Goal: Book appointment/travel/reservation

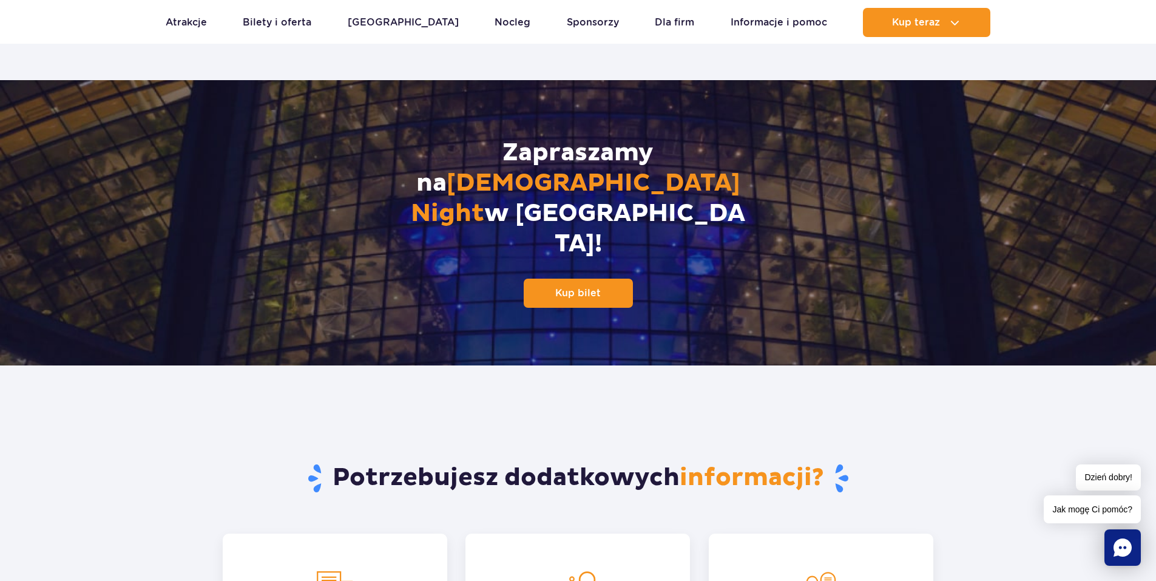
scroll to position [1638, 0]
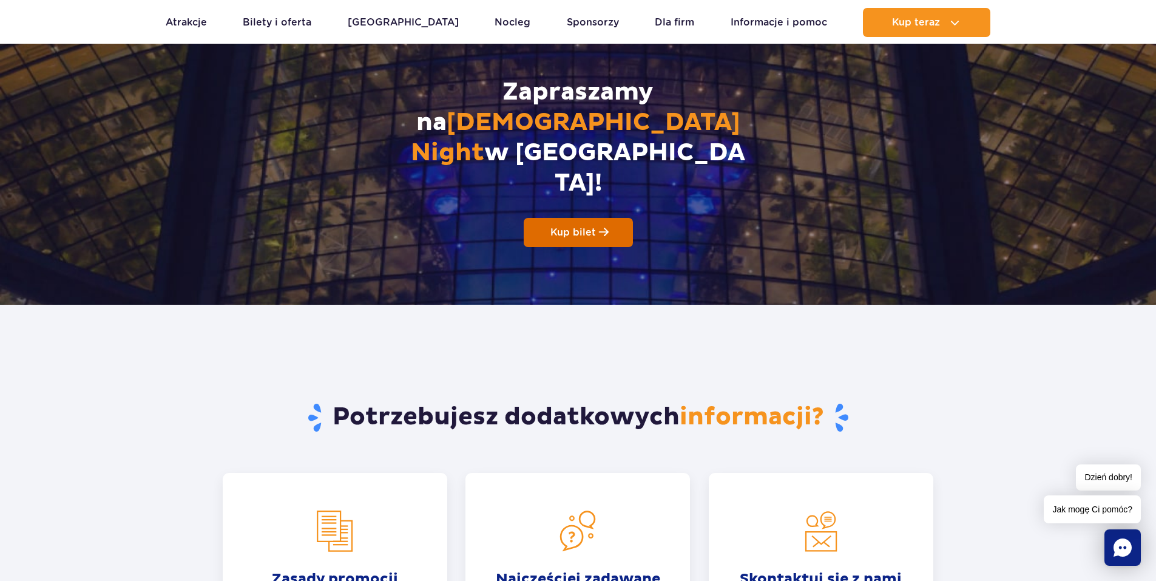
click at [569, 226] on span "Kup bilet" at bounding box center [573, 232] width 46 height 12
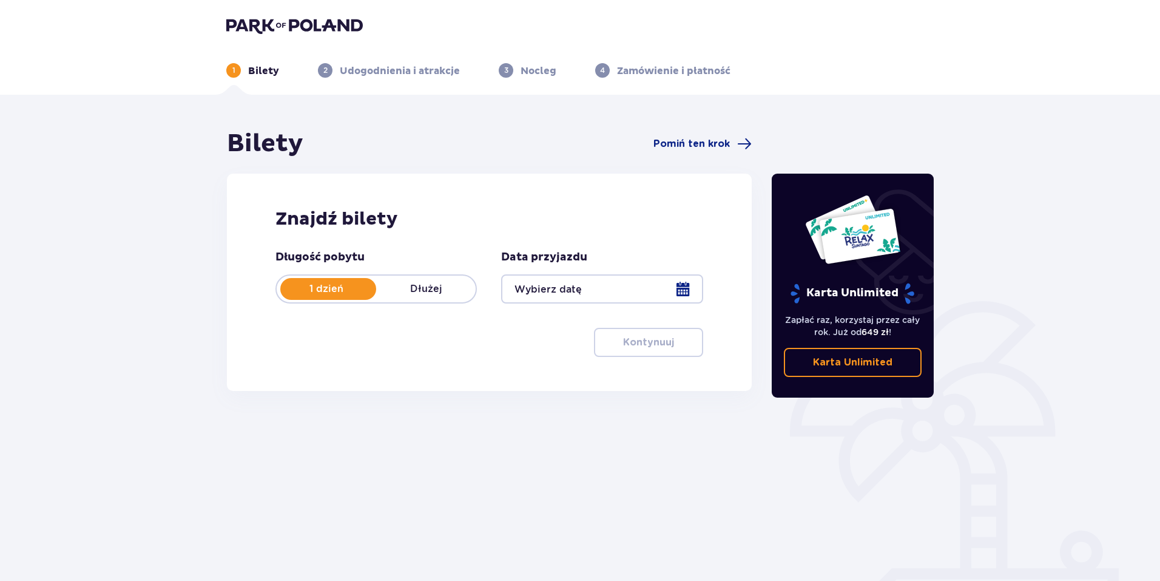
click at [683, 286] on div at bounding box center [601, 288] width 201 height 29
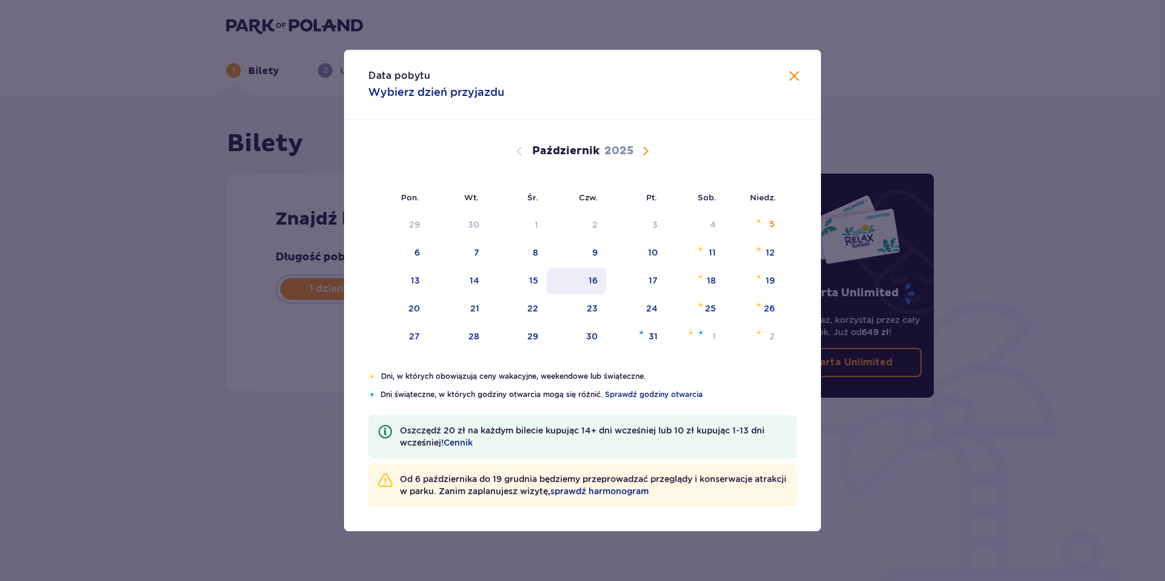
click at [591, 284] on div "16" at bounding box center [593, 280] width 9 height 12
type input "16.10.25"
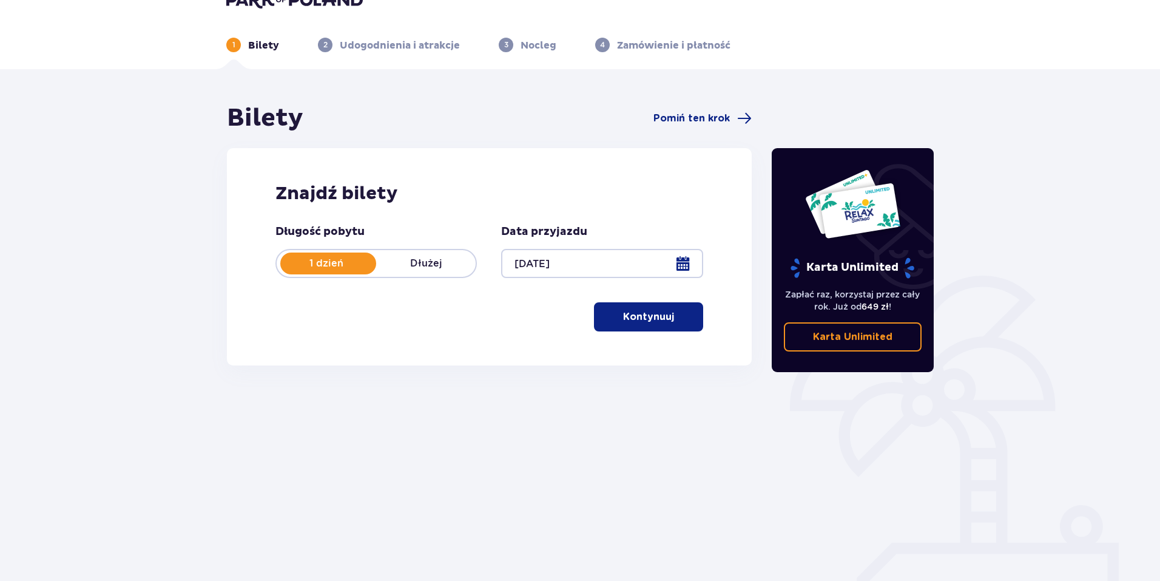
scroll to position [44, 0]
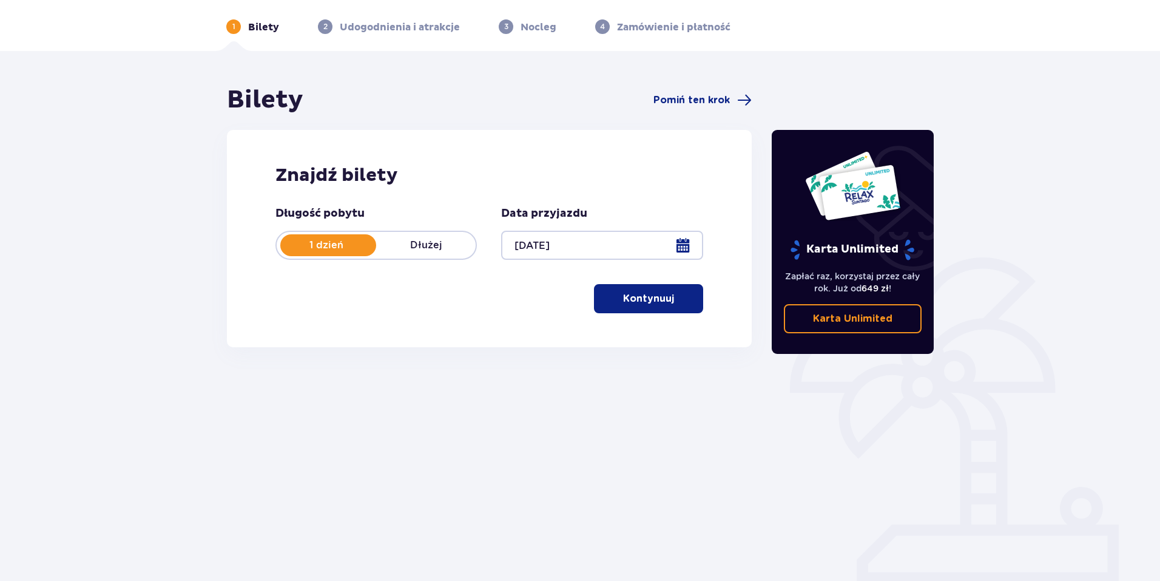
click at [669, 296] on span "button" at bounding box center [676, 298] width 15 height 15
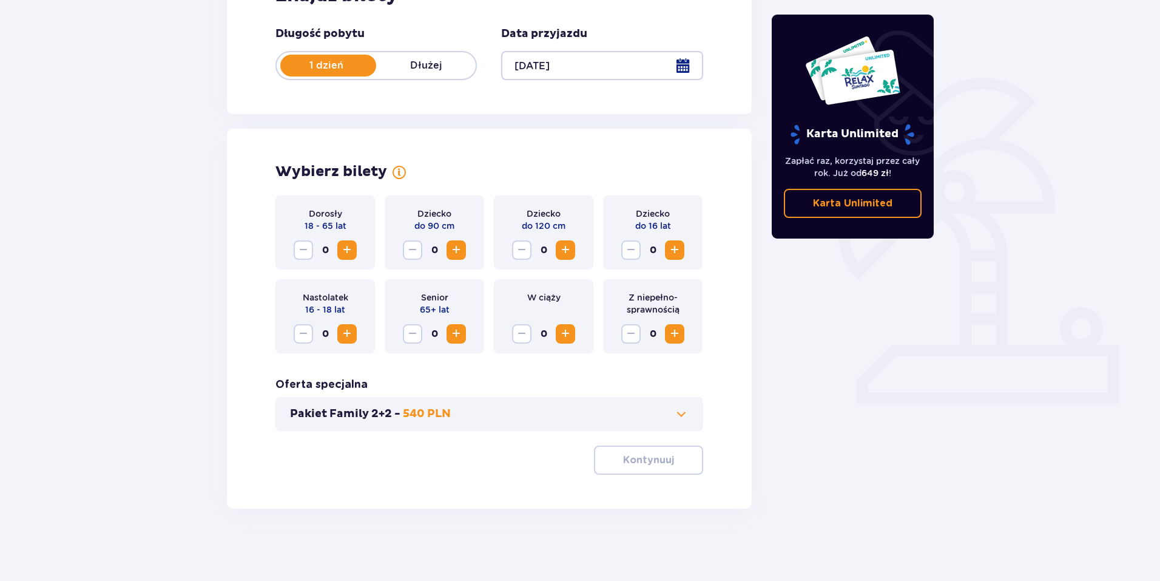
scroll to position [224, 0]
click at [351, 249] on span "Zwiększ" at bounding box center [347, 249] width 15 height 15
click at [671, 458] on span "button" at bounding box center [676, 459] width 15 height 15
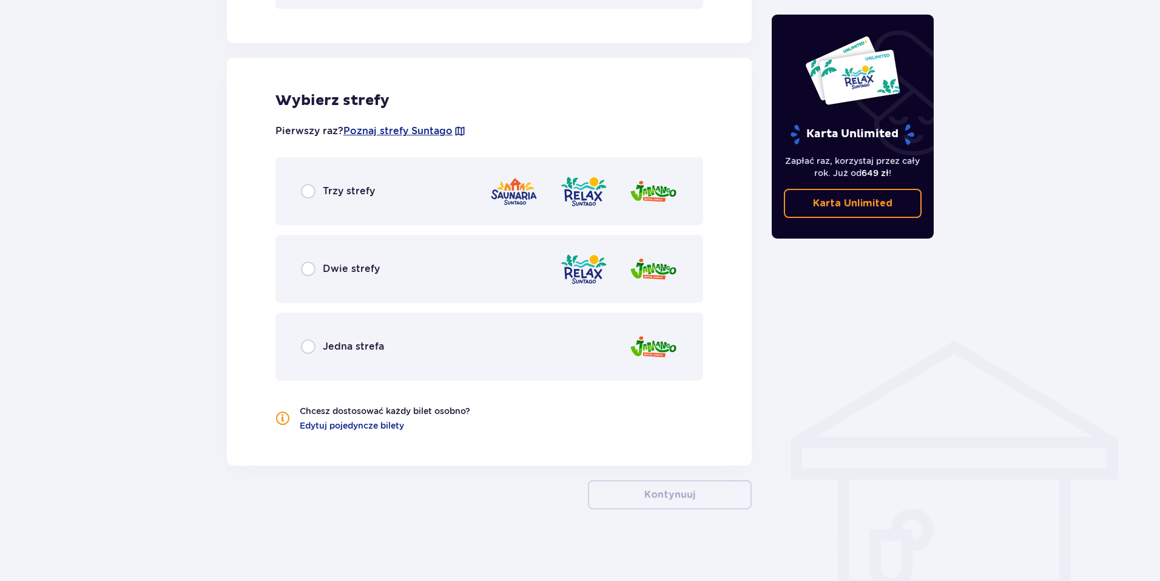
scroll to position [646, 0]
click at [307, 268] on input "radio" at bounding box center [308, 267] width 15 height 15
radio input "true"
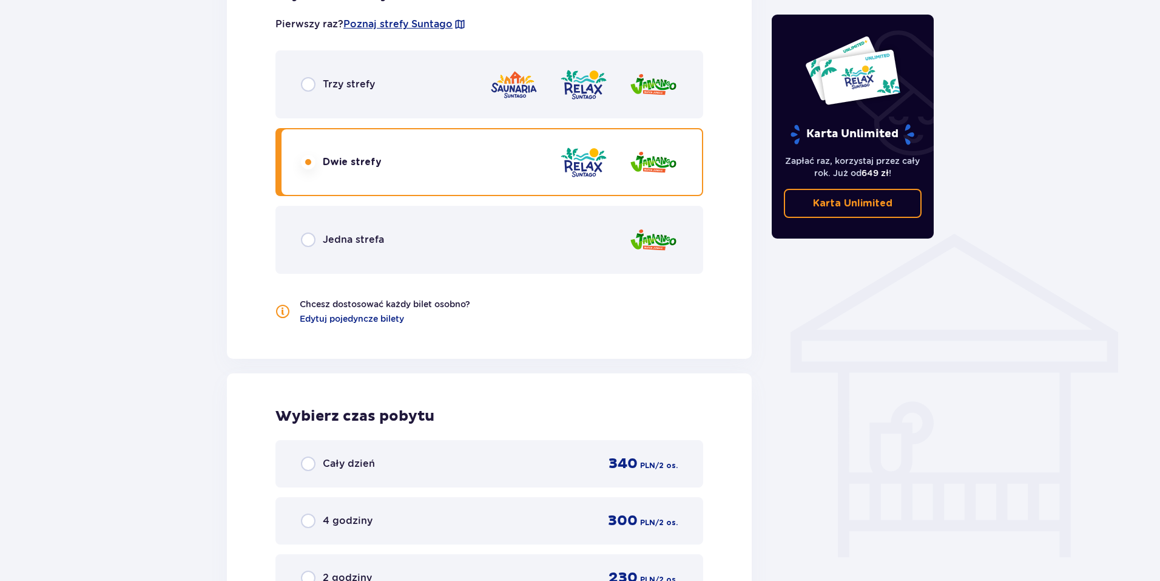
scroll to position [751, 0]
click at [307, 84] on input "radio" at bounding box center [308, 85] width 15 height 15
radio input "true"
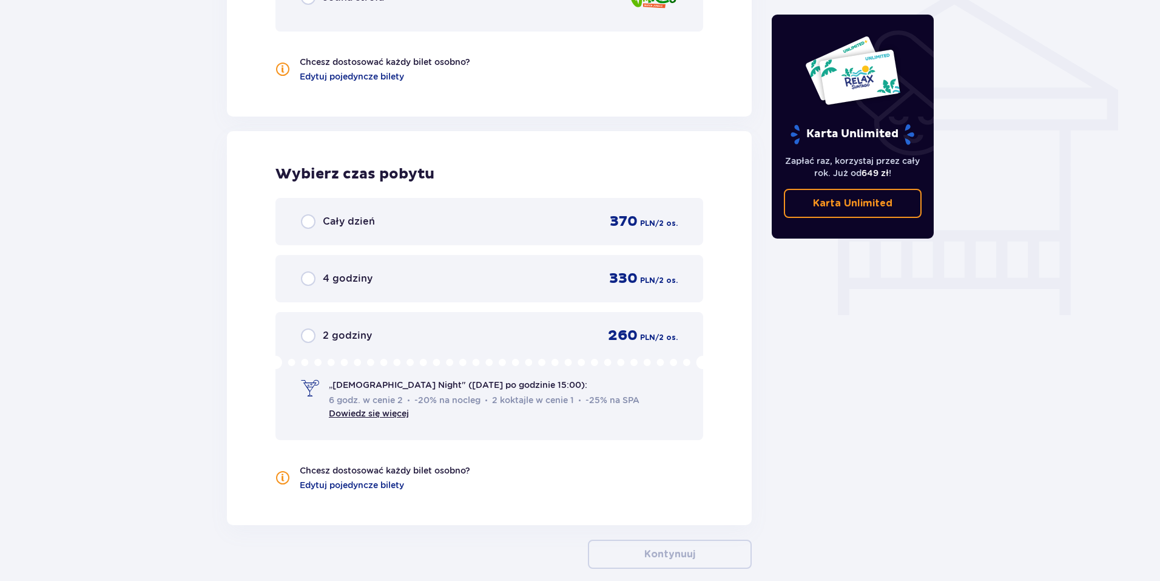
scroll to position [1055, 0]
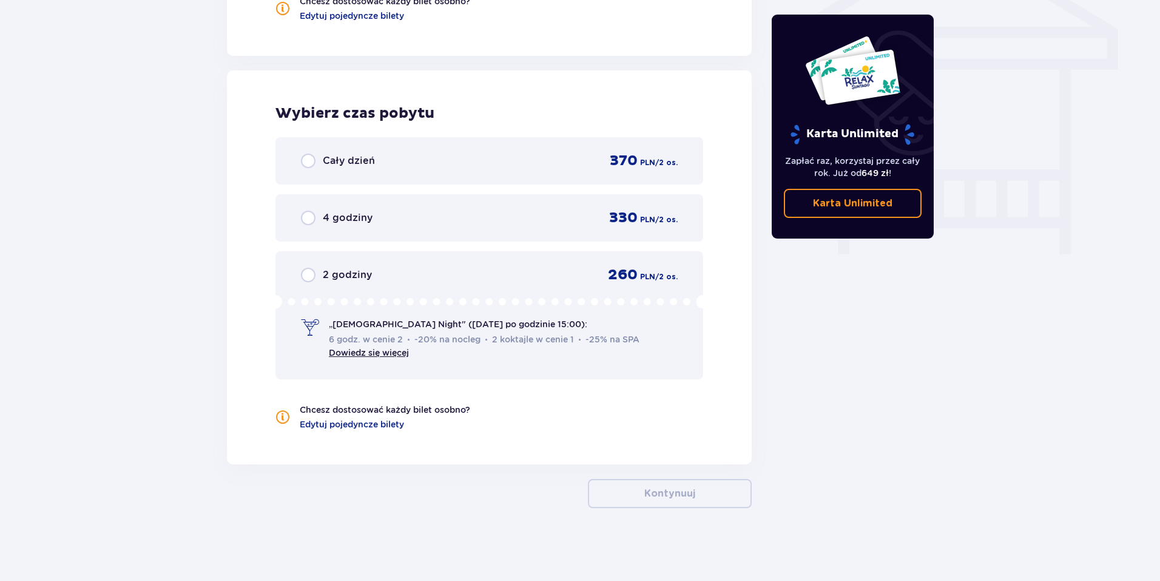
click at [570, 426] on div "Chcesz dostosować każdy bilet osobno? Edytuj pojedyncze bilety" at bounding box center [490, 417] width 428 height 27
click at [309, 272] on input "radio" at bounding box center [308, 275] width 15 height 15
radio input "true"
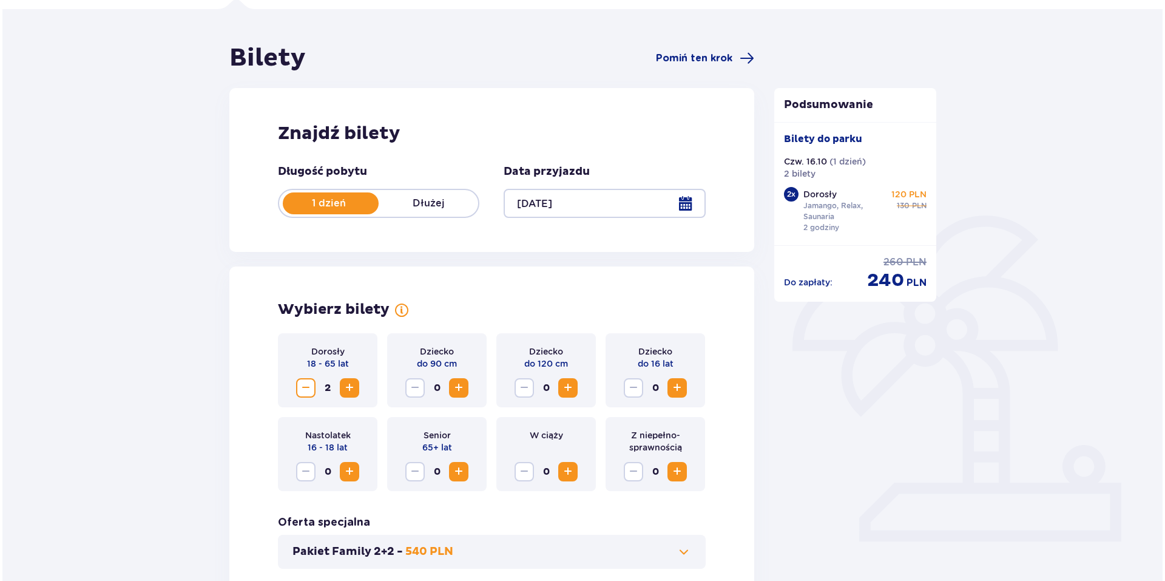
scroll to position [84, 0]
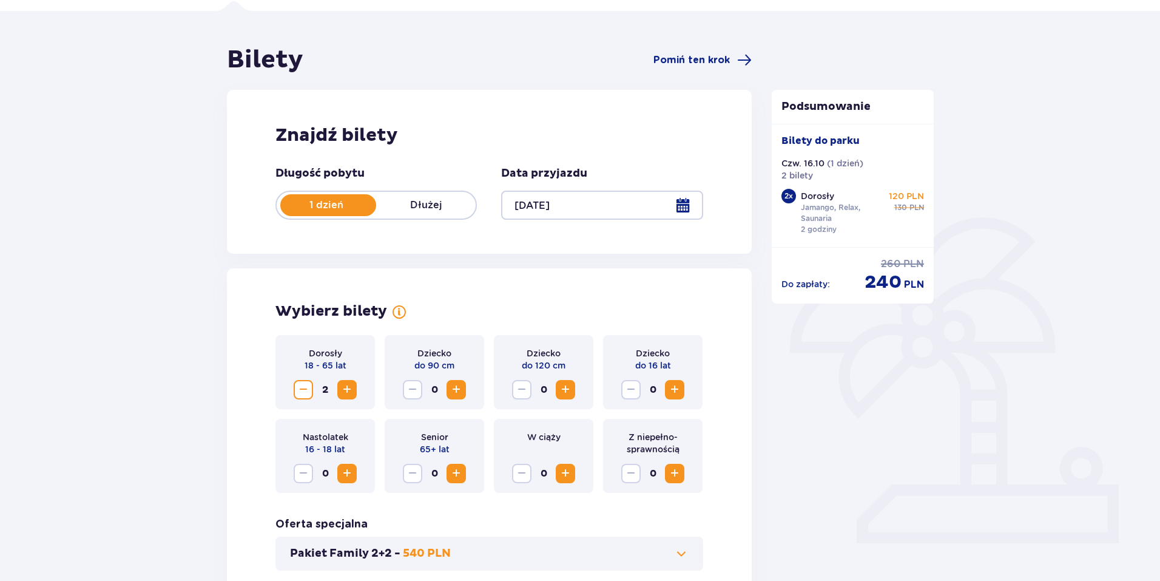
click at [681, 211] on div at bounding box center [601, 205] width 201 height 29
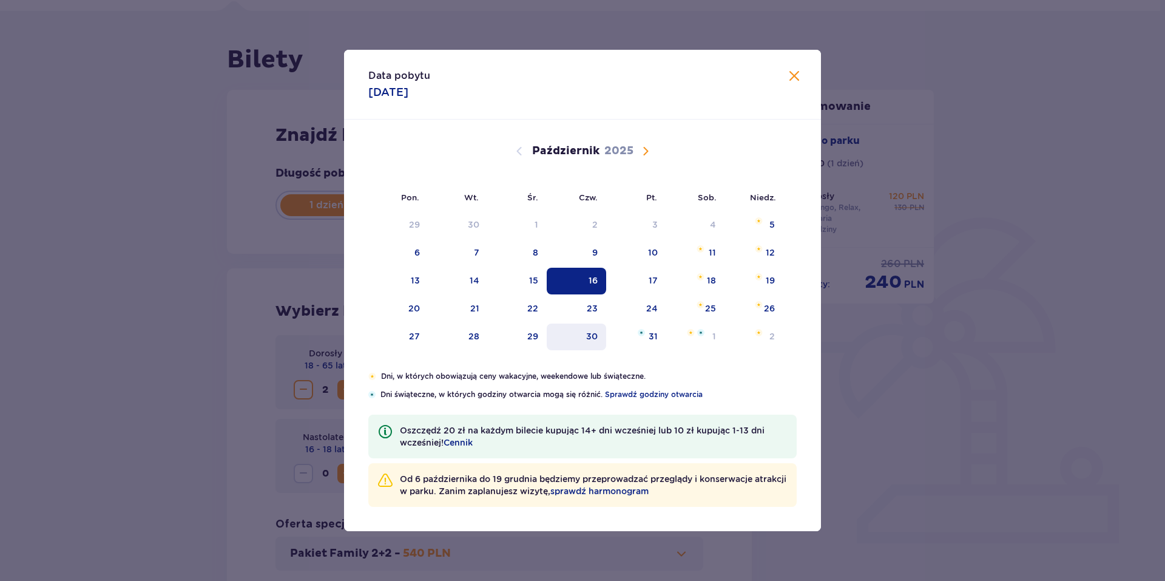
click at [581, 336] on div "30" at bounding box center [577, 336] width 60 height 27
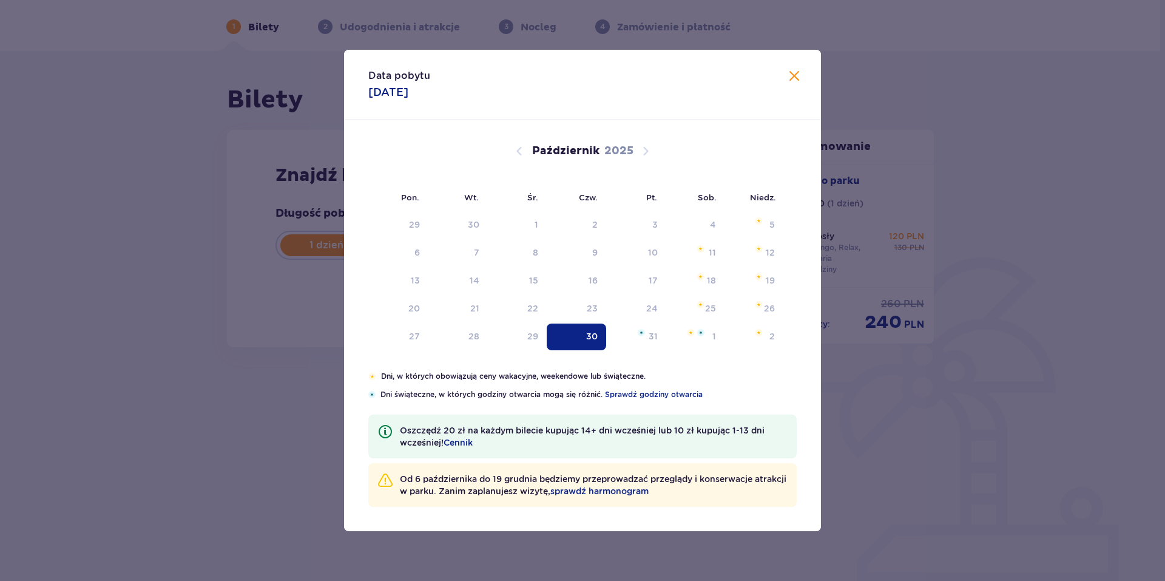
type input "30.10.25"
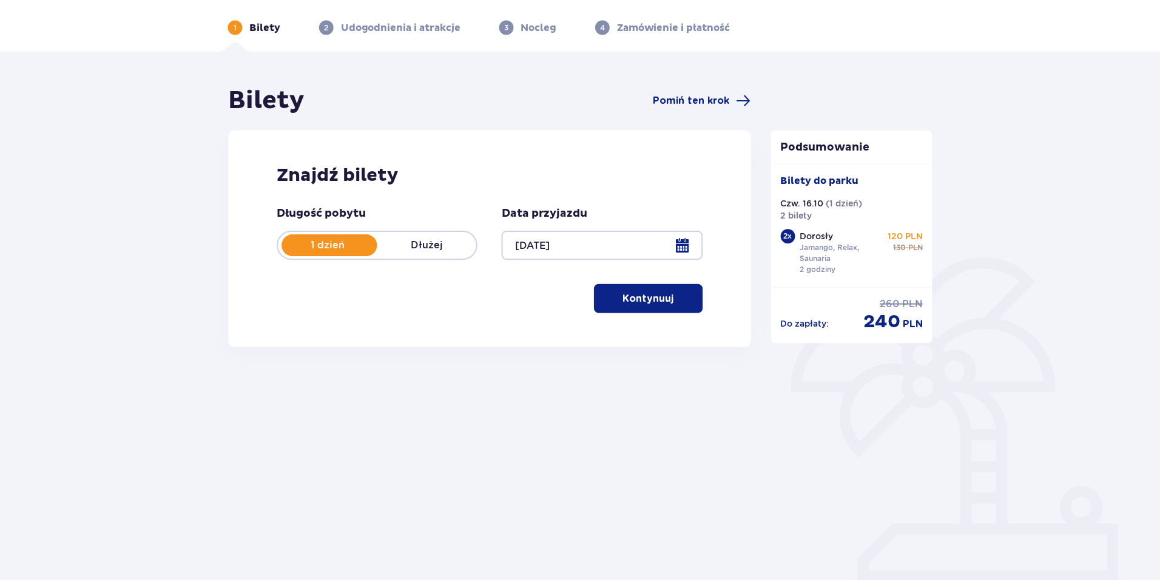
scroll to position [44, 0]
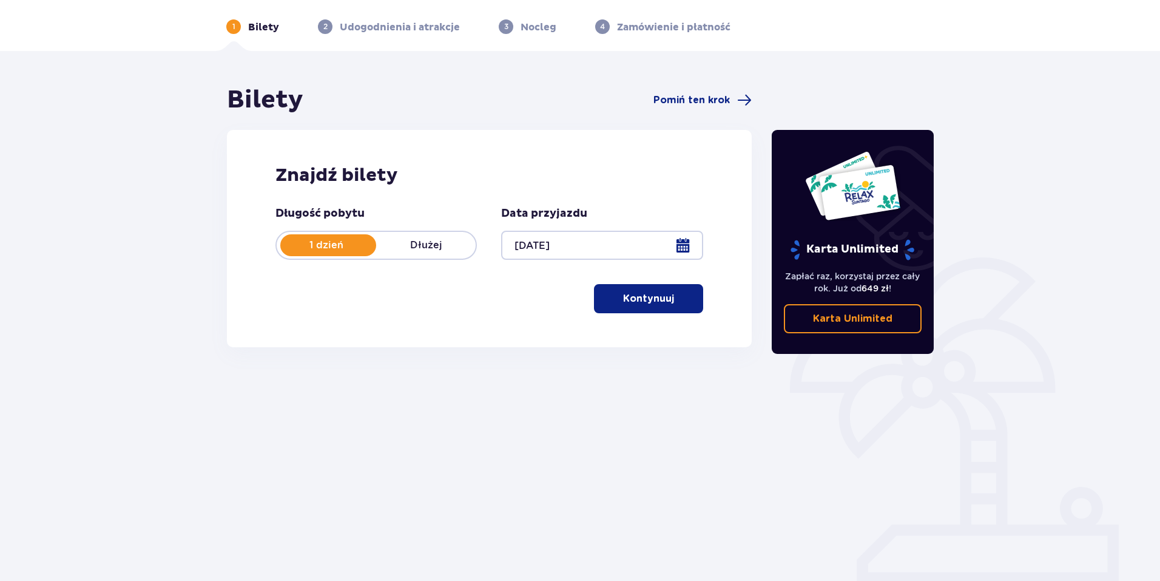
click at [633, 294] on p "Kontynuuj" at bounding box center [648, 298] width 51 height 13
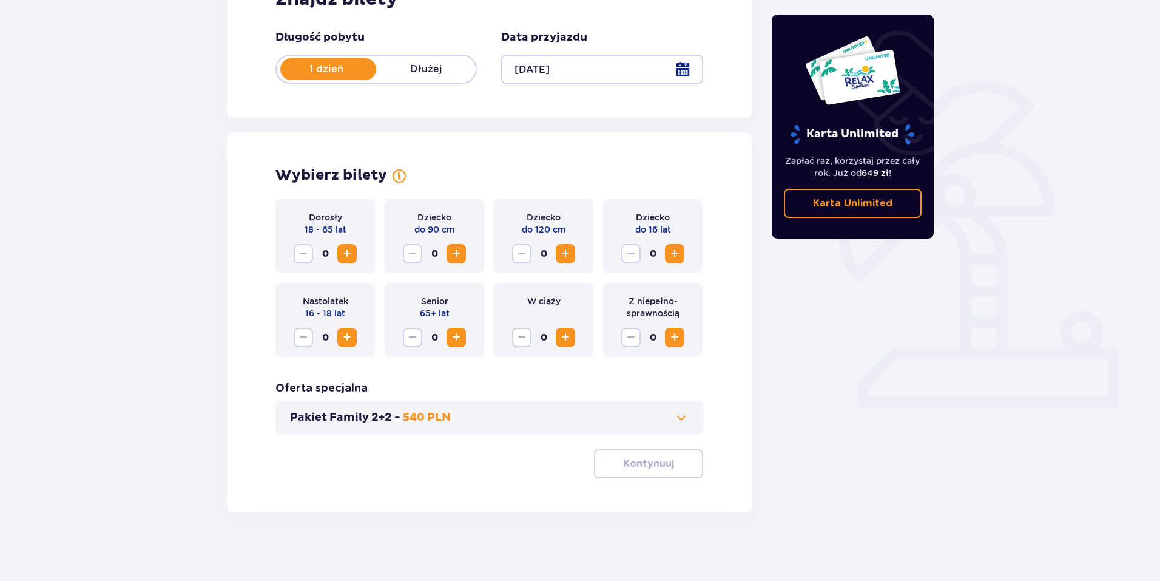
scroll to position [224, 0]
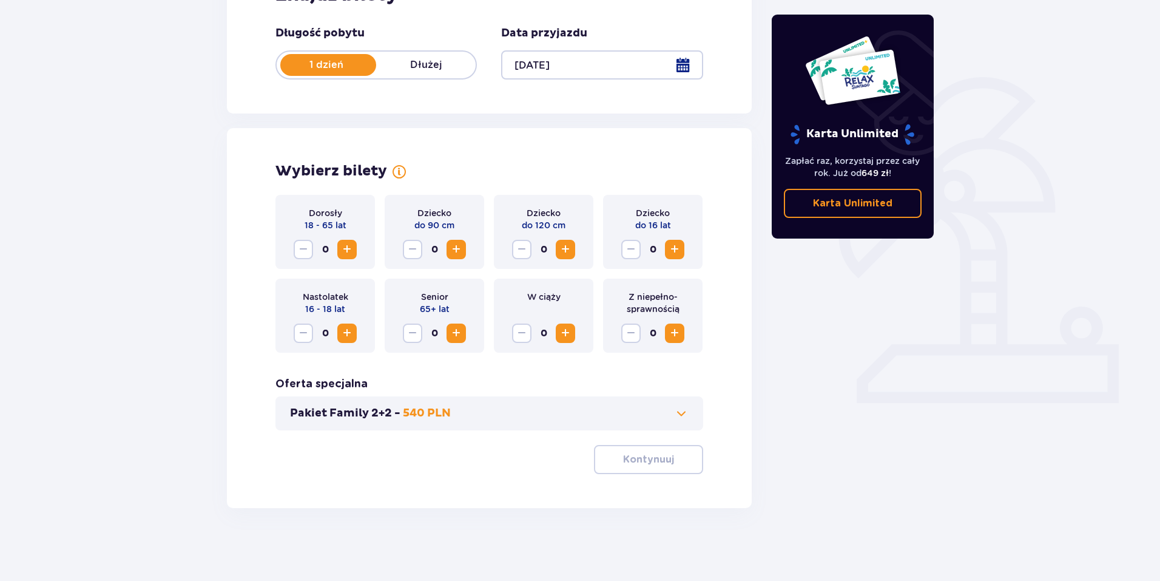
click at [341, 250] on span "Zwiększ" at bounding box center [347, 249] width 15 height 15
click at [641, 455] on p "Kontynuuj" at bounding box center [648, 459] width 51 height 13
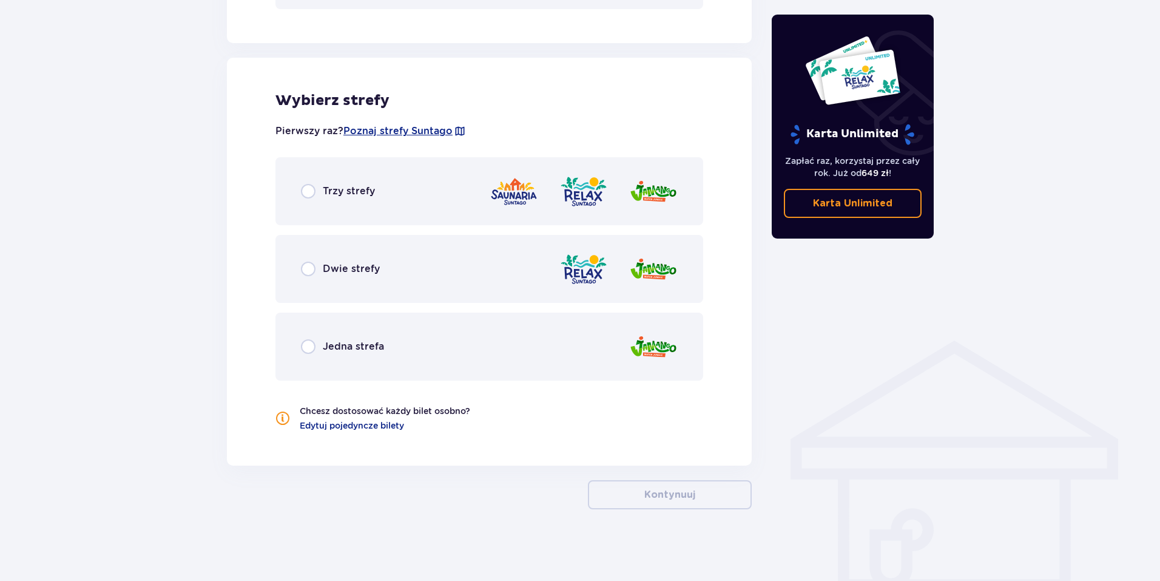
scroll to position [646, 0]
click at [307, 183] on input "radio" at bounding box center [308, 190] width 15 height 15
radio input "true"
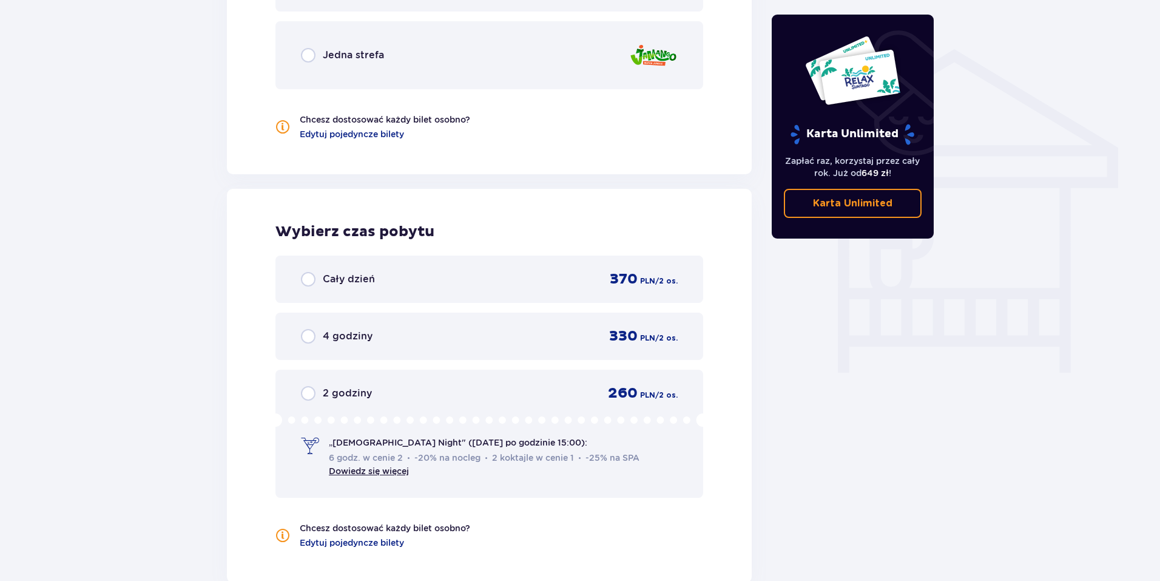
click at [307, 190] on div "Wybierz strefy Pierwszy raz? Poznaj strefy Suntago Trzy strefy Dwie strefy Jedn…" at bounding box center [489, 167] width 525 height 831
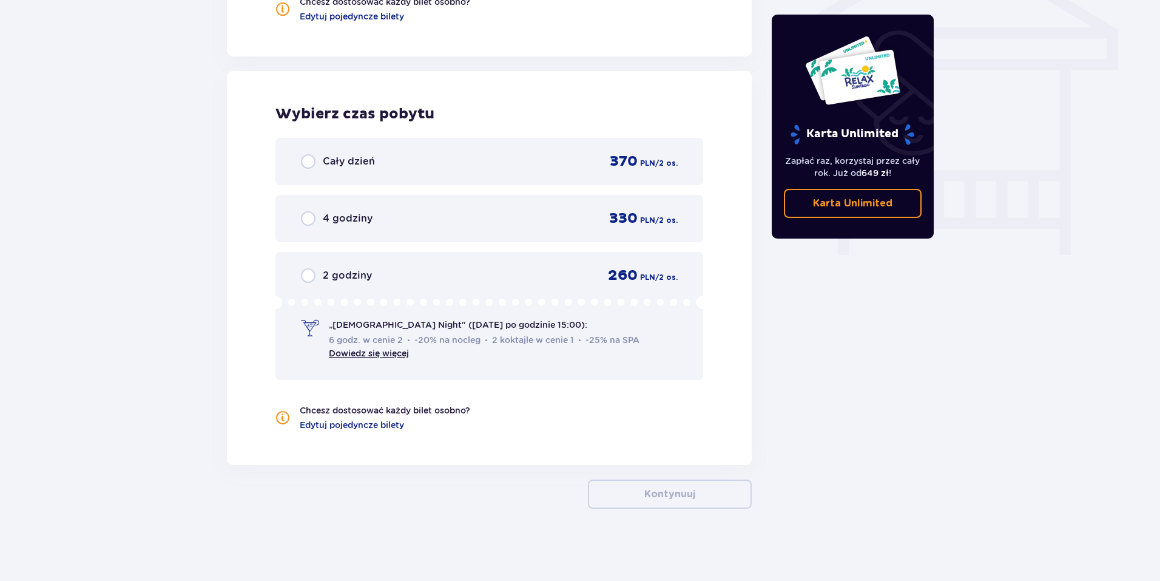
scroll to position [1055, 0]
click at [308, 280] on input "radio" at bounding box center [308, 275] width 15 height 15
radio input "true"
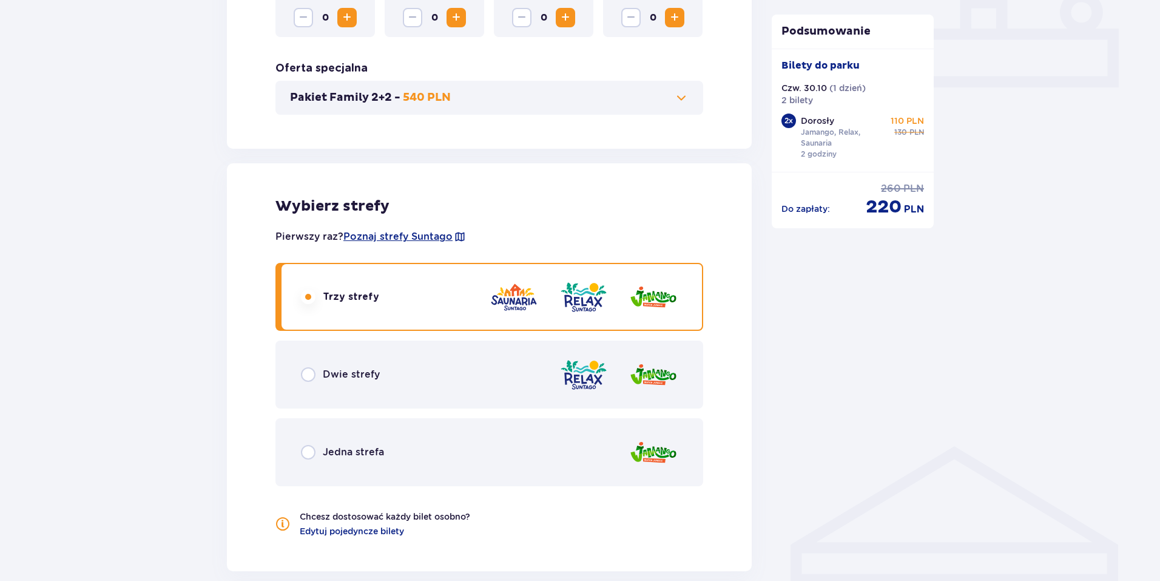
scroll to position [546, 0]
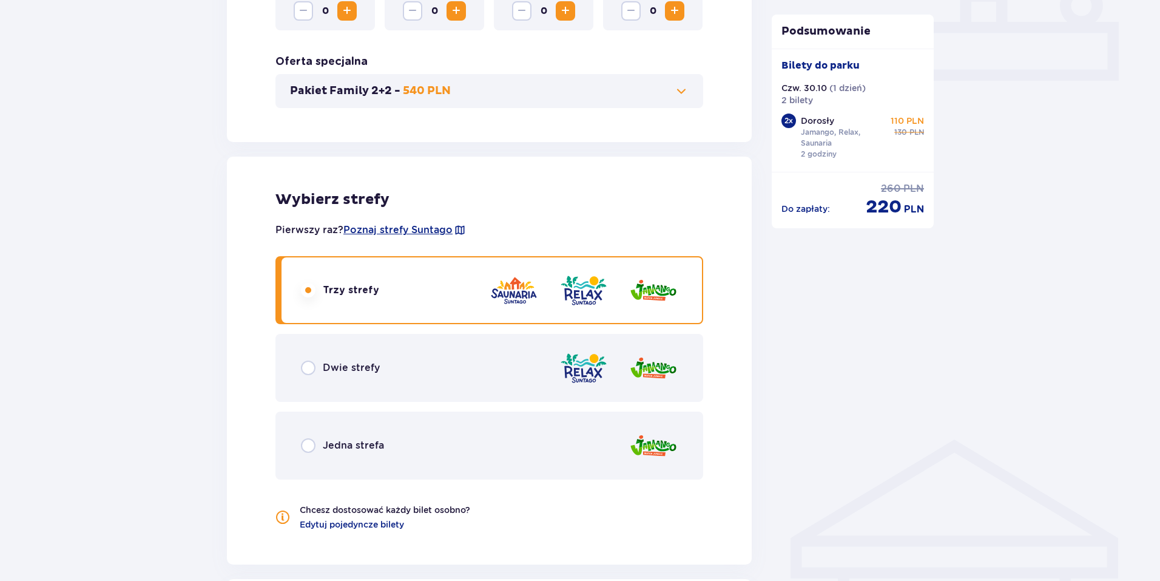
click at [306, 369] on input "radio" at bounding box center [308, 367] width 15 height 15
radio input "true"
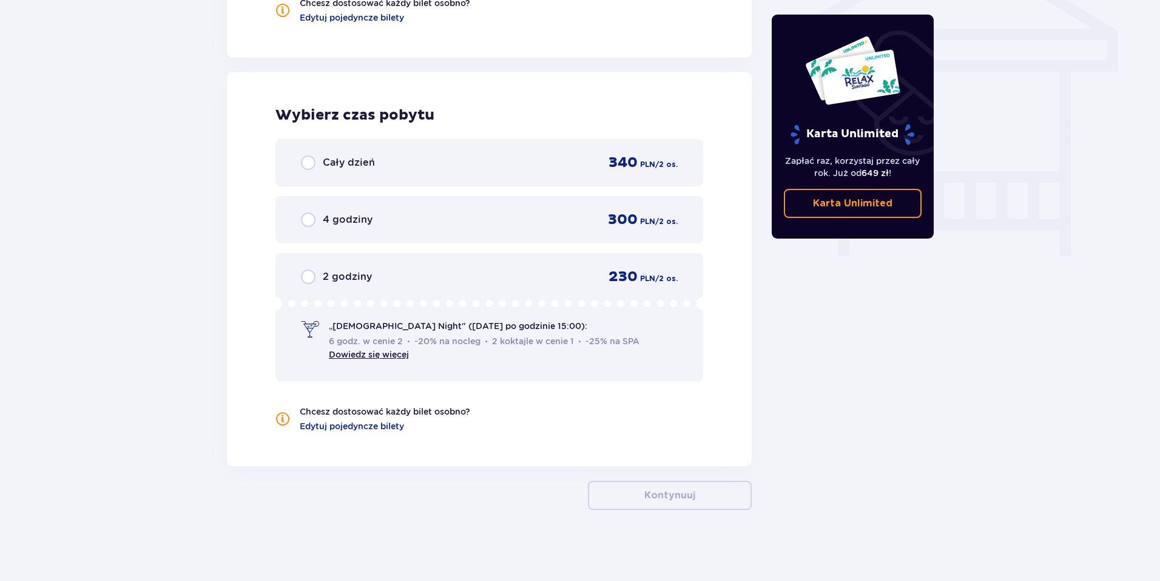
scroll to position [1055, 0]
click at [306, 279] on input "radio" at bounding box center [308, 275] width 15 height 15
radio input "true"
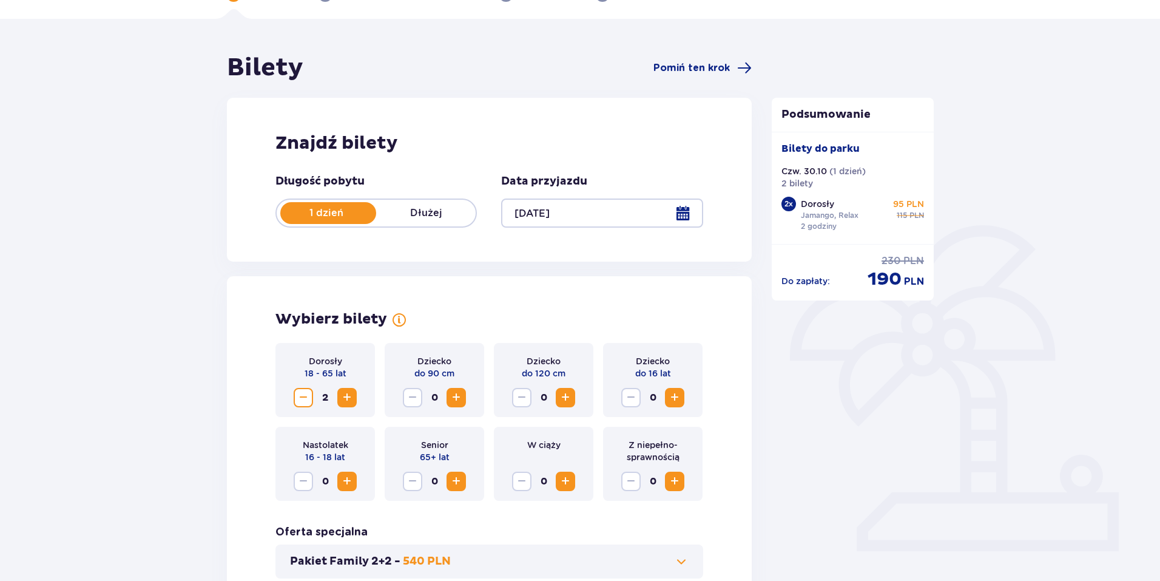
scroll to position [0, 0]
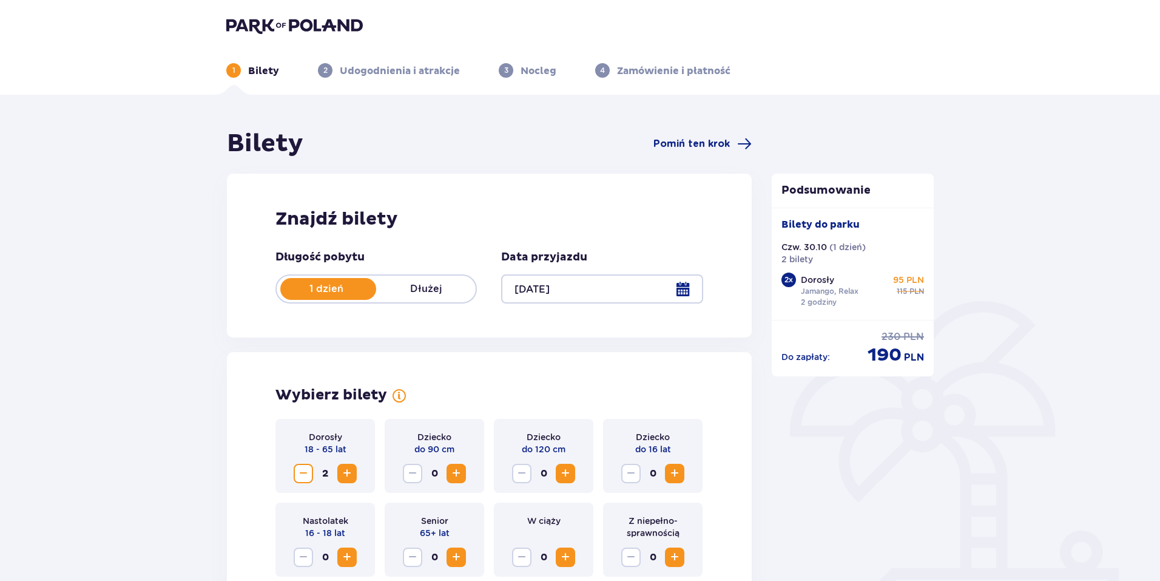
click at [320, 26] on img at bounding box center [294, 25] width 137 height 17
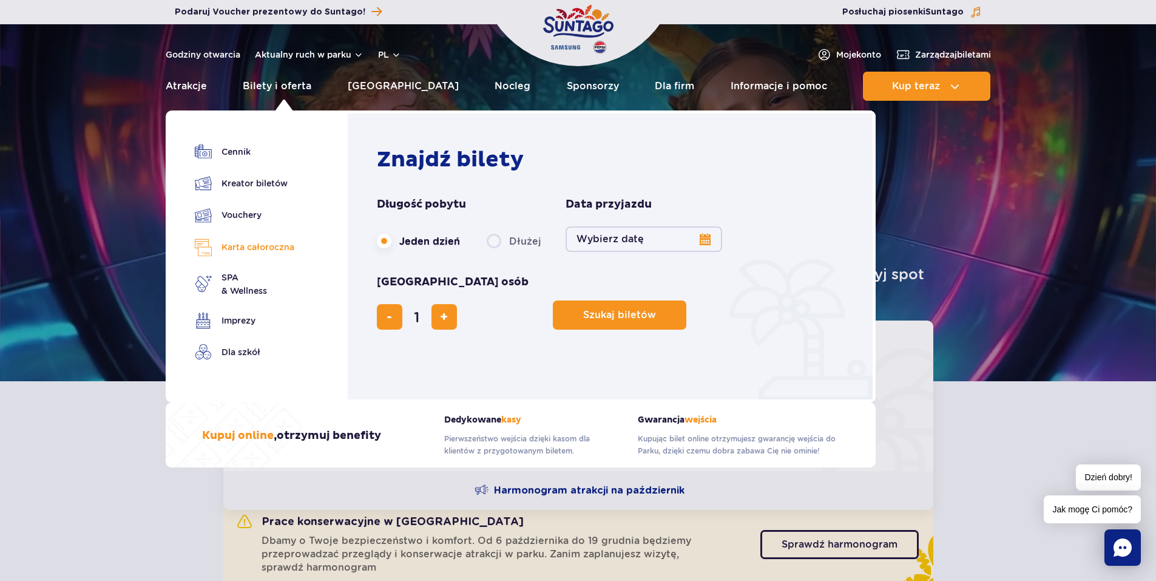
click at [266, 248] on link "Karta całoroczna" at bounding box center [245, 247] width 100 height 18
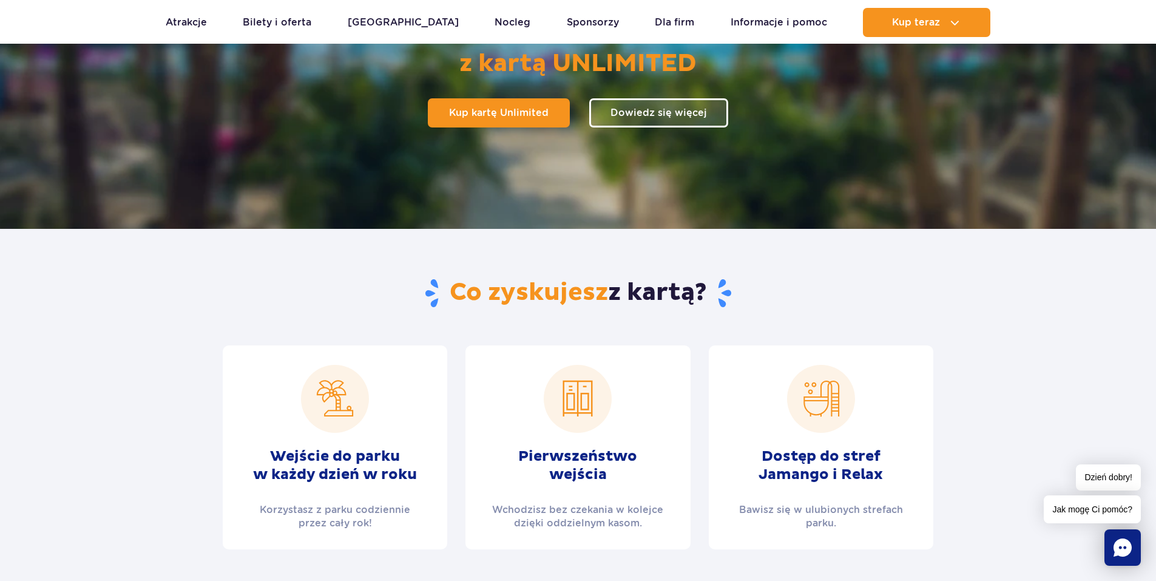
scroll to position [182, 0]
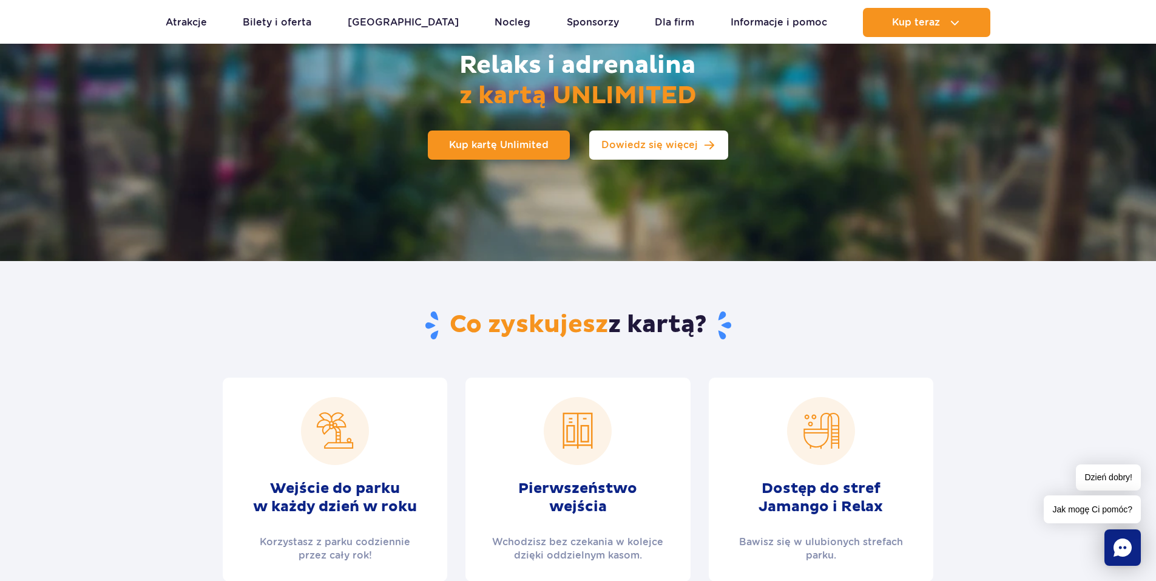
click at [617, 144] on span "Dowiedz się więcej" at bounding box center [649, 145] width 96 height 10
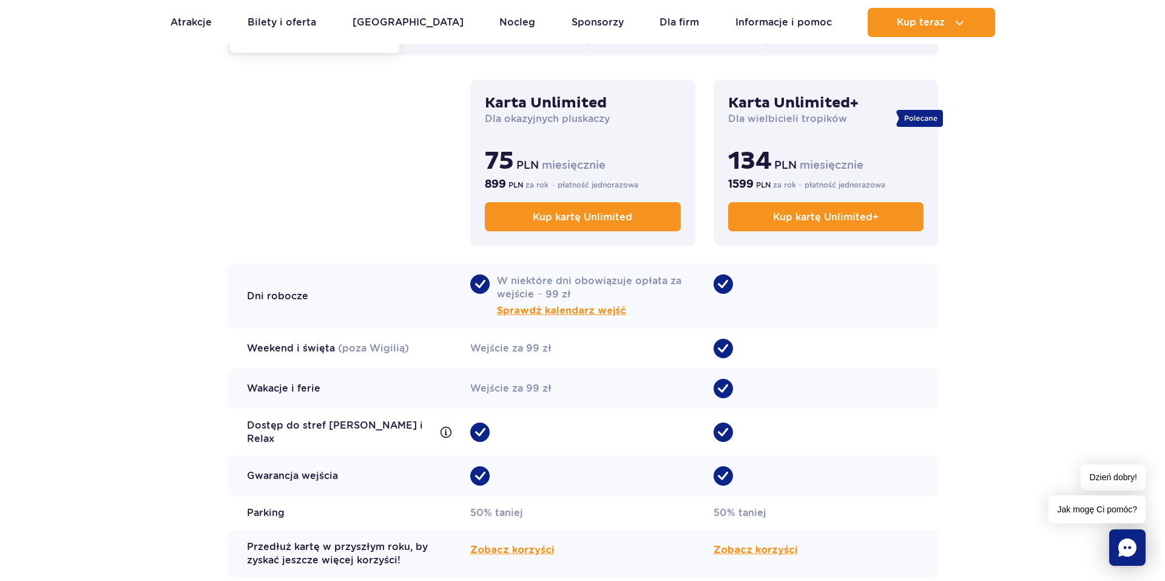
scroll to position [928, 0]
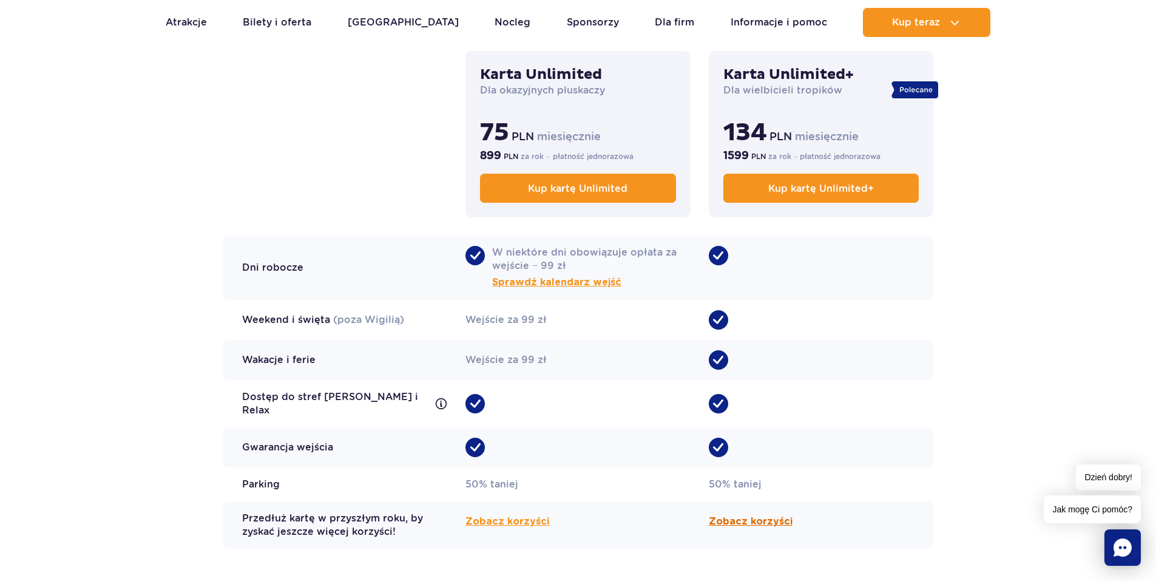
click at [759, 516] on span "Zobacz korzyści" at bounding box center [751, 521] width 84 height 15
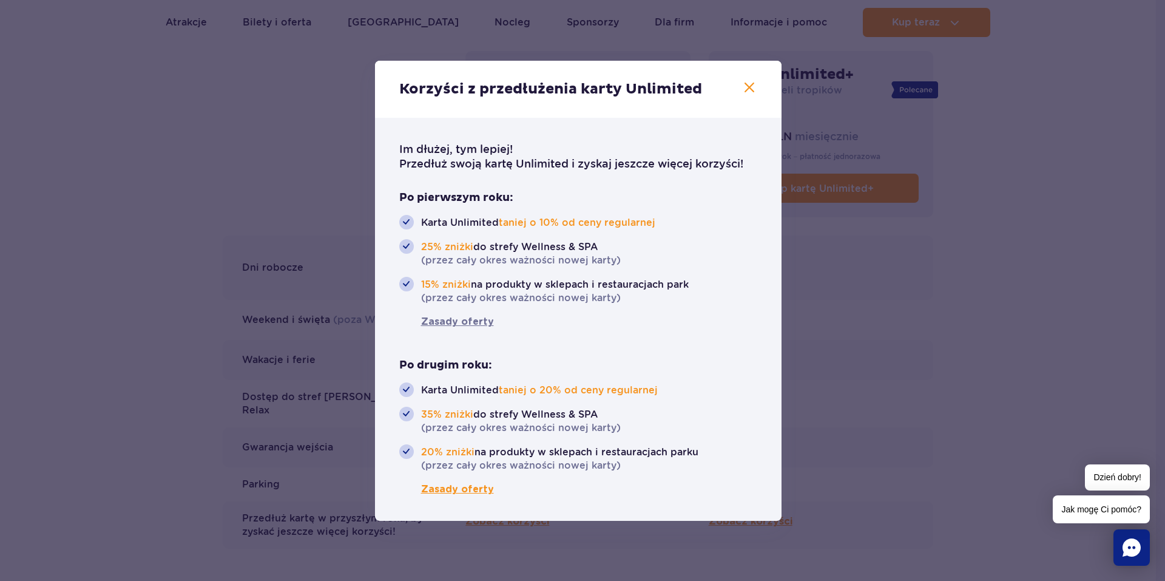
click at [464, 489] on span "Zasady oferty" at bounding box center [446, 489] width 95 height 15
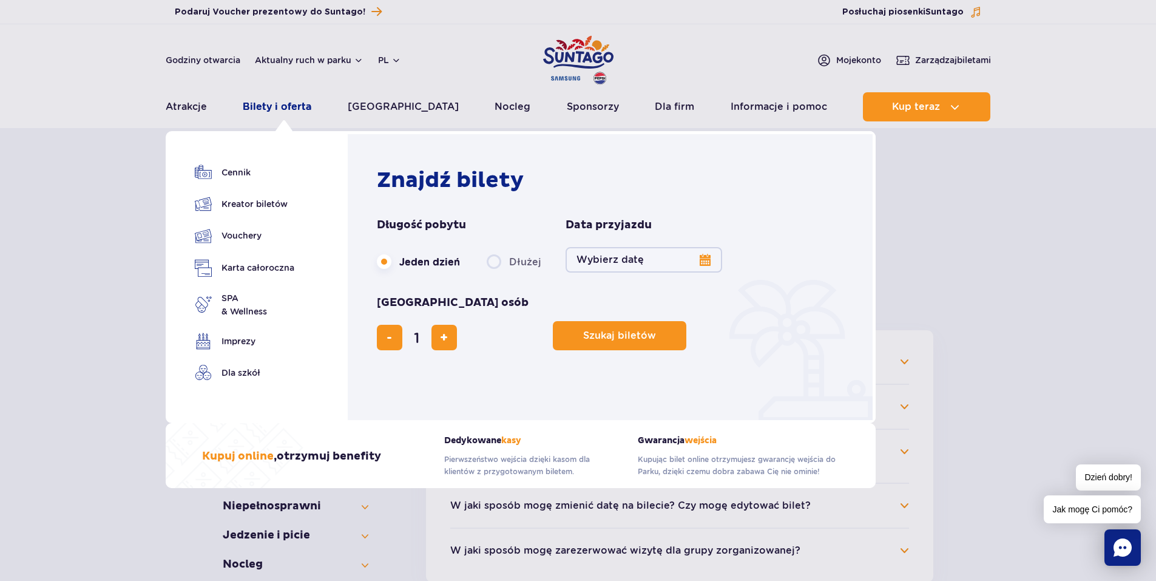
click at [299, 107] on link "Bilety i oferta" at bounding box center [277, 106] width 69 height 29
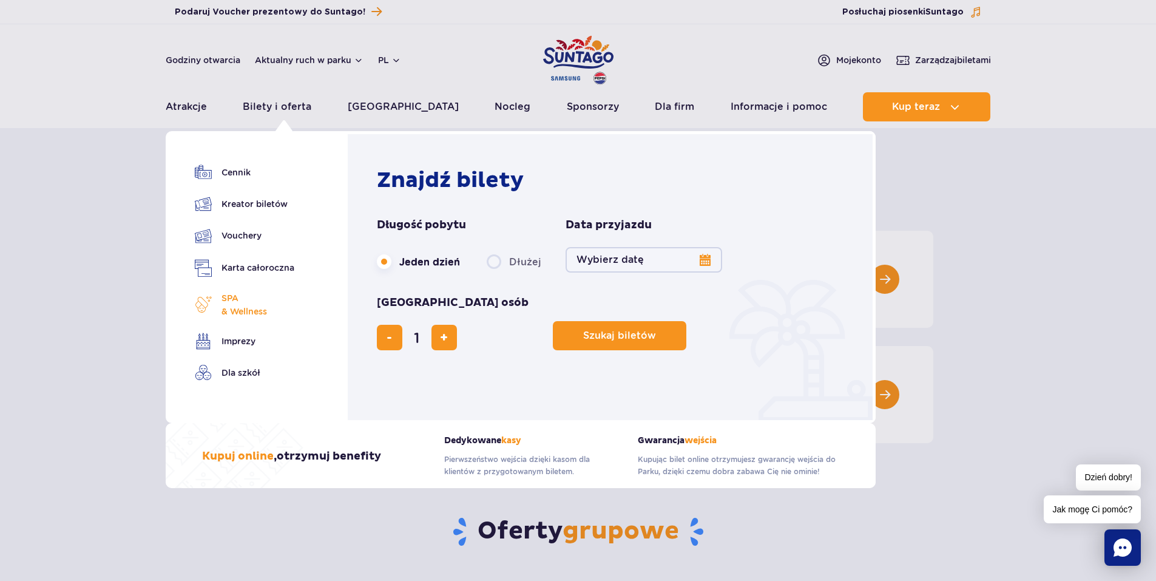
click at [242, 308] on span "SPA & Wellness" at bounding box center [244, 304] width 46 height 27
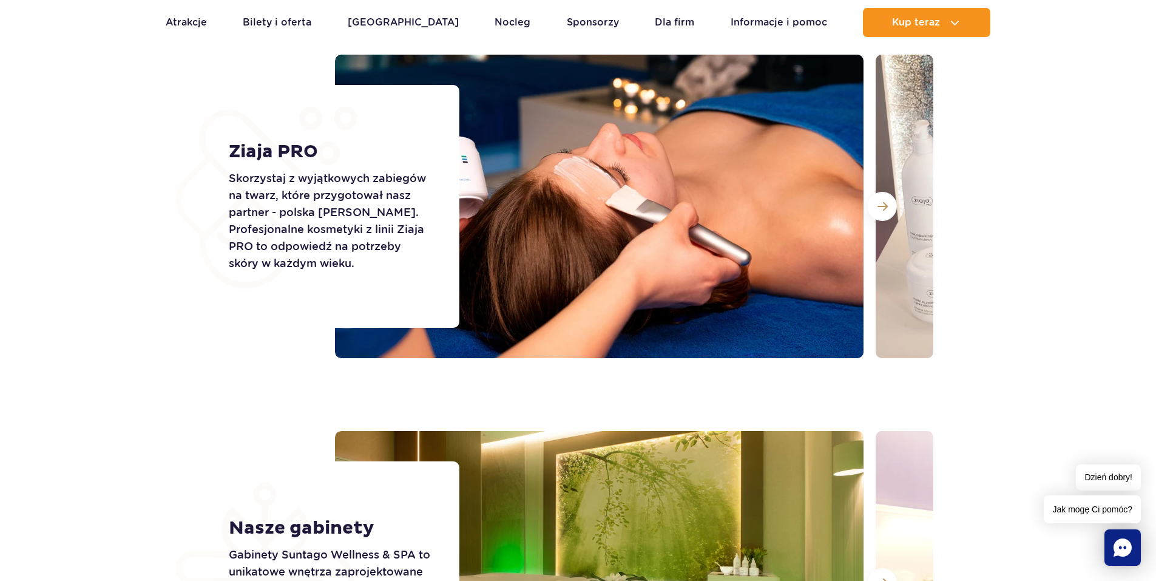
scroll to position [1685, 0]
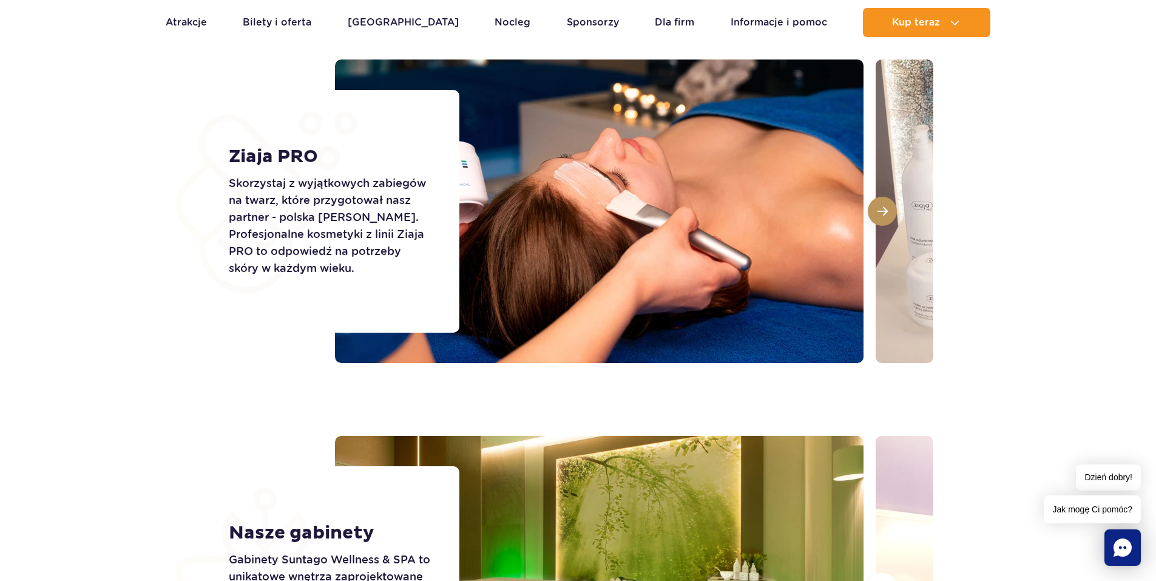
click at [887, 208] on span at bounding box center [882, 211] width 10 height 11
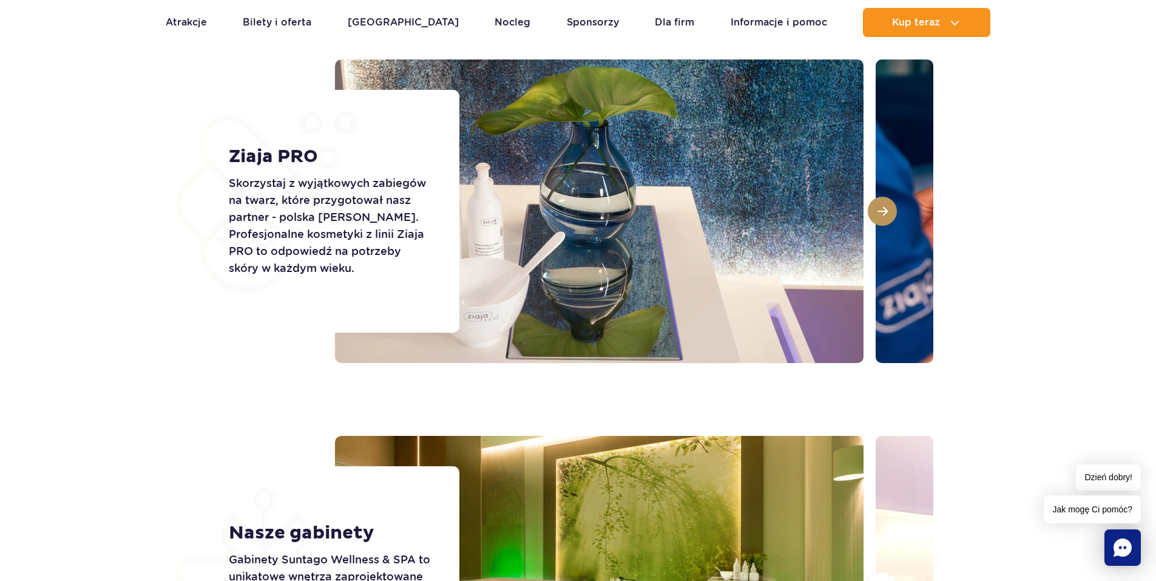
click at [887, 208] on span at bounding box center [882, 211] width 10 height 11
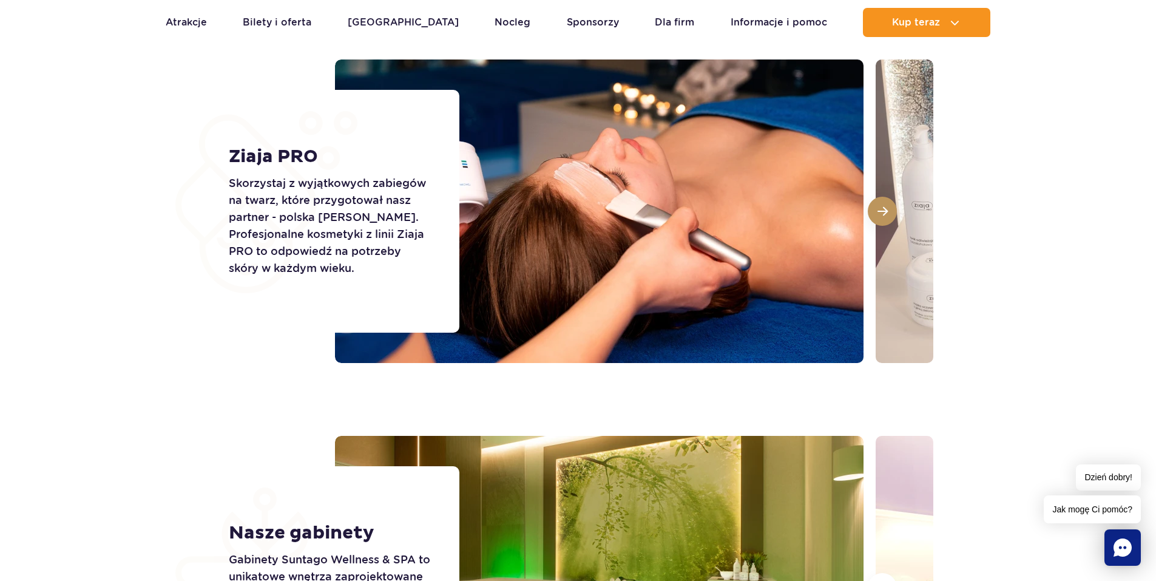
click at [887, 208] on span at bounding box center [882, 211] width 10 height 11
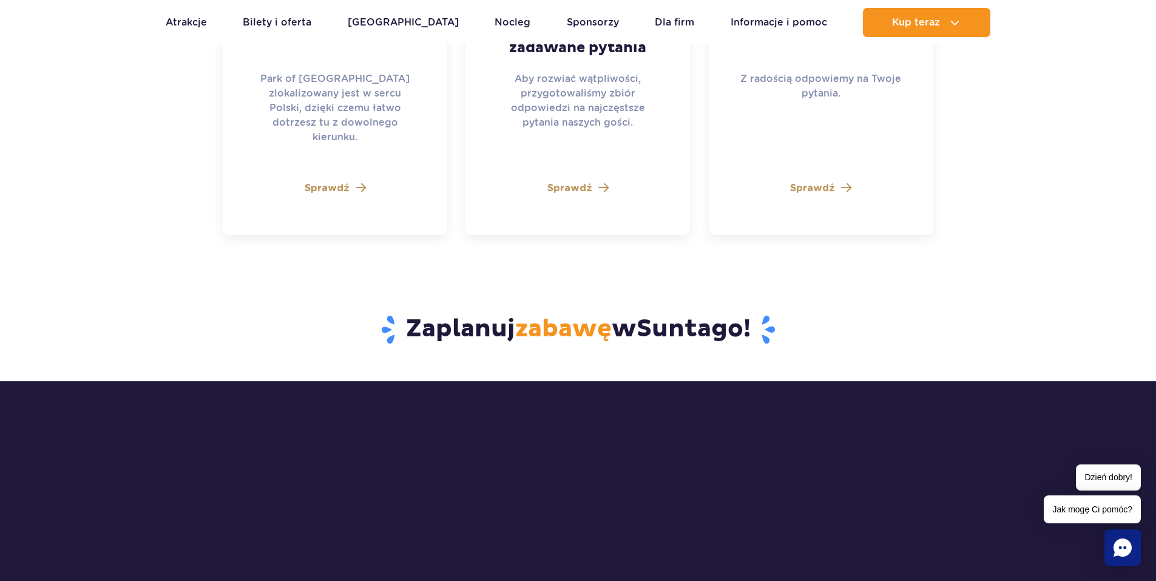
scroll to position [3566, 0]
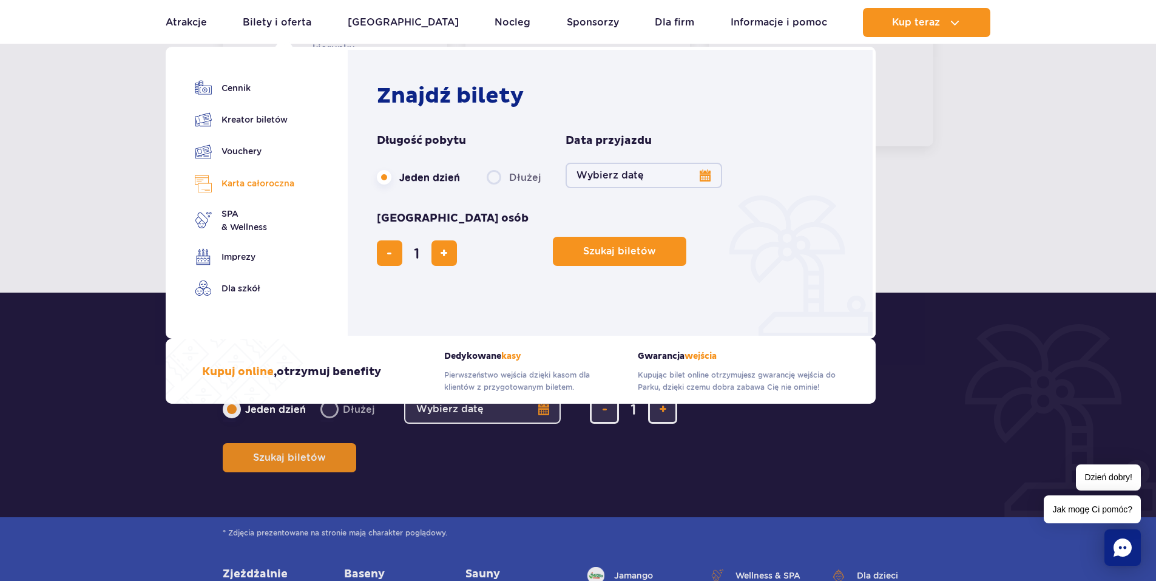
click at [238, 184] on link "Karta całoroczna" at bounding box center [245, 184] width 100 height 18
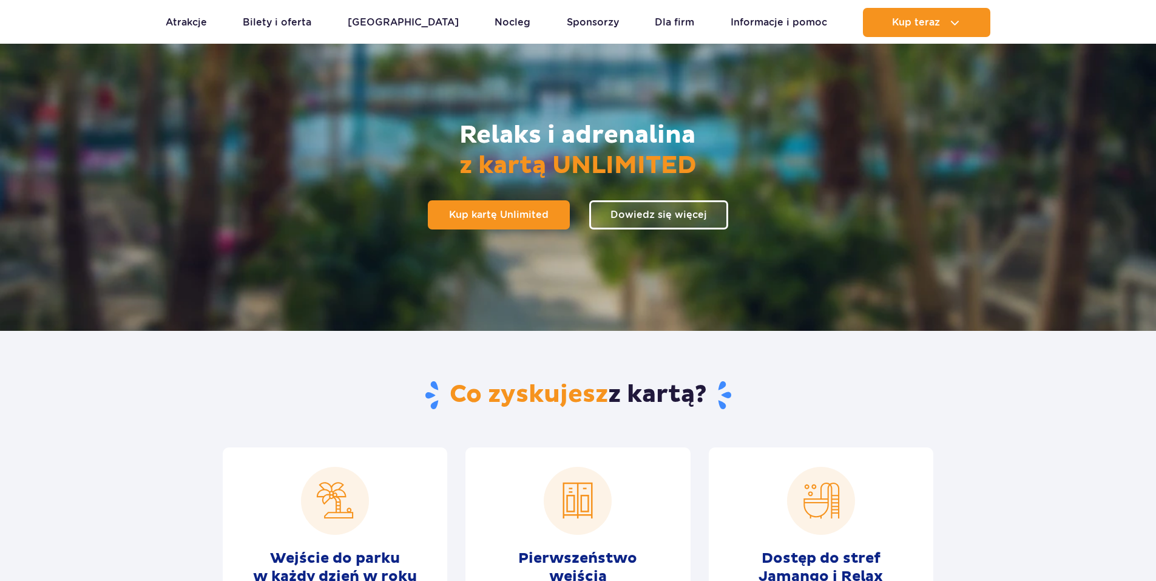
scroll to position [121, 0]
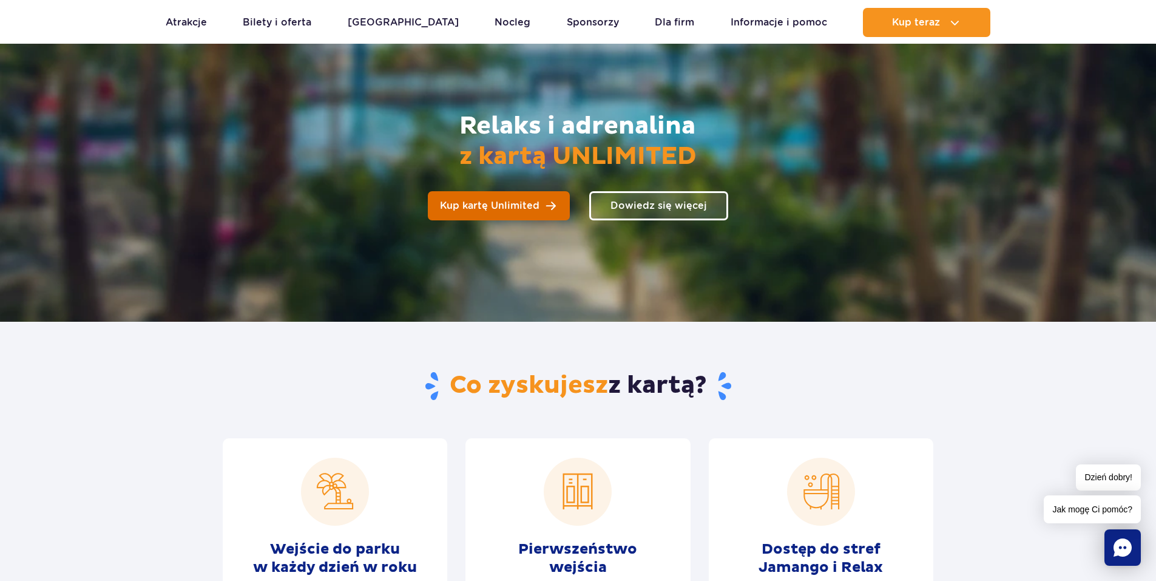
click at [531, 215] on link "Kup kartę Unlimited" at bounding box center [499, 205] width 142 height 29
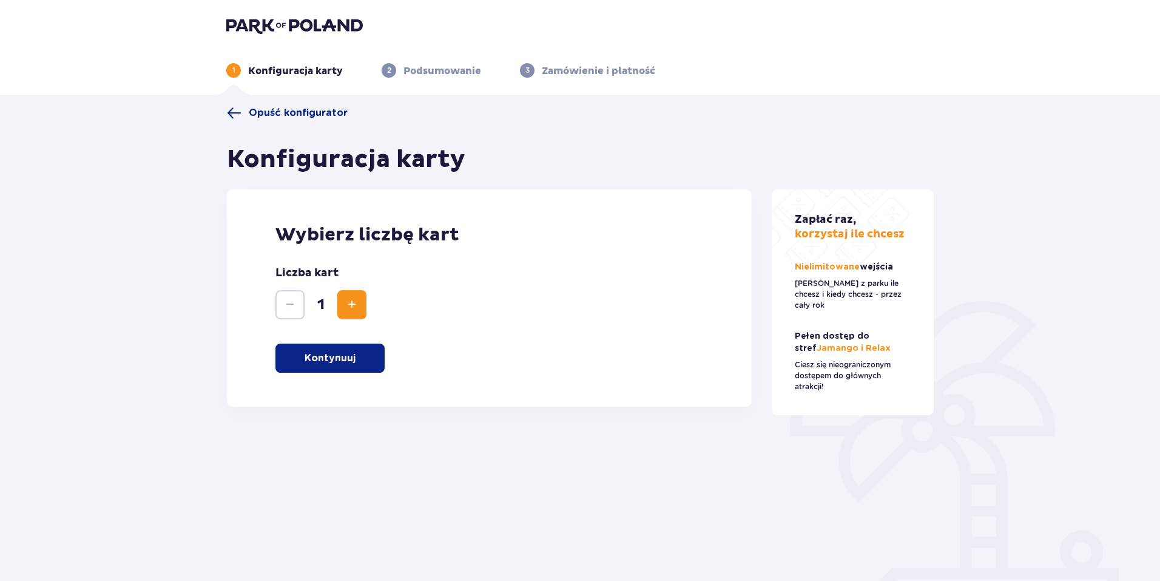
click at [345, 356] on p "Kontynuuj" at bounding box center [330, 357] width 51 height 13
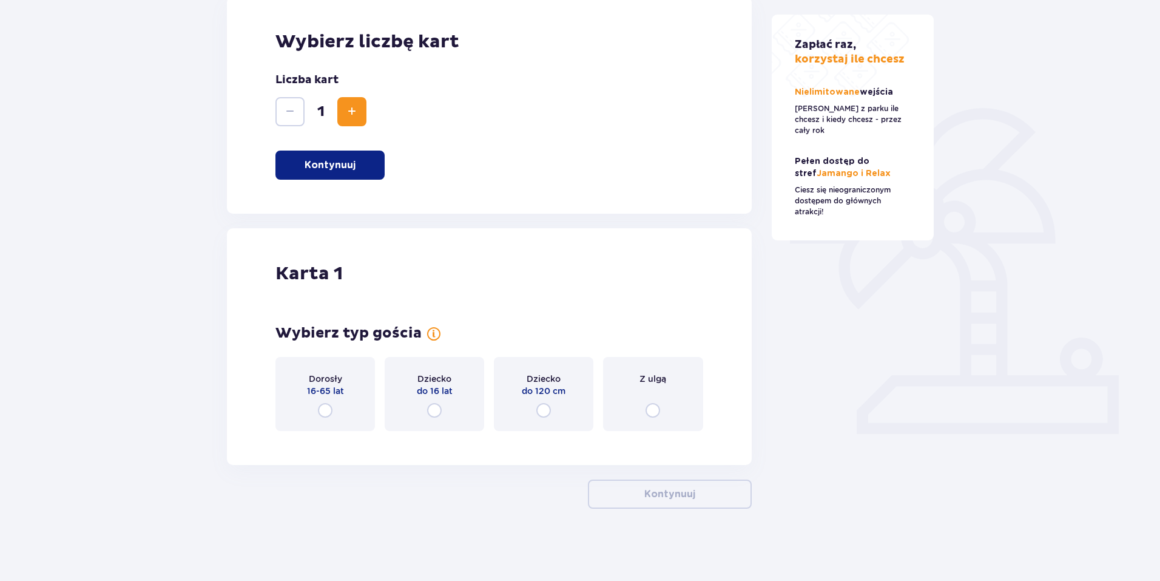
scroll to position [194, 0]
click at [324, 407] on input "radio" at bounding box center [325, 409] width 15 height 15
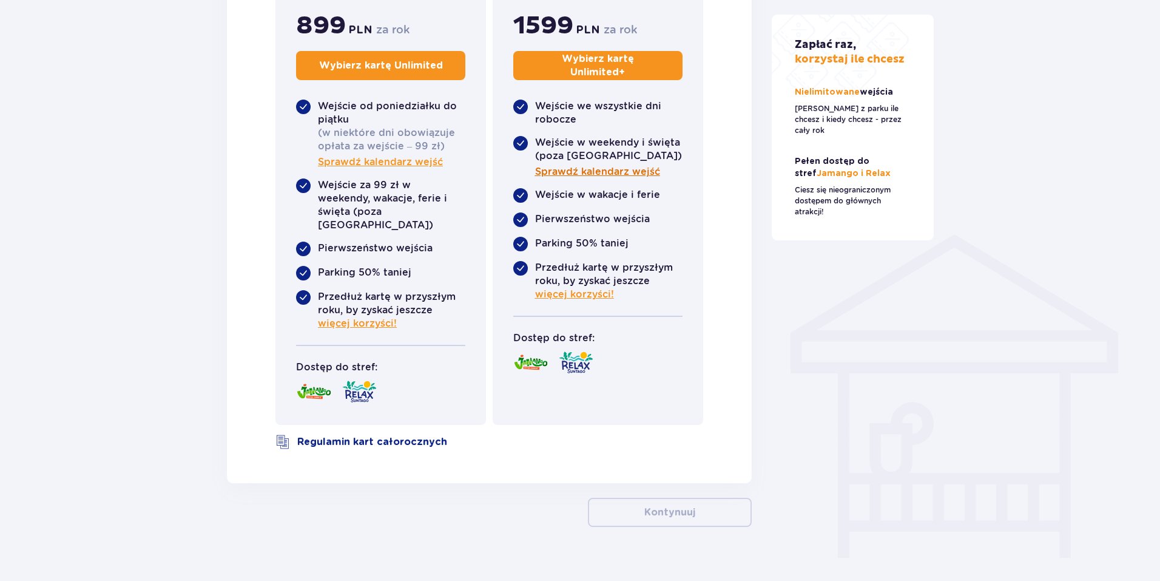
scroll to position [757, 0]
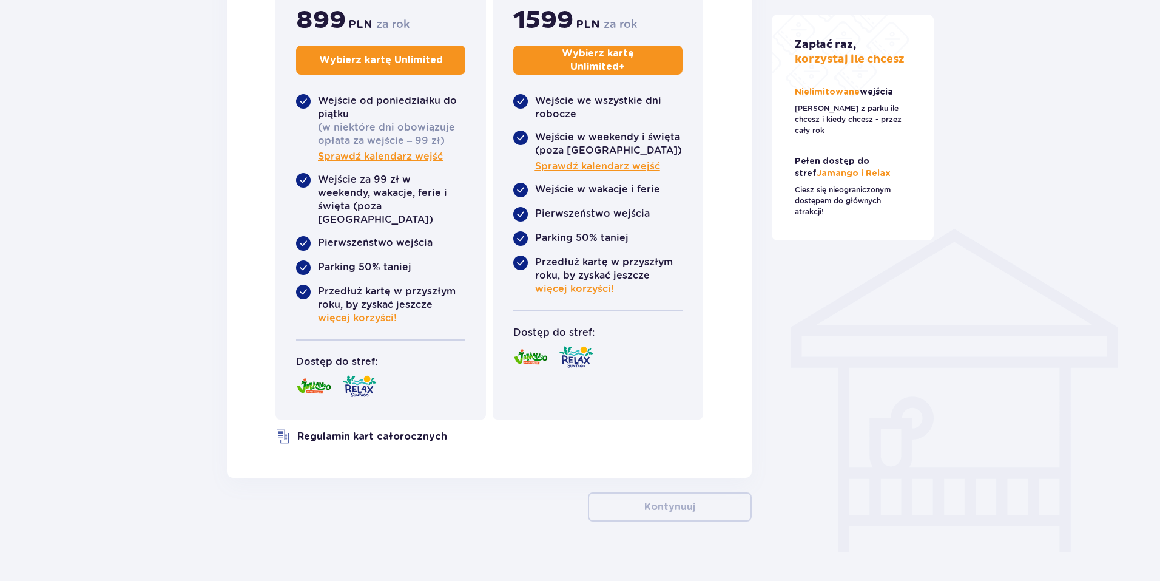
click at [378, 430] on link "Regulamin kart całorocznych" at bounding box center [372, 436] width 150 height 13
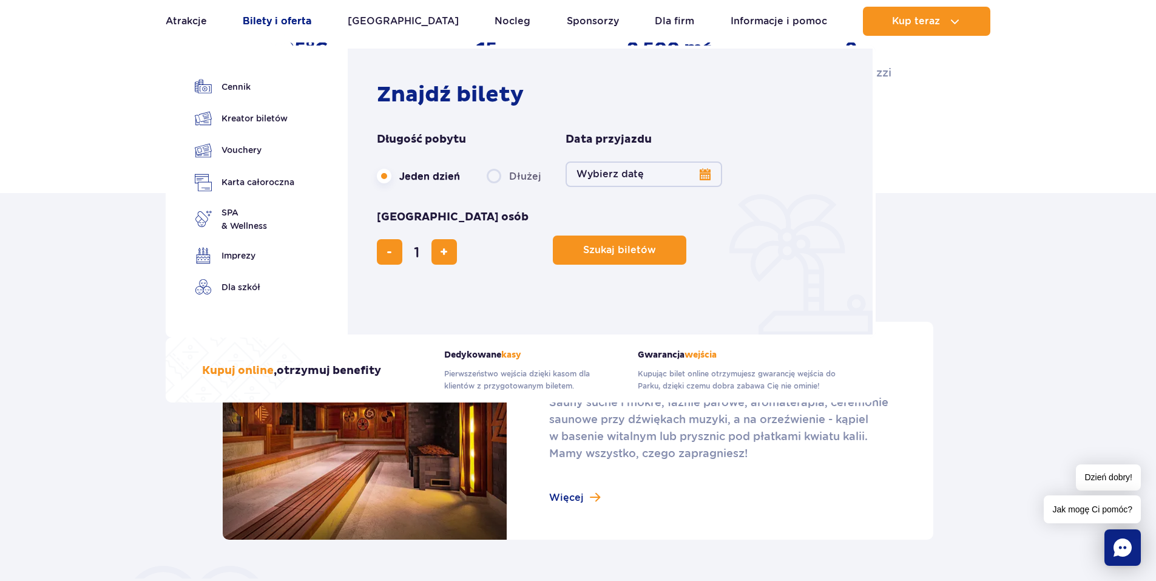
click at [267, 21] on link "Bilety i oferta" at bounding box center [277, 21] width 69 height 29
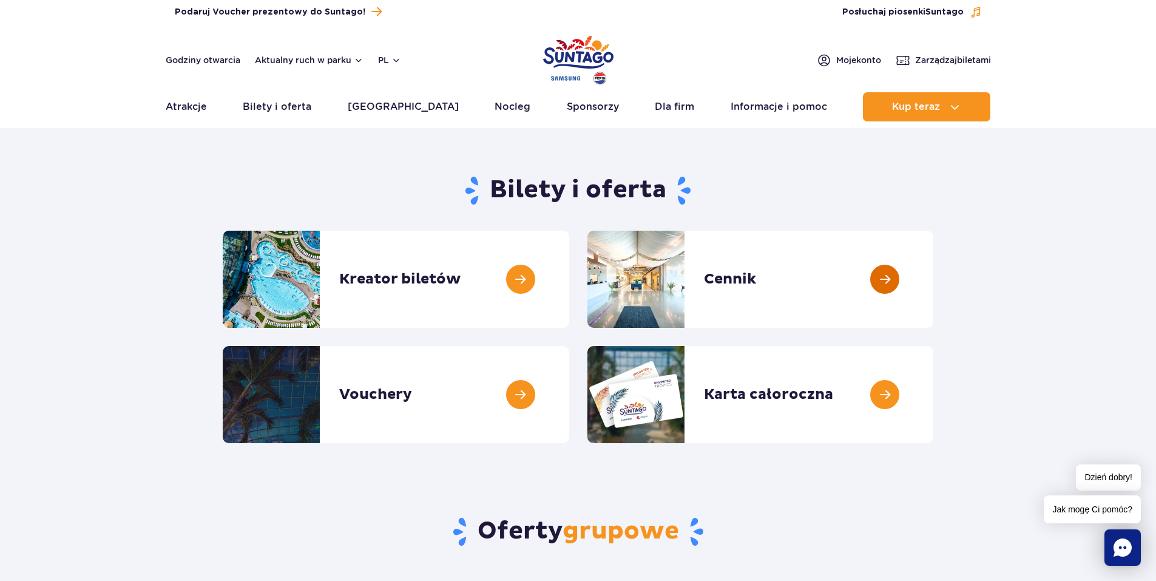
click at [933, 277] on link at bounding box center [933, 279] width 0 height 97
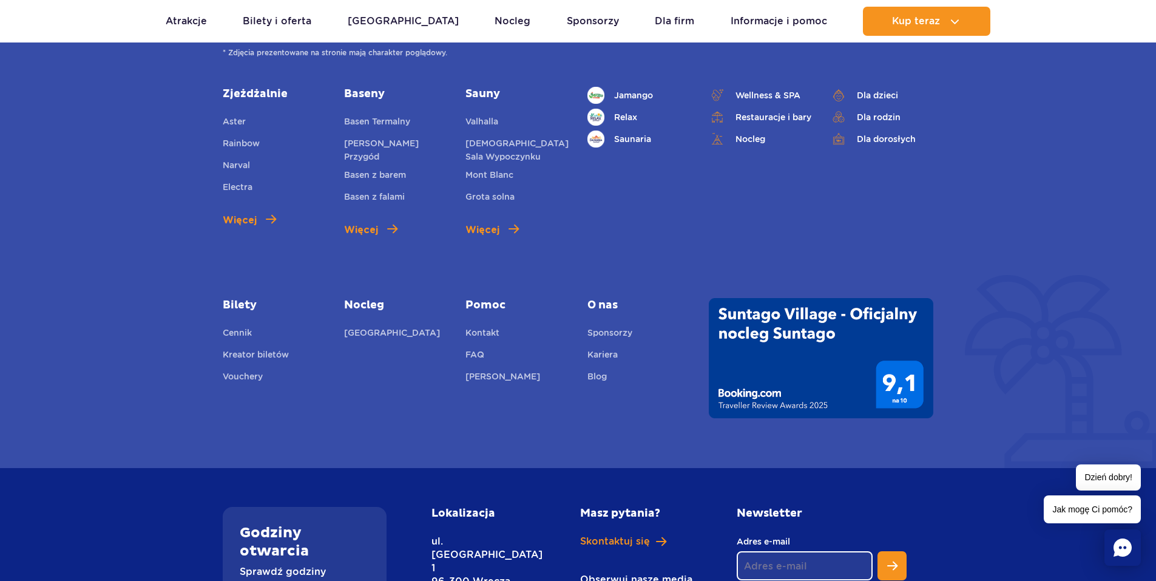
scroll to position [1699, 0]
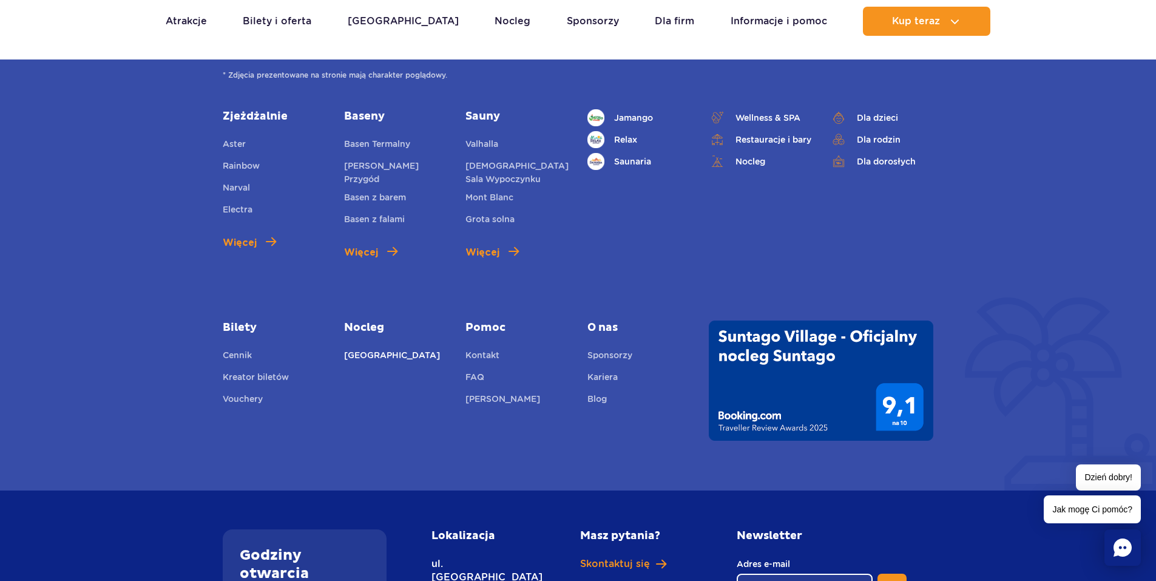
click at [375, 352] on link "[GEOGRAPHIC_DATA]" at bounding box center [392, 356] width 96 height 17
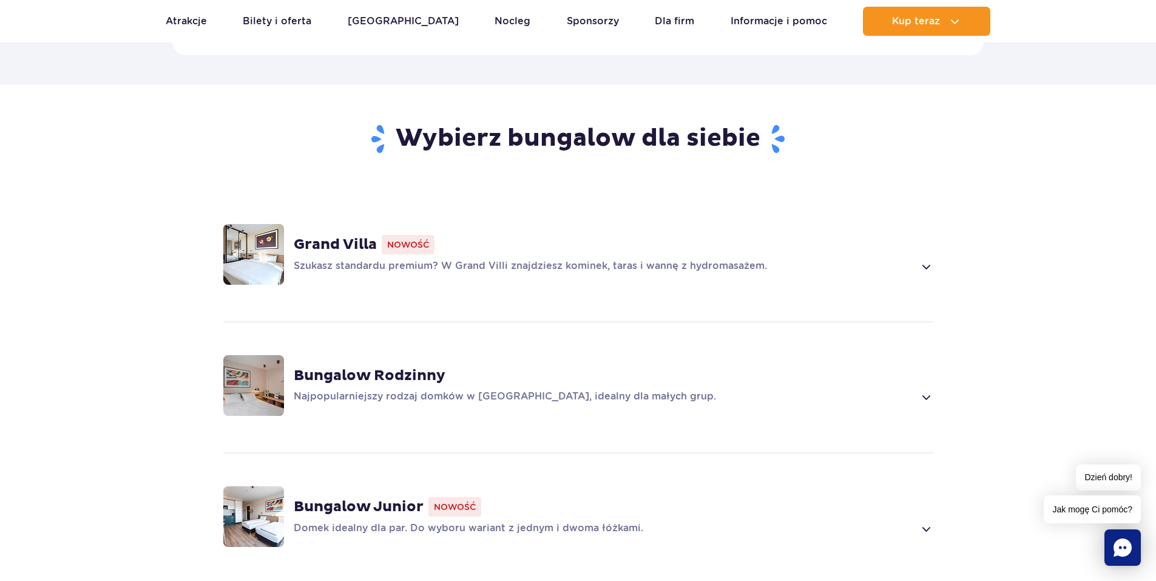
scroll to position [789, 0]
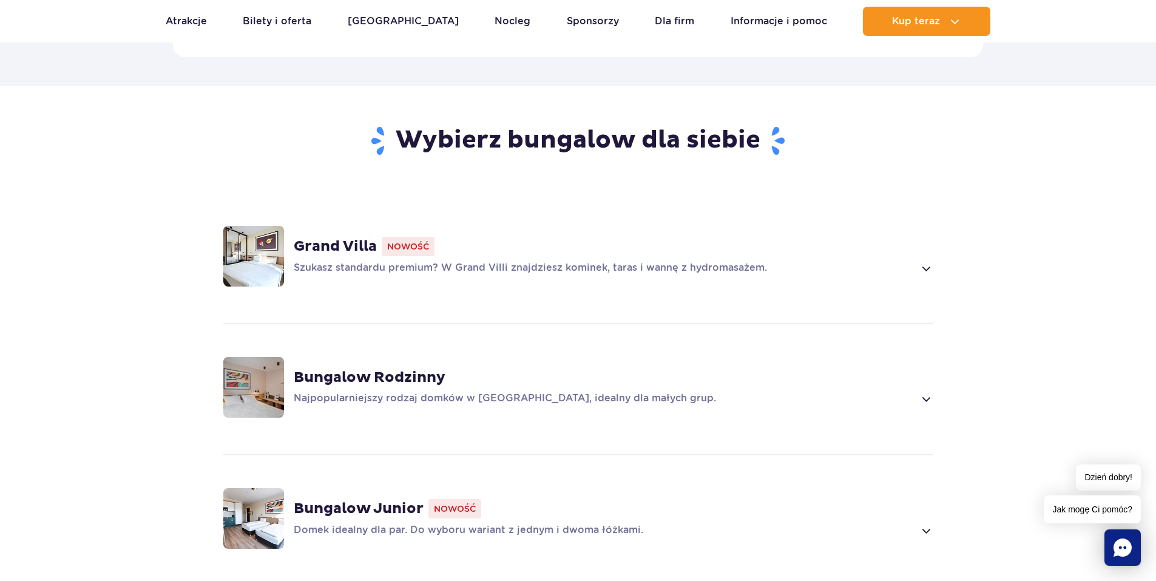
click at [313, 237] on strong "Grand Villa" at bounding box center [335, 246] width 83 height 18
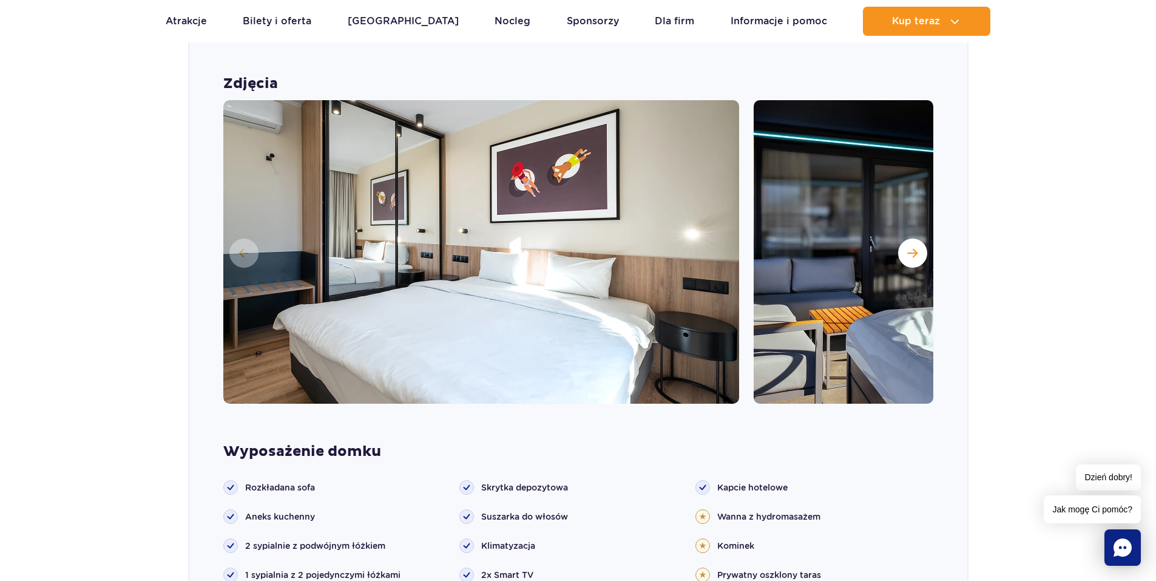
scroll to position [1027, 0]
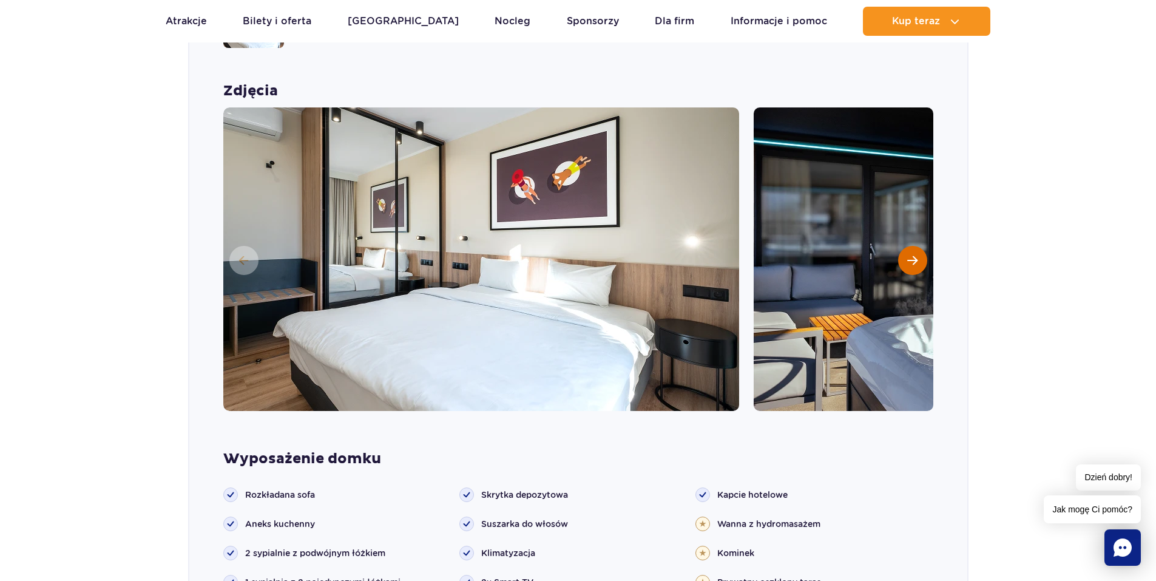
click at [916, 246] on button "Następny slajd" at bounding box center [912, 260] width 29 height 29
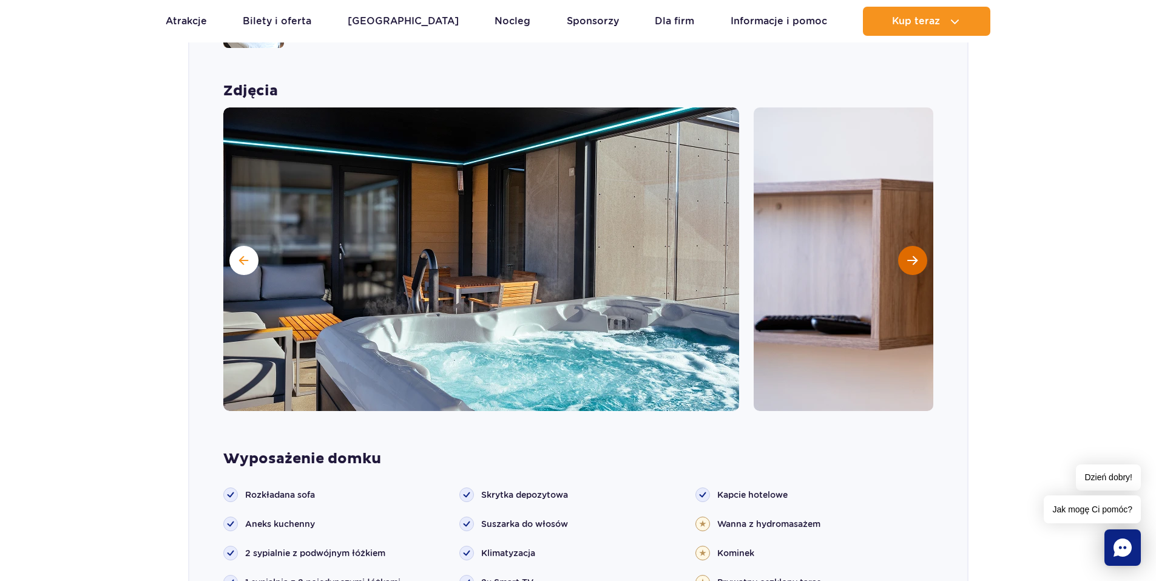
click at [916, 255] on span "Następny slajd" at bounding box center [912, 260] width 10 height 11
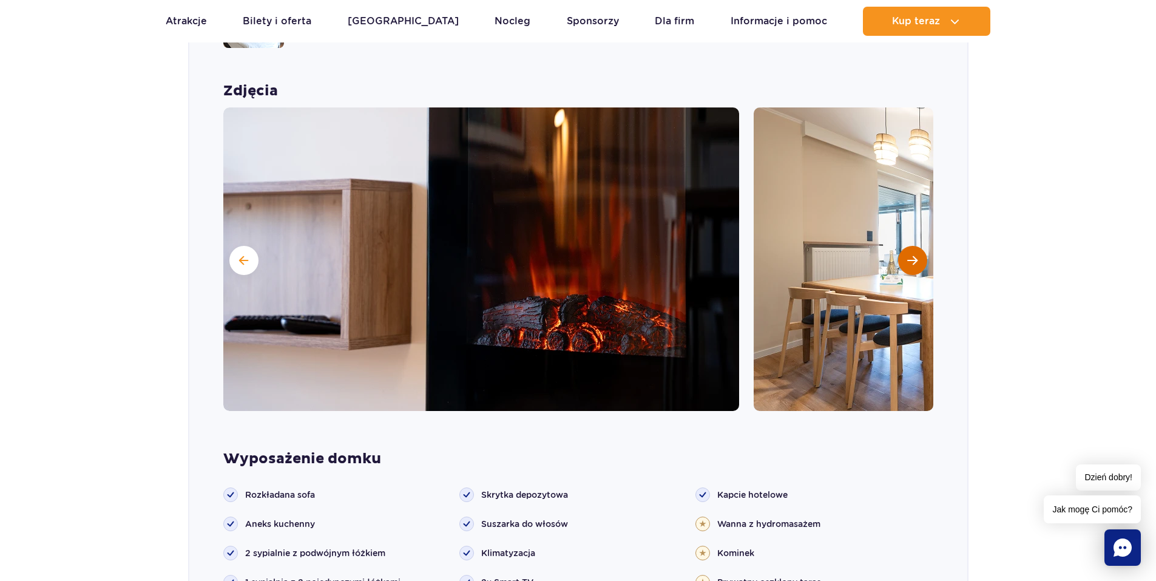
click at [916, 255] on span "Następny slajd" at bounding box center [912, 260] width 10 height 11
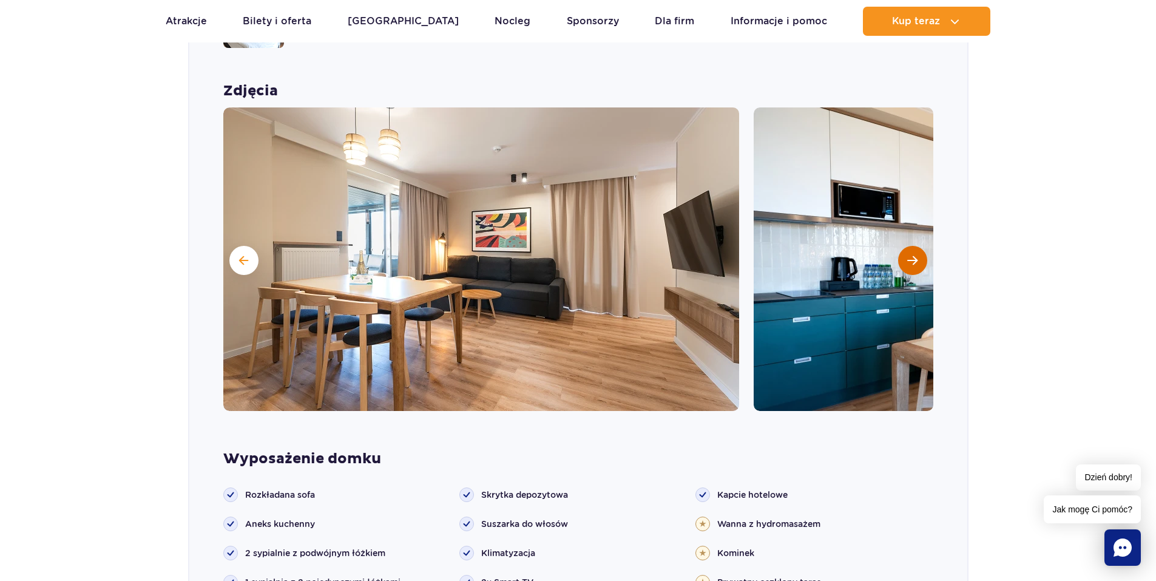
click at [916, 255] on span "Następny slajd" at bounding box center [912, 260] width 10 height 11
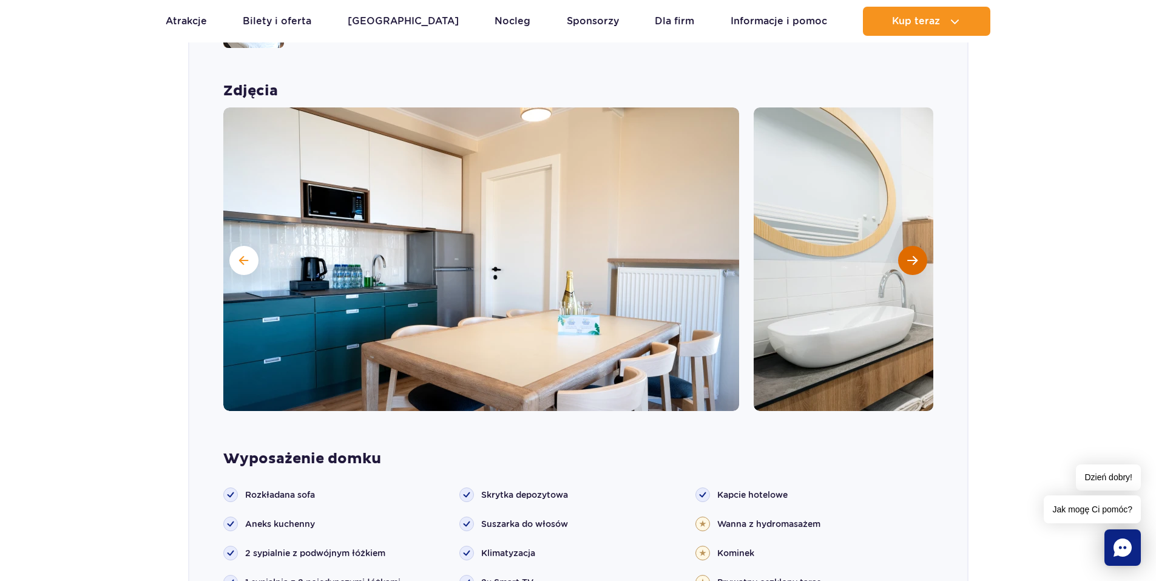
click at [916, 255] on span "Następny slajd" at bounding box center [912, 260] width 10 height 11
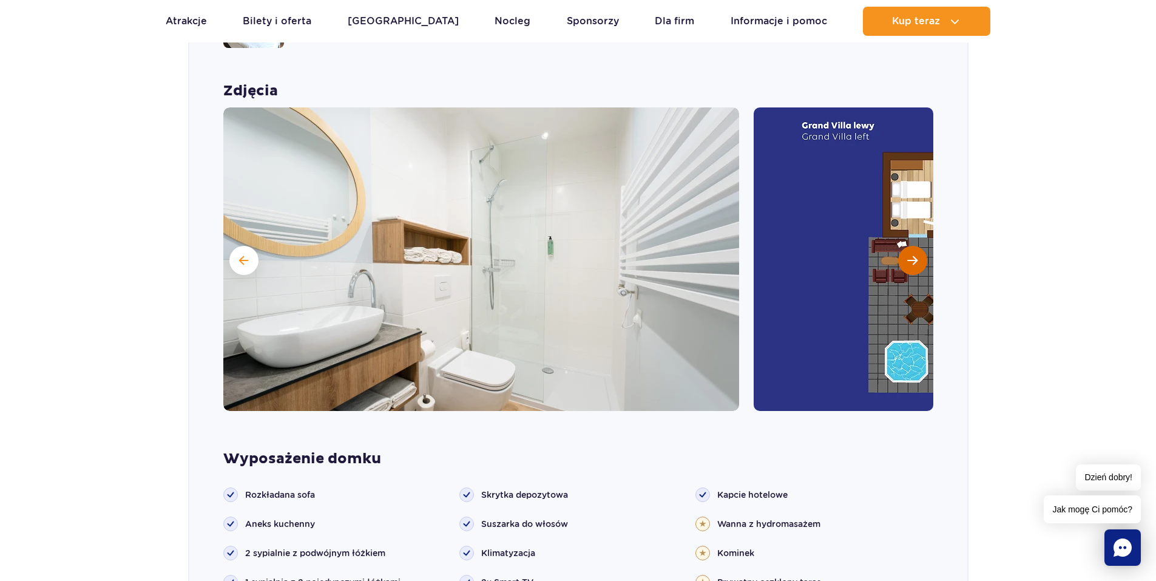
click at [916, 255] on span "Następny slajd" at bounding box center [912, 260] width 10 height 11
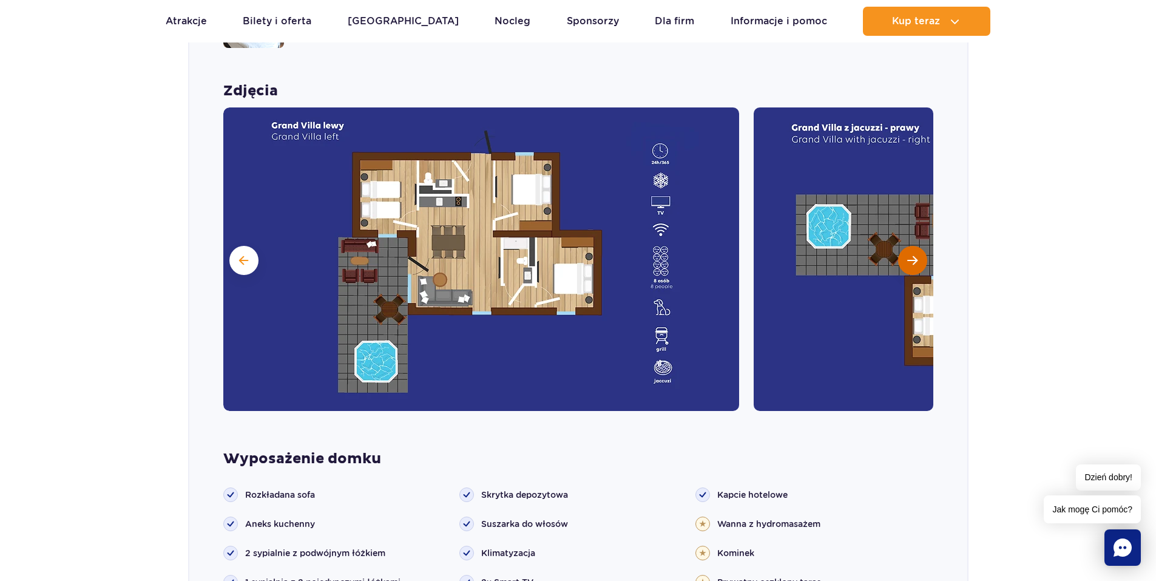
click at [916, 255] on span "Następny slajd" at bounding box center [912, 260] width 10 height 11
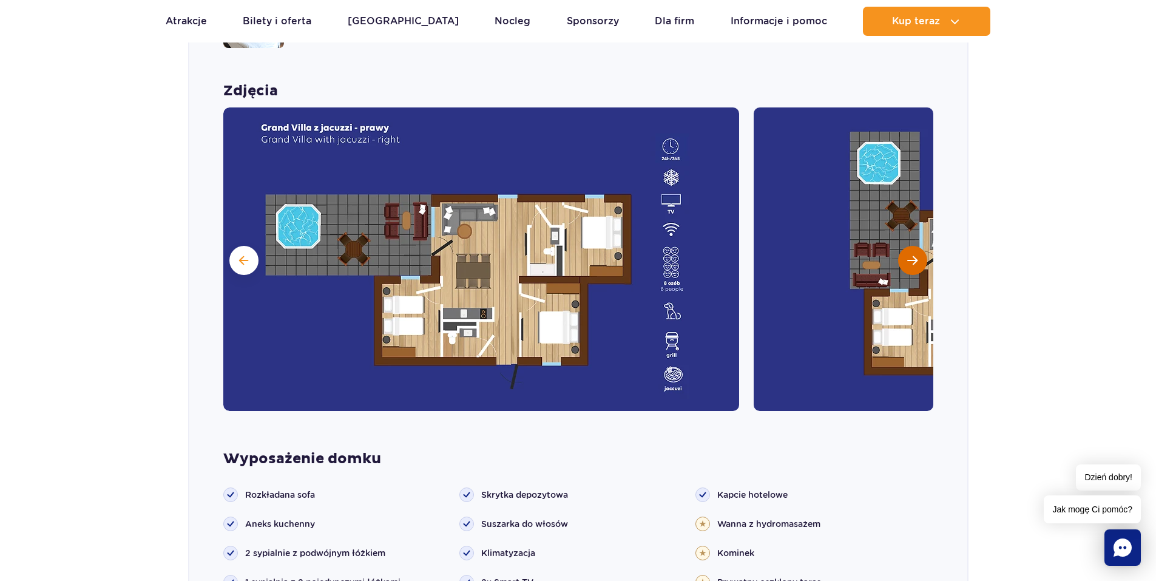
click at [919, 246] on button "Następny slajd" at bounding box center [912, 260] width 29 height 29
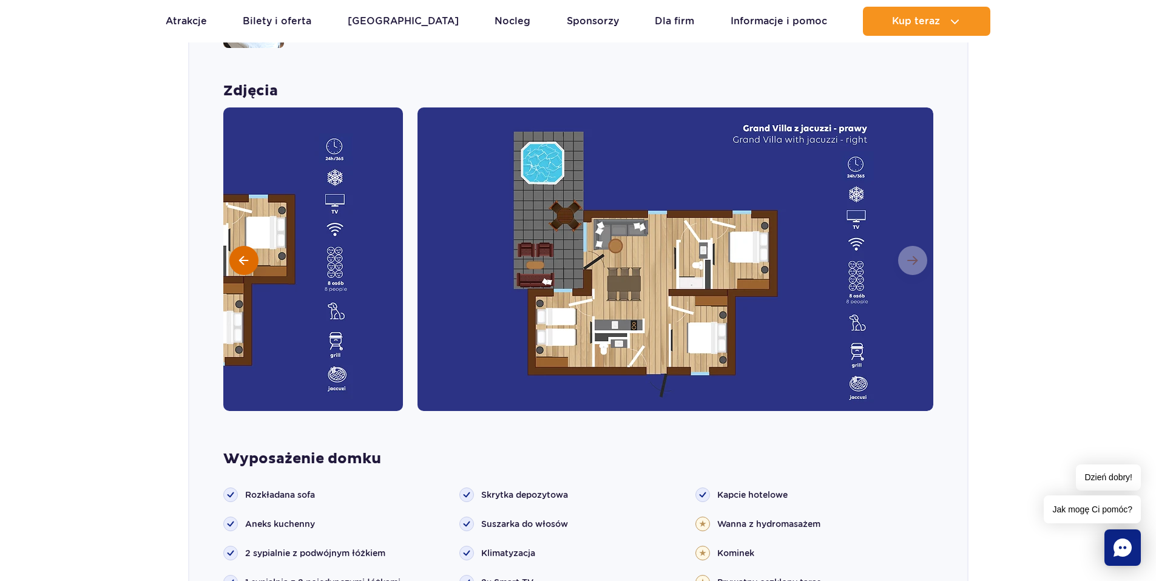
click at [244, 255] on span at bounding box center [243, 260] width 9 height 11
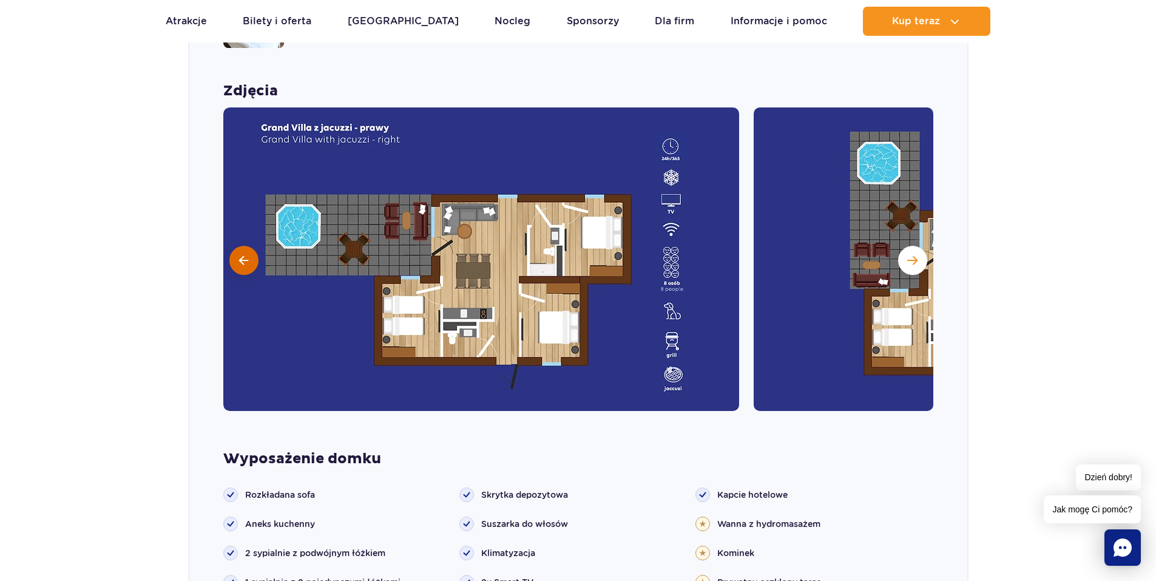
click at [244, 255] on span at bounding box center [243, 260] width 9 height 11
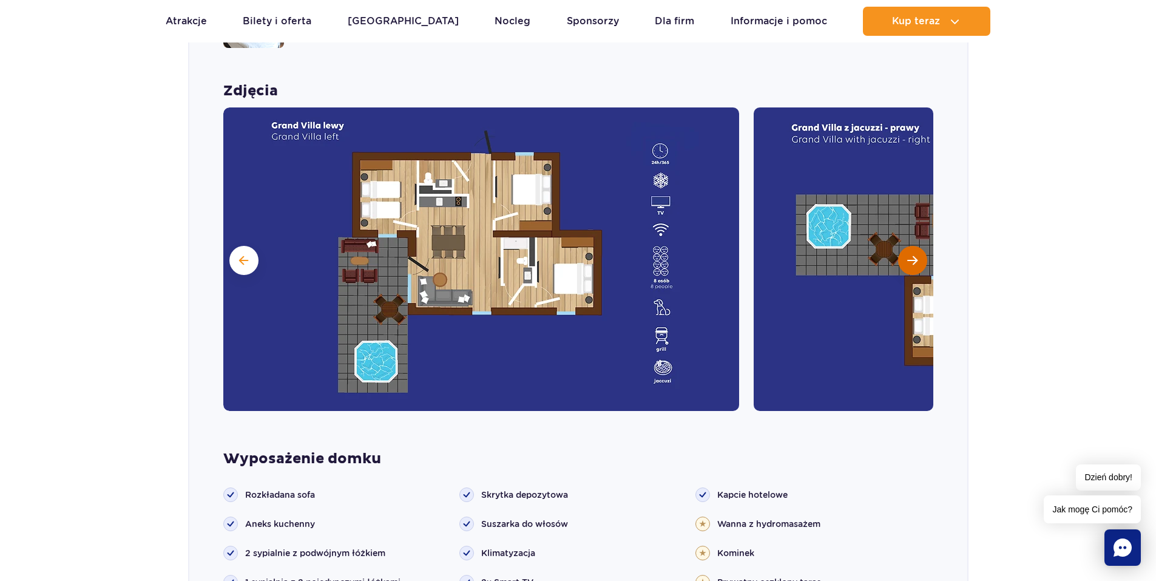
click at [905, 246] on button "Następny slajd" at bounding box center [912, 260] width 29 height 29
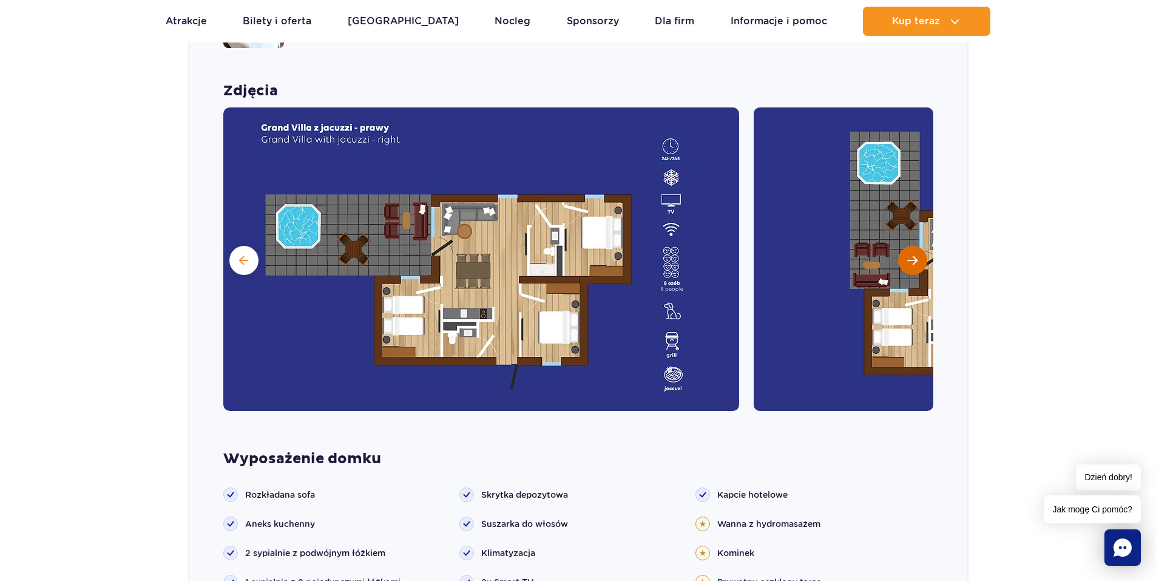
click at [905, 246] on button "Następny slajd" at bounding box center [912, 260] width 29 height 29
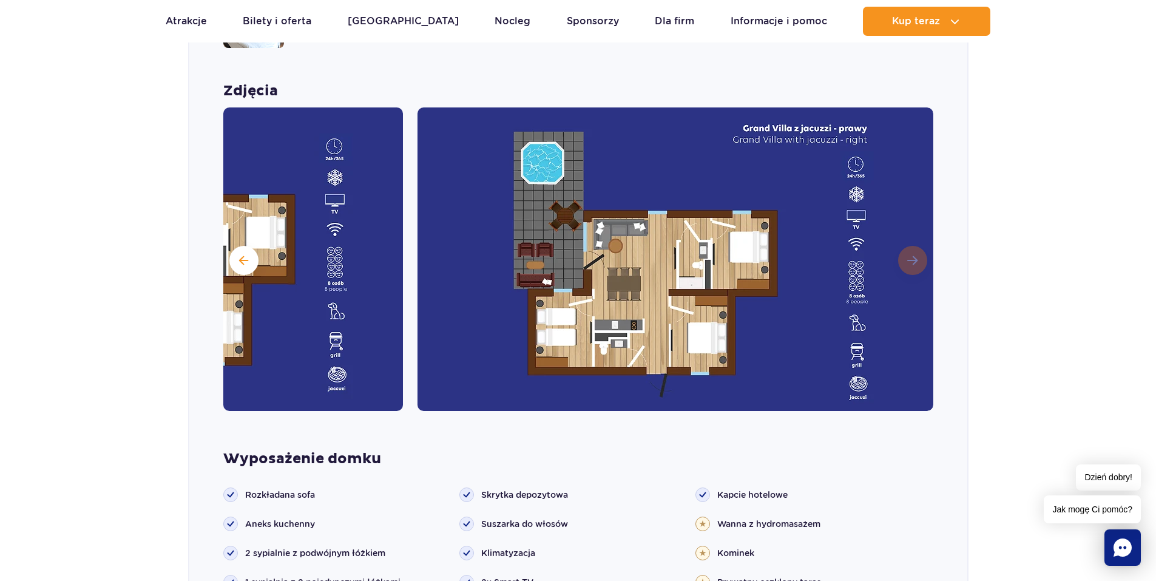
click at [905, 245] on img at bounding box center [676, 258] width 516 height 303
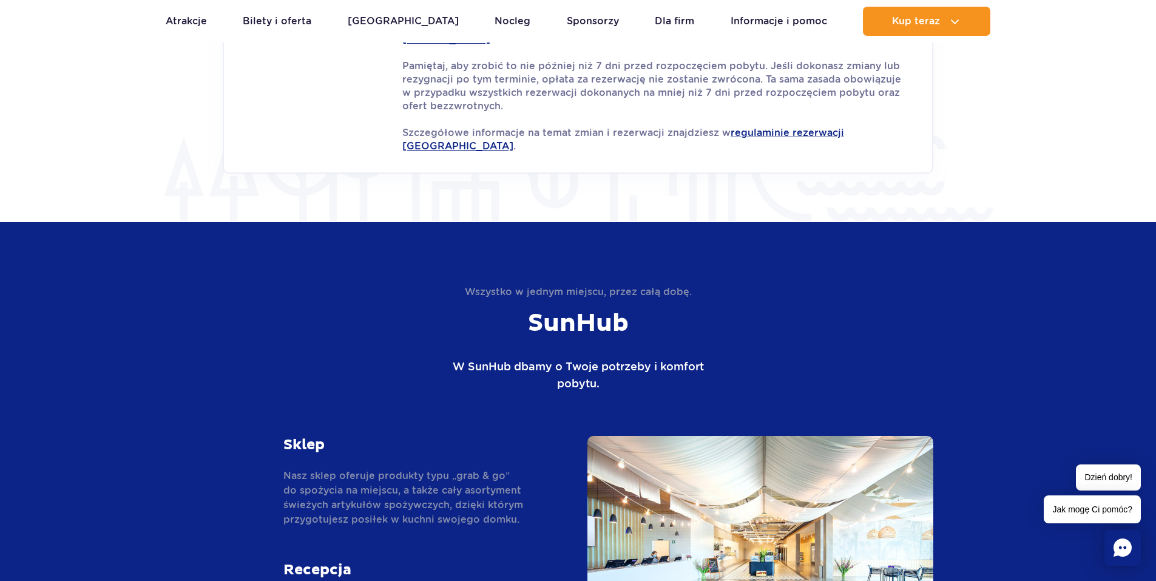
scroll to position [2423, 0]
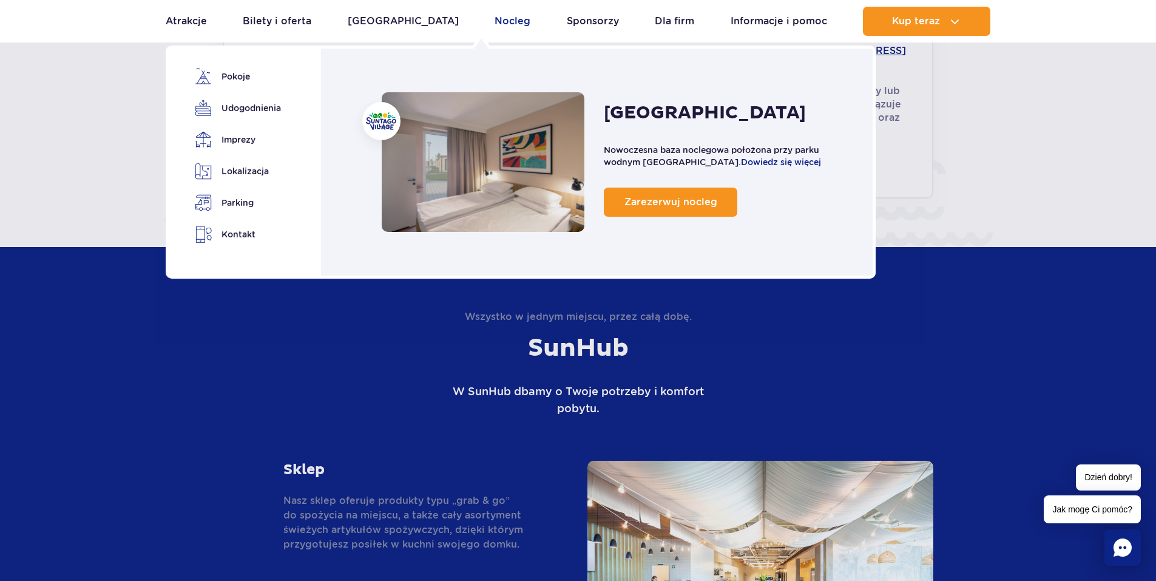
click at [495, 21] on link "Nocleg" at bounding box center [513, 21] width 36 height 29
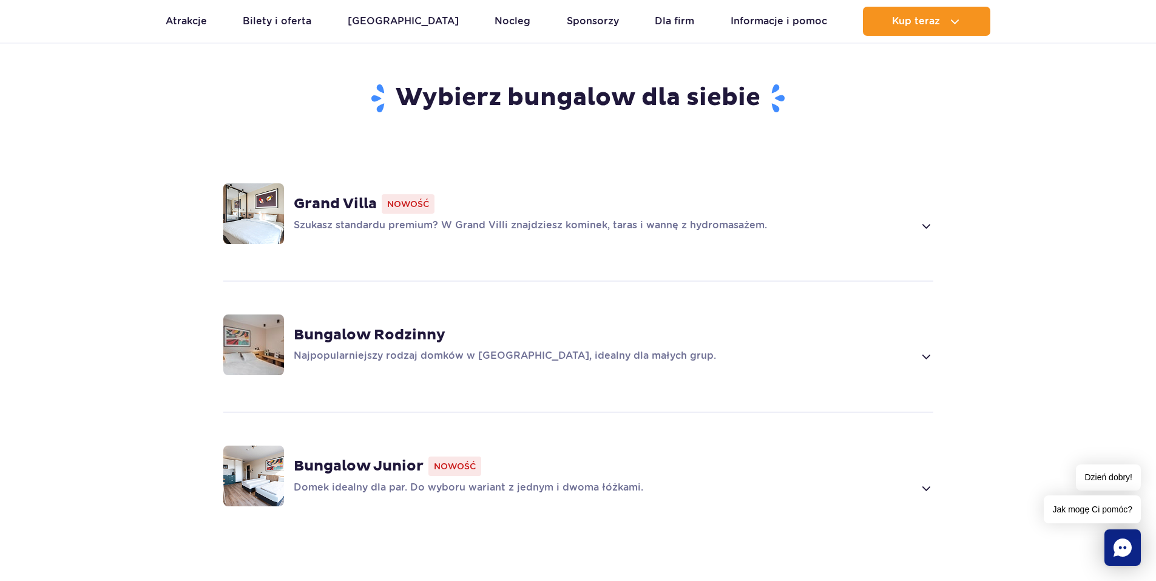
scroll to position [850, 0]
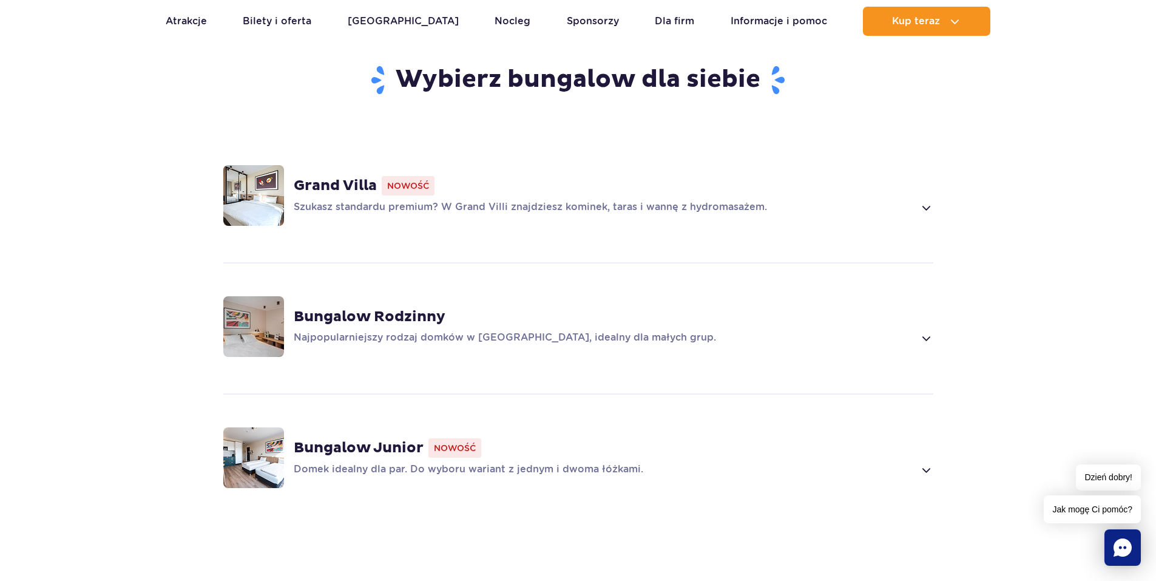
click at [395, 308] on strong "Bungalow Rodzinny" at bounding box center [370, 317] width 152 height 18
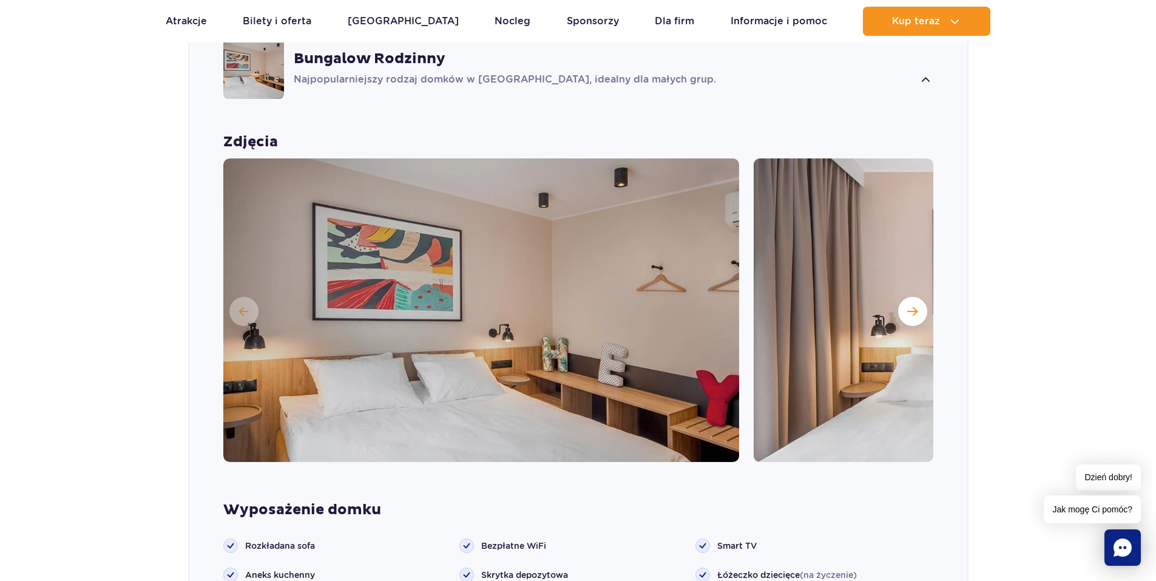
scroll to position [1103, 0]
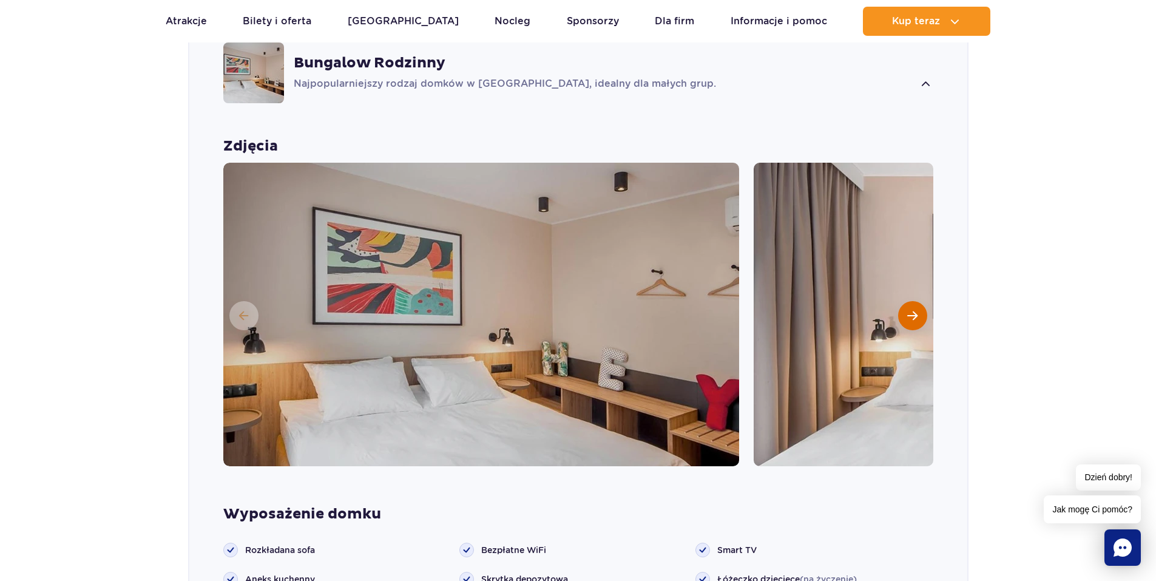
click at [909, 303] on button "Następny slajd" at bounding box center [912, 315] width 29 height 29
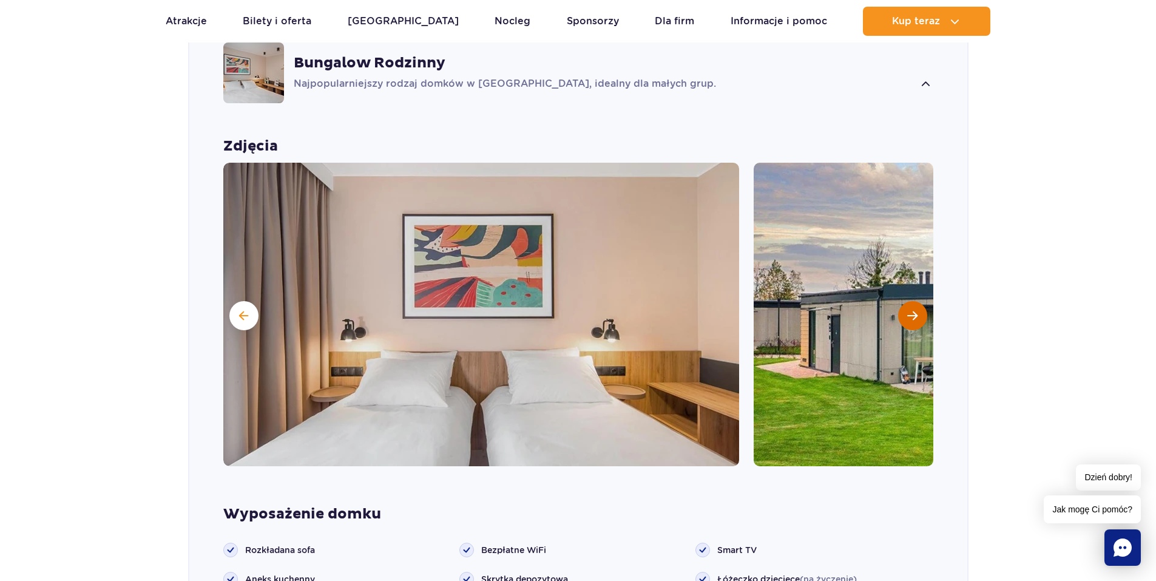
click at [909, 303] on button "Następny slajd" at bounding box center [912, 315] width 29 height 29
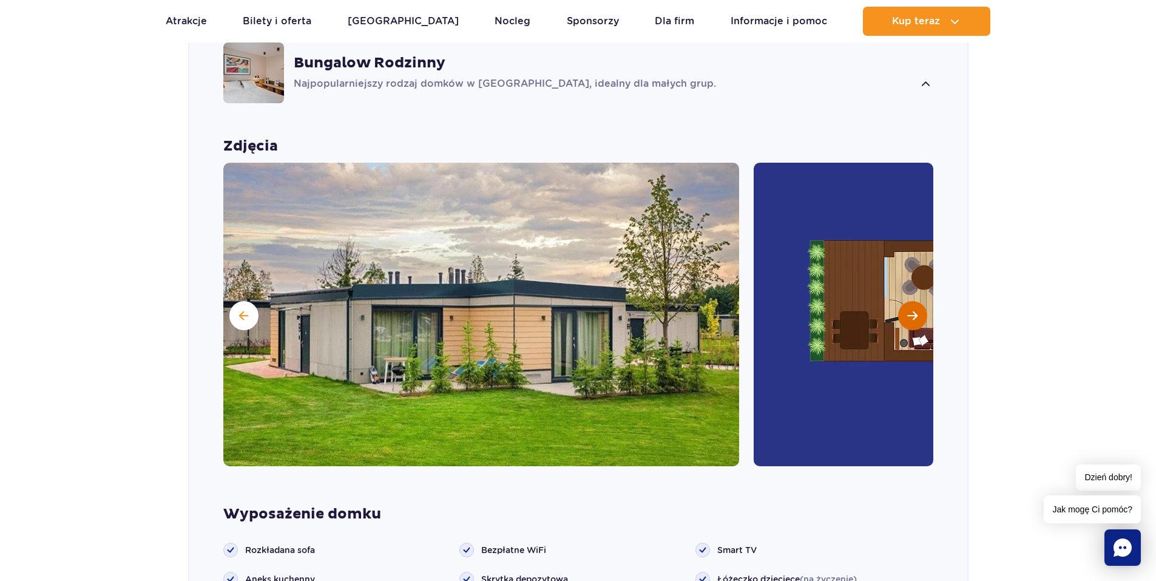
click at [909, 303] on button "Następny slajd" at bounding box center [912, 315] width 29 height 29
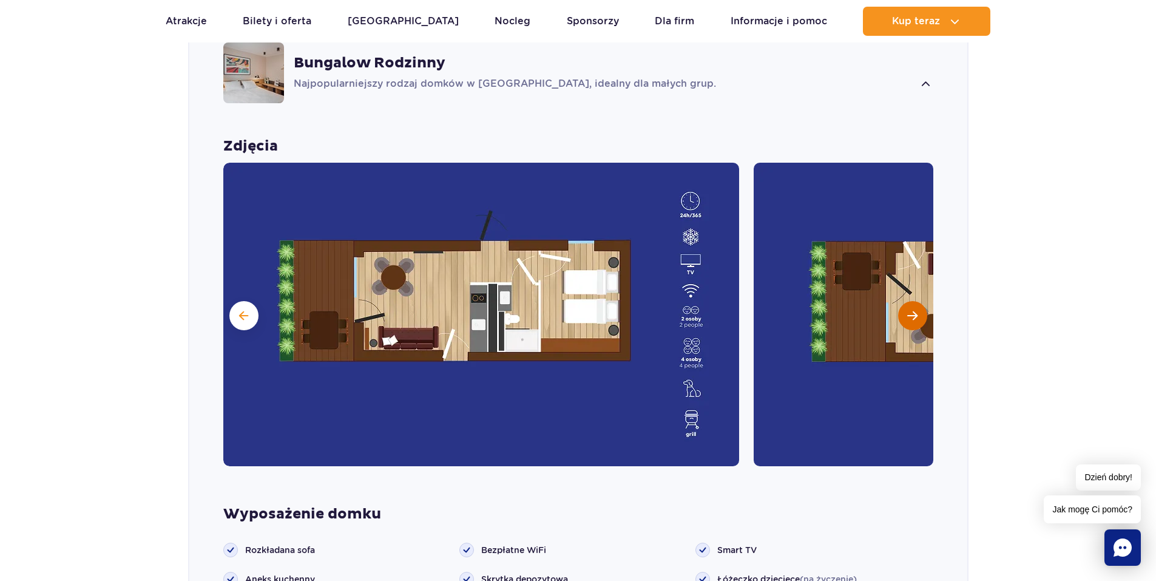
click at [909, 303] on button "Następny slajd" at bounding box center [912, 315] width 29 height 29
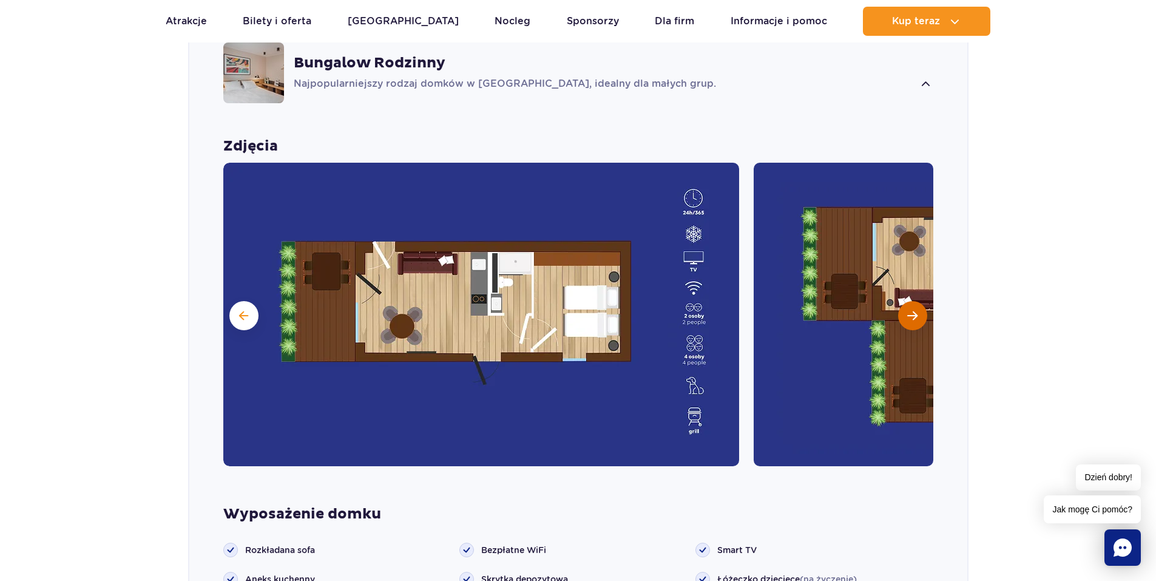
click at [909, 303] on button "Następny slajd" at bounding box center [912, 315] width 29 height 29
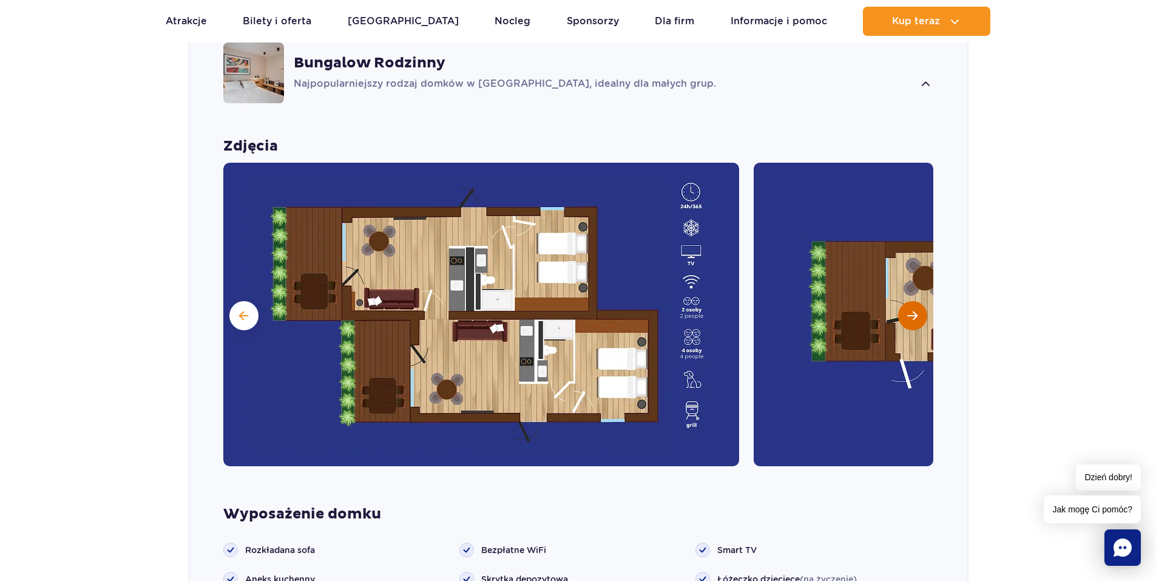
click at [912, 301] on button "Następny slajd" at bounding box center [912, 315] width 29 height 29
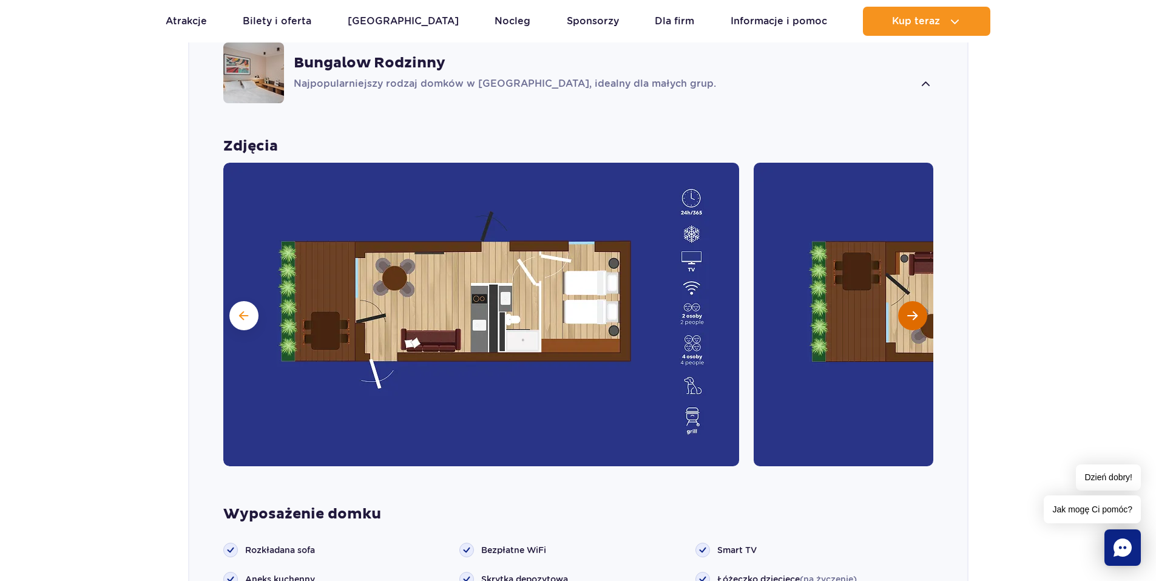
click at [912, 301] on button "Następny slajd" at bounding box center [912, 315] width 29 height 29
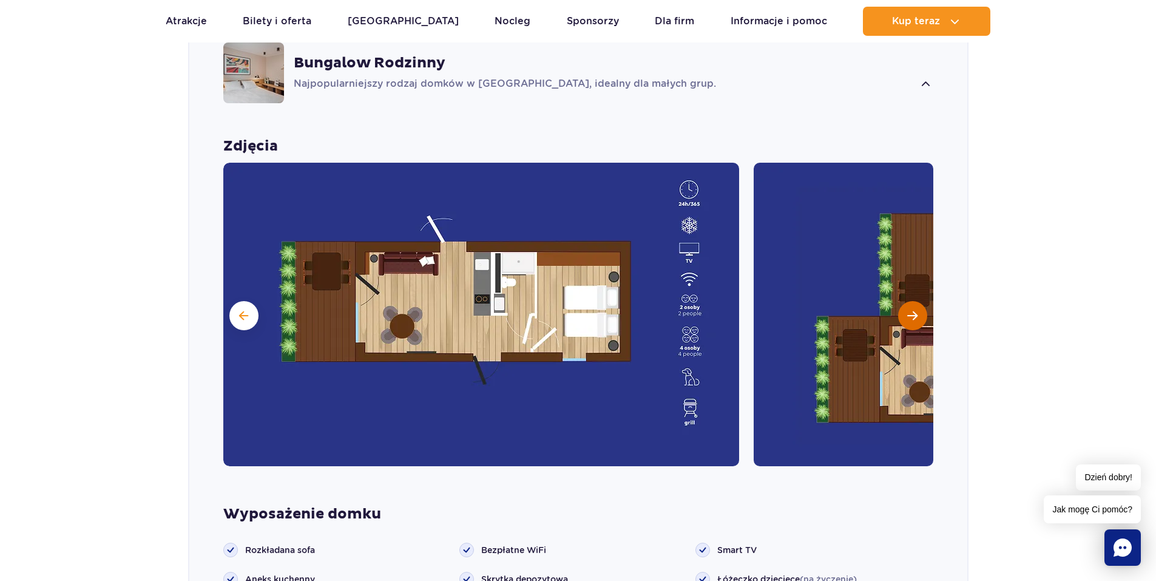
click at [912, 301] on button "Następny slajd" at bounding box center [912, 315] width 29 height 29
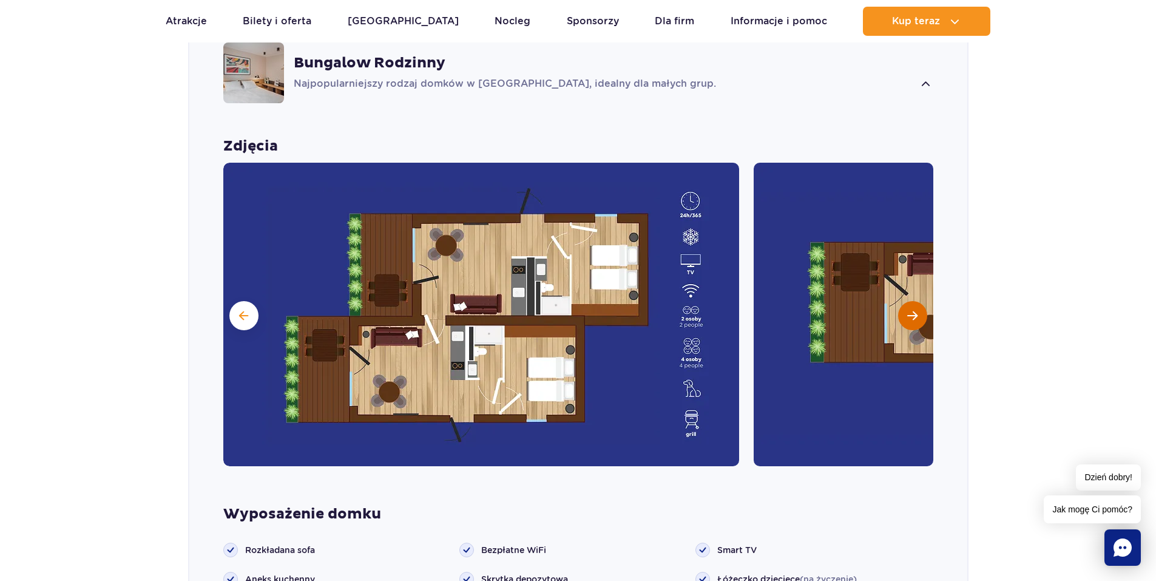
click at [912, 301] on button "Następny slajd" at bounding box center [912, 315] width 29 height 29
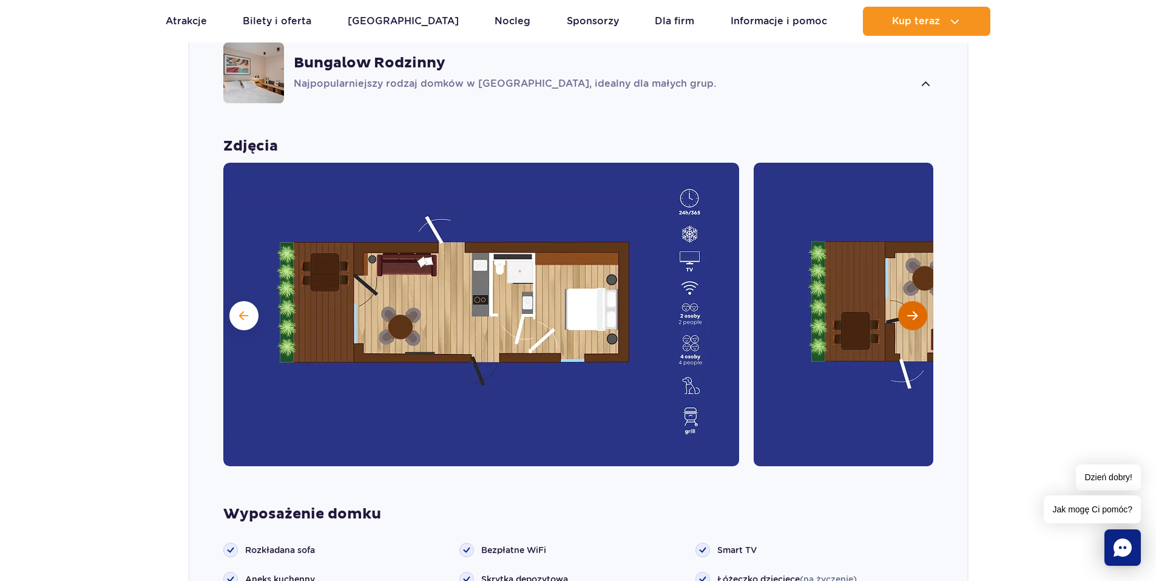
click at [912, 301] on button "Następny slajd" at bounding box center [912, 315] width 29 height 29
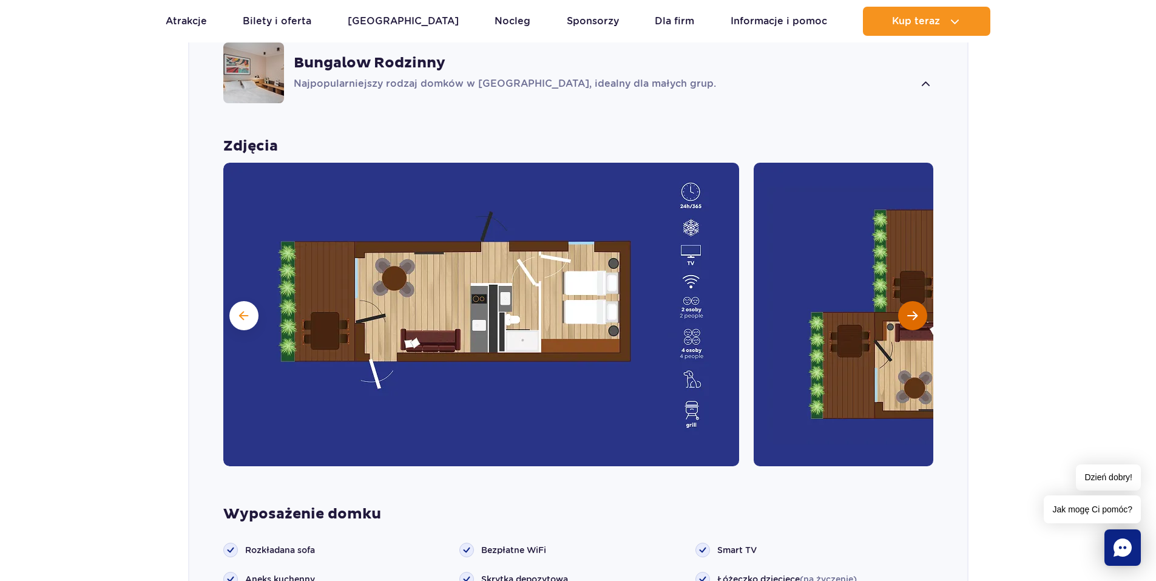
click at [912, 301] on button "Następny slajd" at bounding box center [912, 315] width 29 height 29
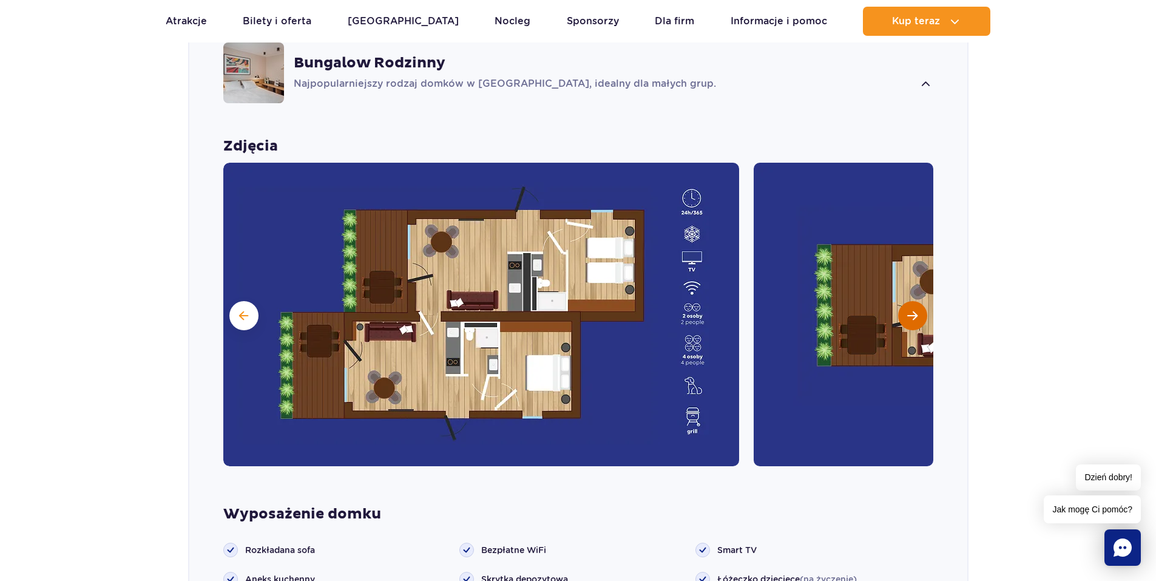
click at [912, 301] on button "Następny slajd" at bounding box center [912, 315] width 29 height 29
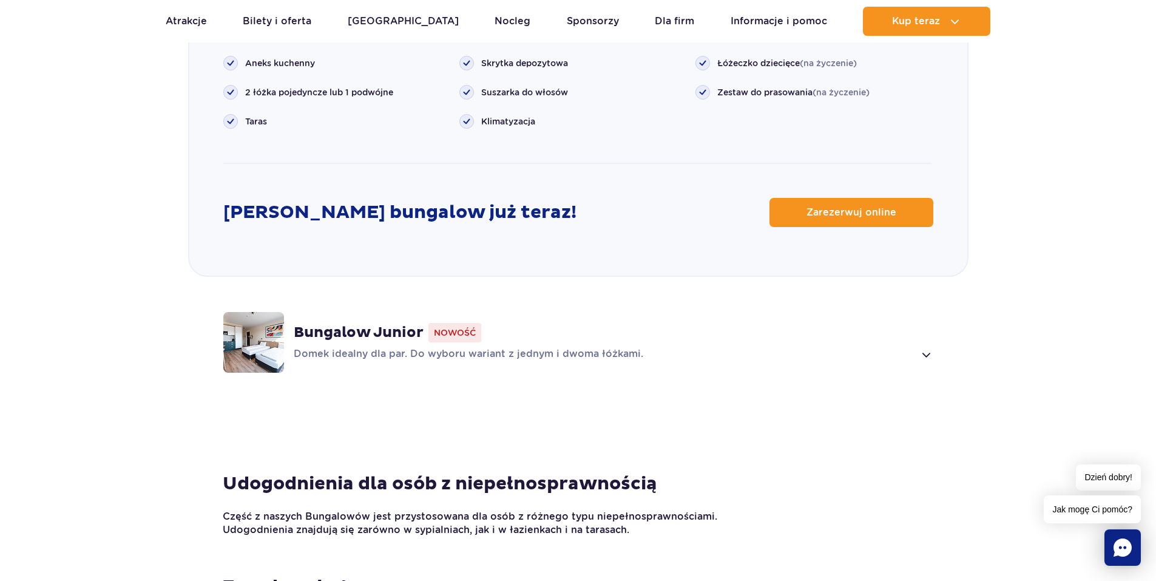
scroll to position [1710, 0]
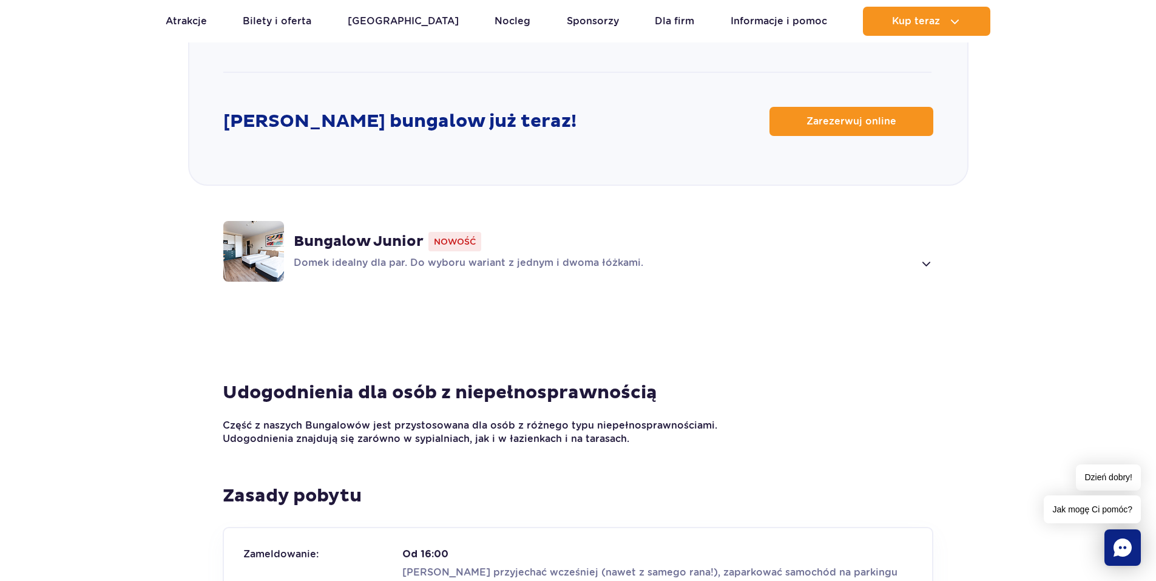
click at [319, 232] on strong "Bungalow Junior" at bounding box center [359, 241] width 130 height 18
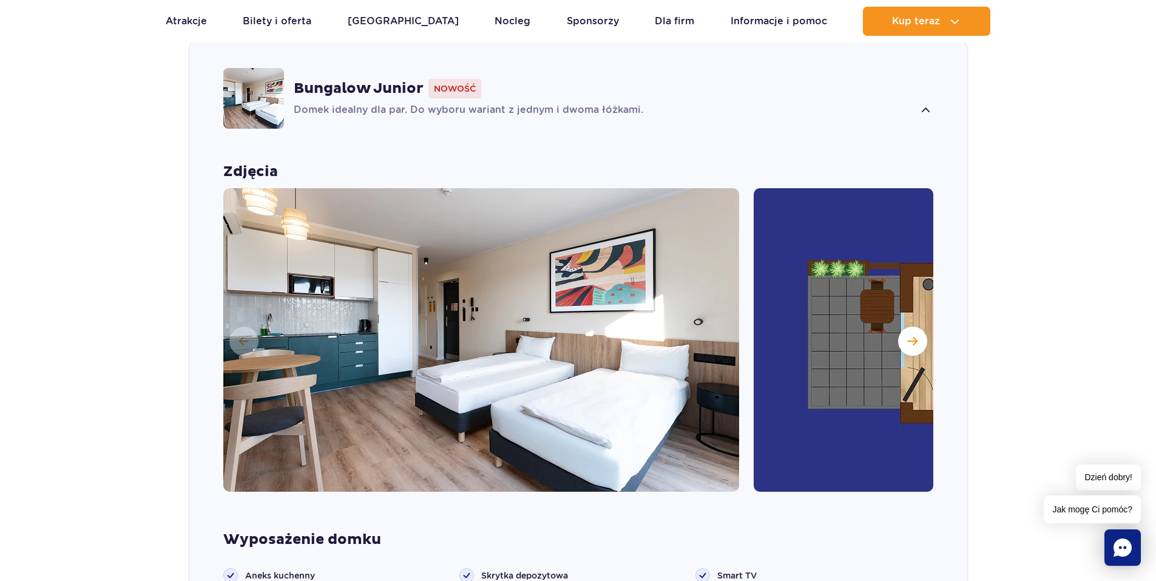
scroll to position [1229, 0]
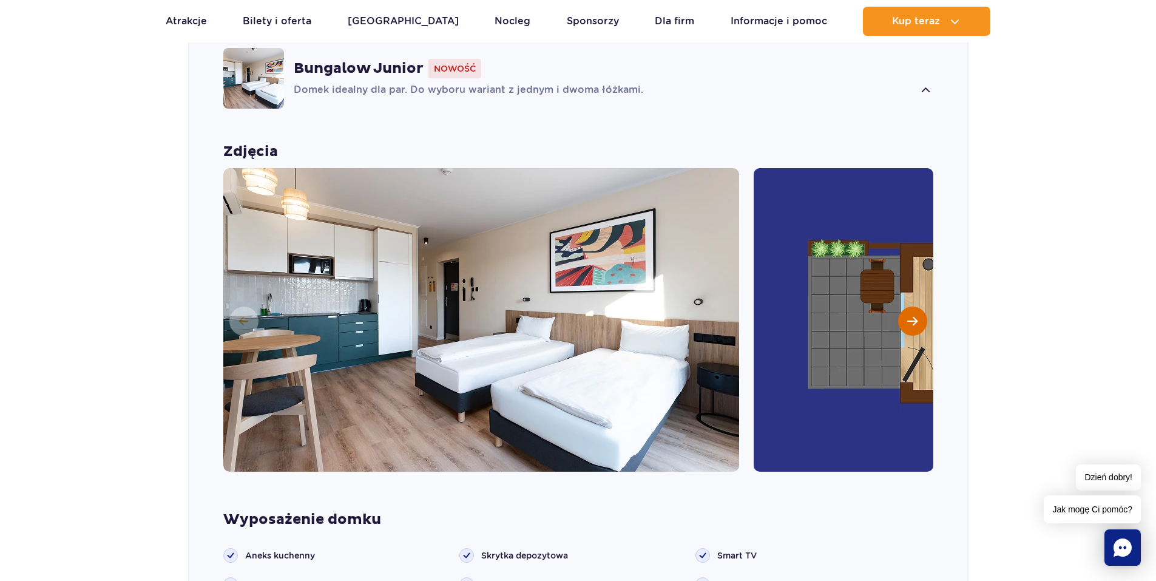
click at [911, 316] on span "Następny slajd" at bounding box center [912, 321] width 10 height 11
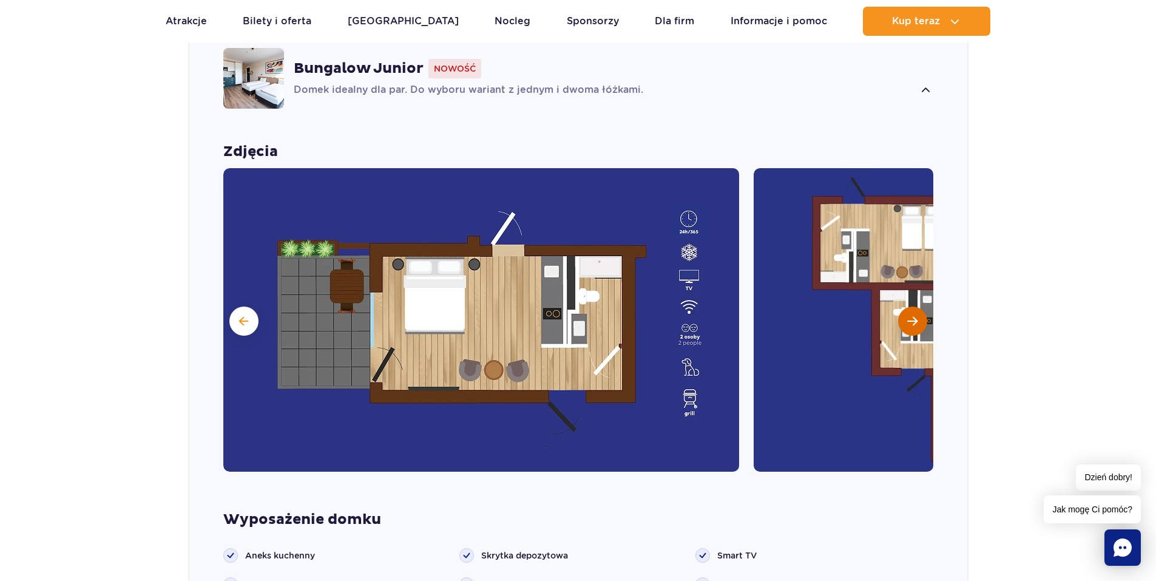
click at [911, 316] on span "Następny slajd" at bounding box center [912, 321] width 10 height 11
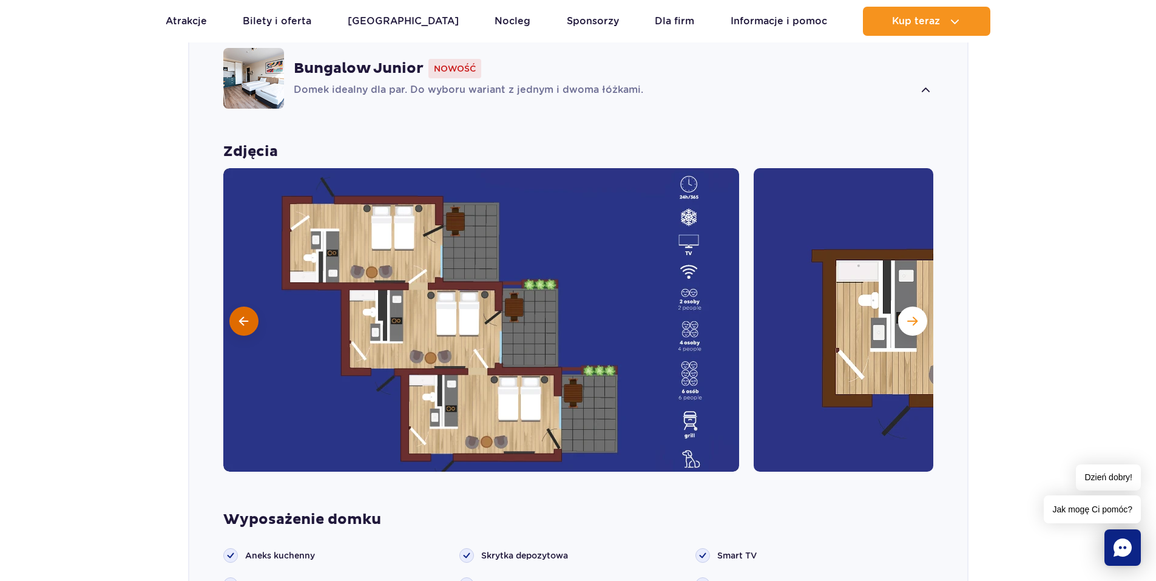
click at [242, 316] on span at bounding box center [243, 321] width 9 height 11
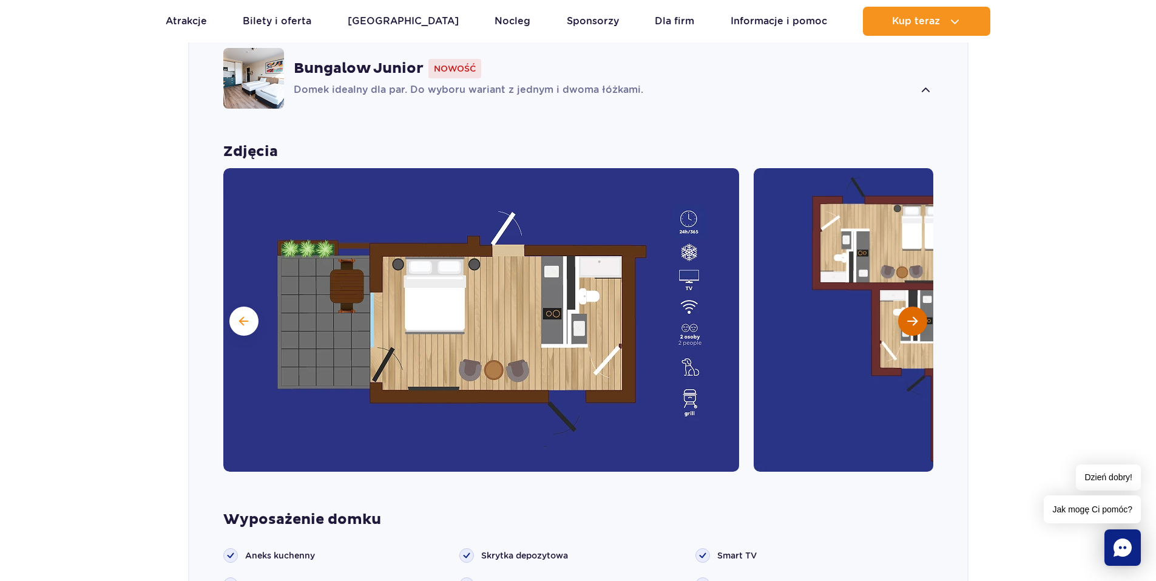
click at [909, 316] on span "Następny slajd" at bounding box center [912, 321] width 10 height 11
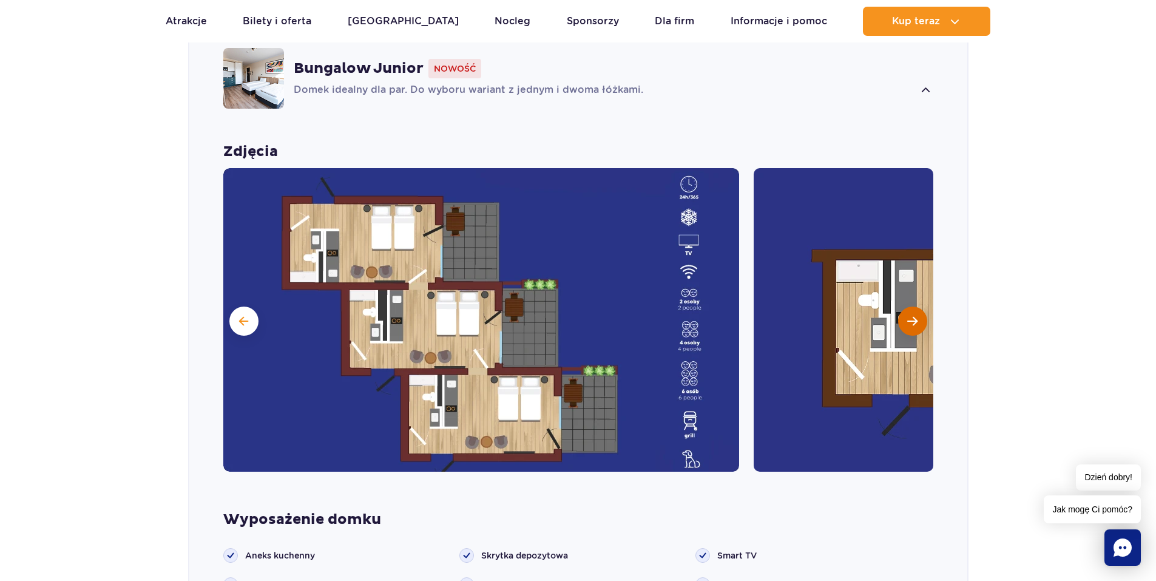
click at [909, 316] on span "Następny slajd" at bounding box center [912, 321] width 10 height 11
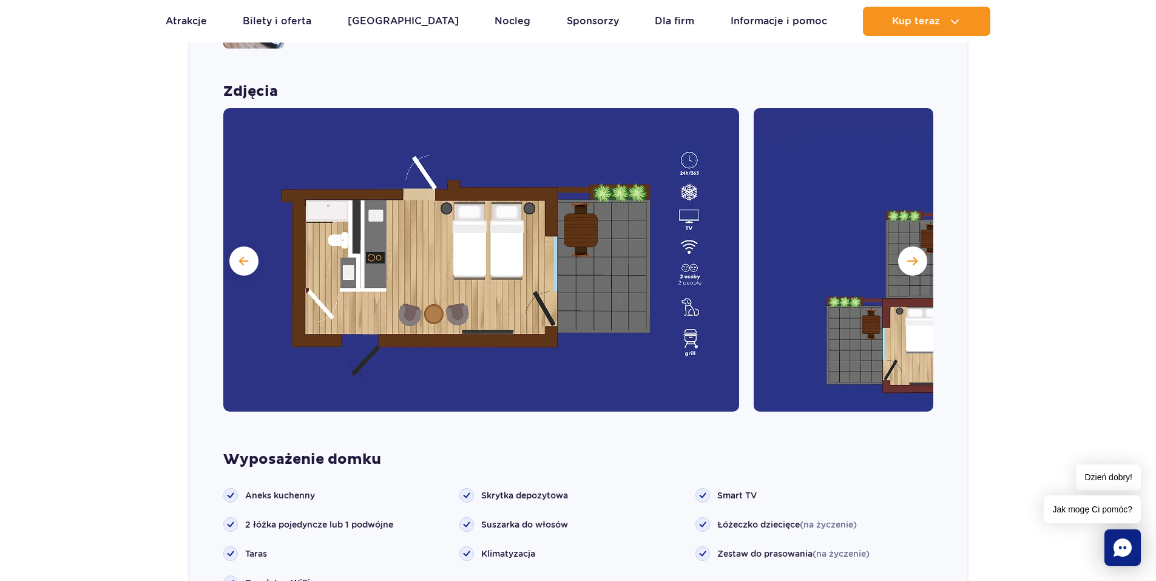
scroll to position [1290, 0]
click at [241, 250] on button at bounding box center [243, 260] width 29 height 29
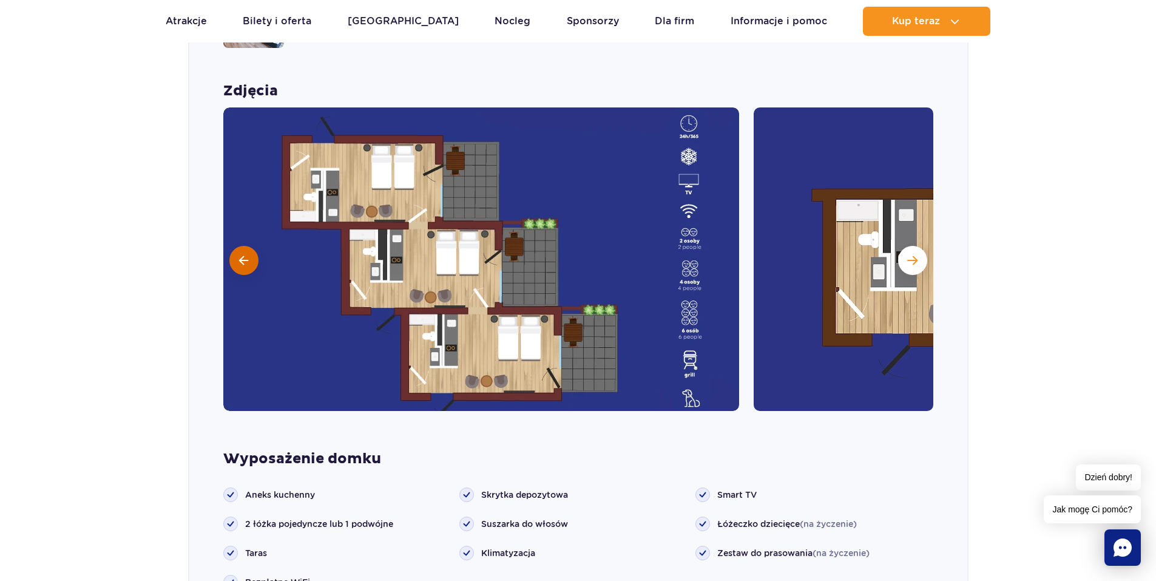
click at [241, 250] on button at bounding box center [243, 260] width 29 height 29
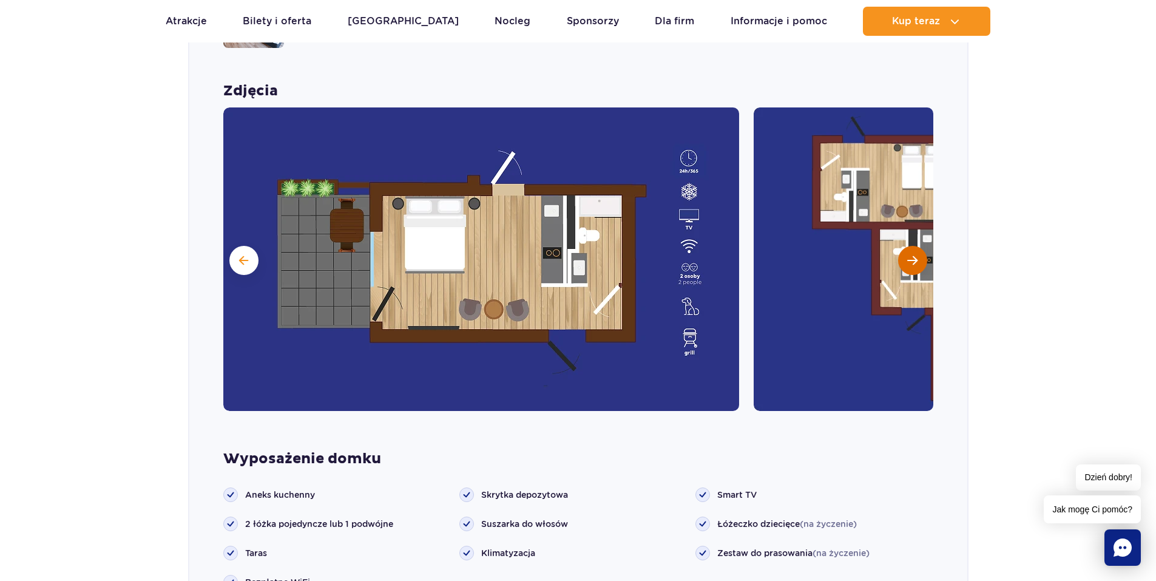
click at [916, 255] on span "Następny slajd" at bounding box center [912, 260] width 10 height 11
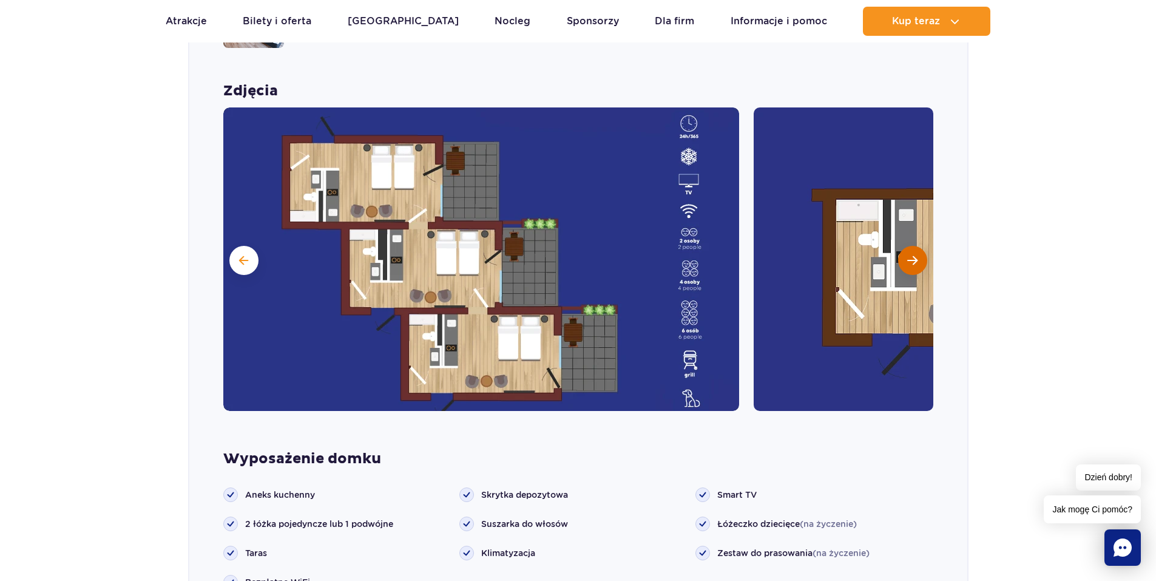
click at [916, 255] on span "Następny slajd" at bounding box center [912, 260] width 10 height 11
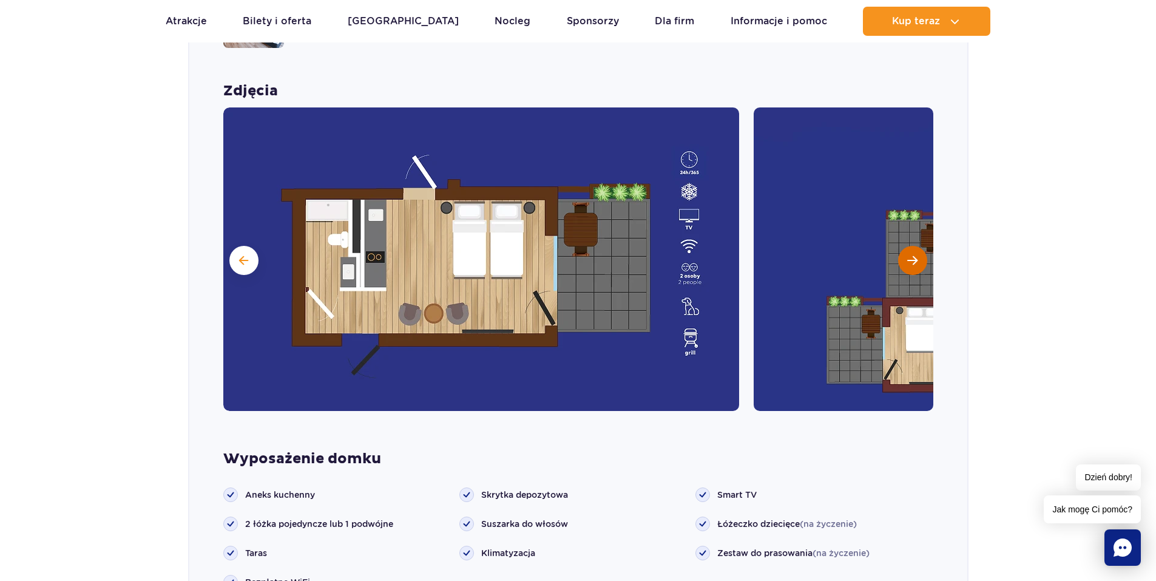
click at [916, 255] on span "Następny slajd" at bounding box center [912, 260] width 10 height 11
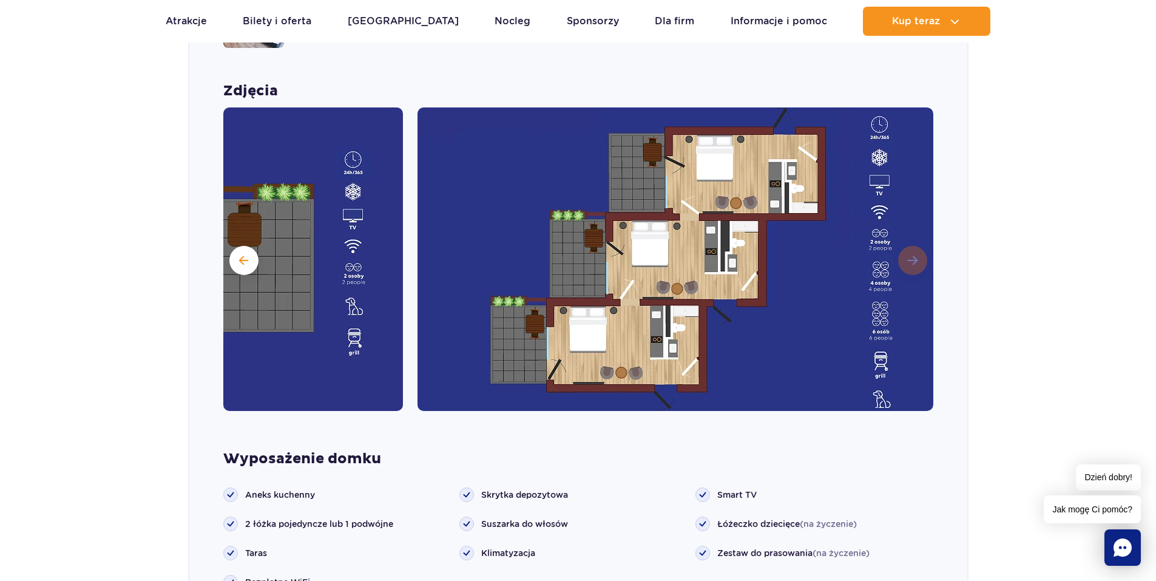
click at [916, 239] on img at bounding box center [676, 258] width 516 height 303
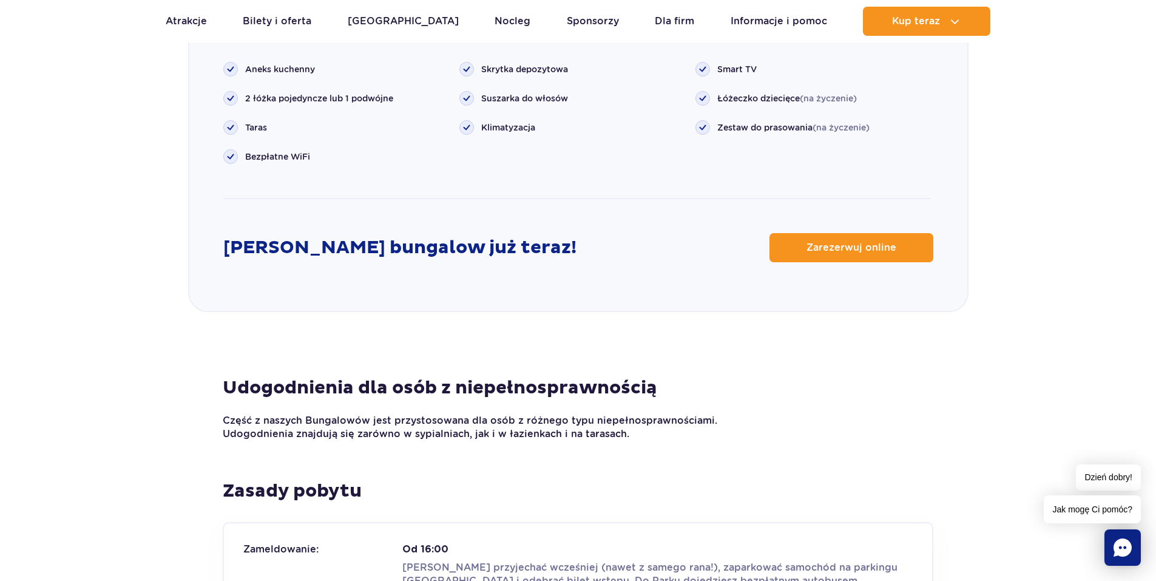
scroll to position [1714, 0]
click at [835, 243] on span "Zarezerwuj online" at bounding box center [842, 248] width 90 height 10
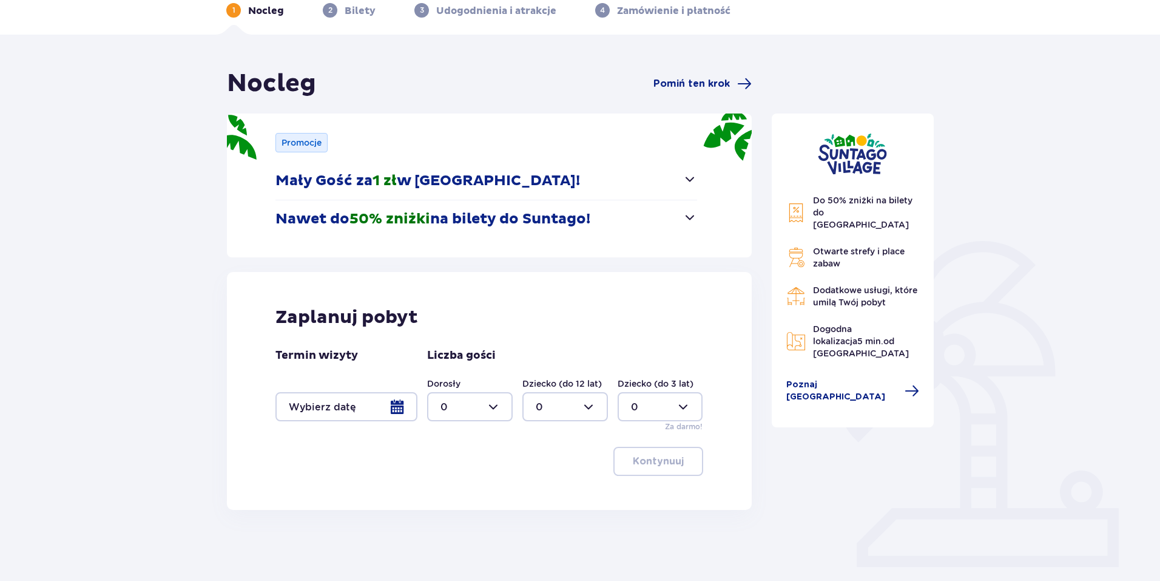
scroll to position [61, 0]
click at [550, 215] on p "Nawet do 50% zniżki na bilety do [GEOGRAPHIC_DATA]!" at bounding box center [433, 218] width 315 height 18
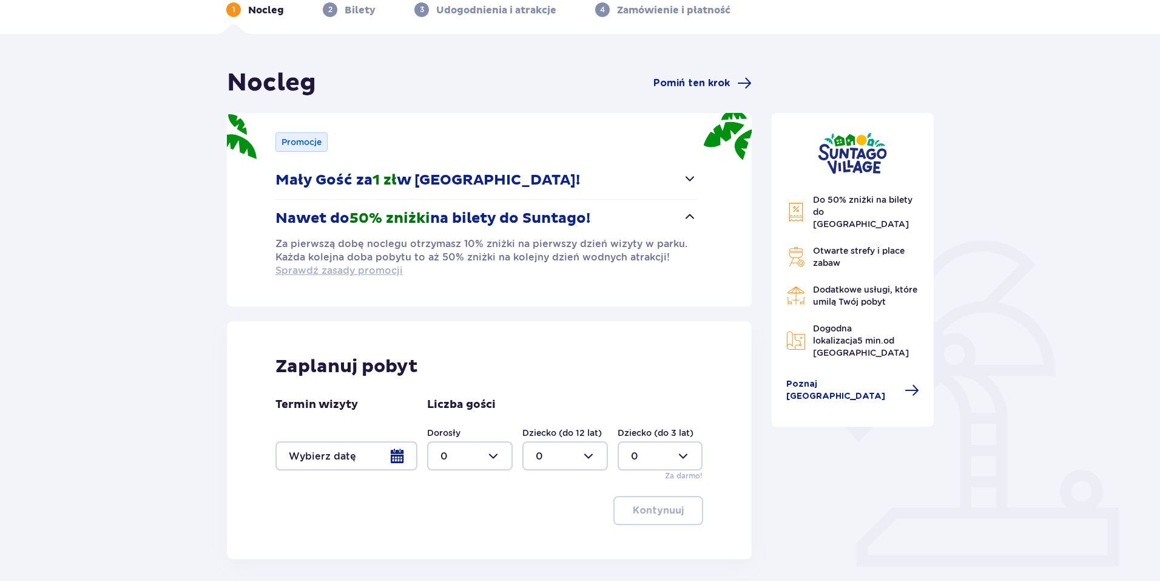
scroll to position [112, 0]
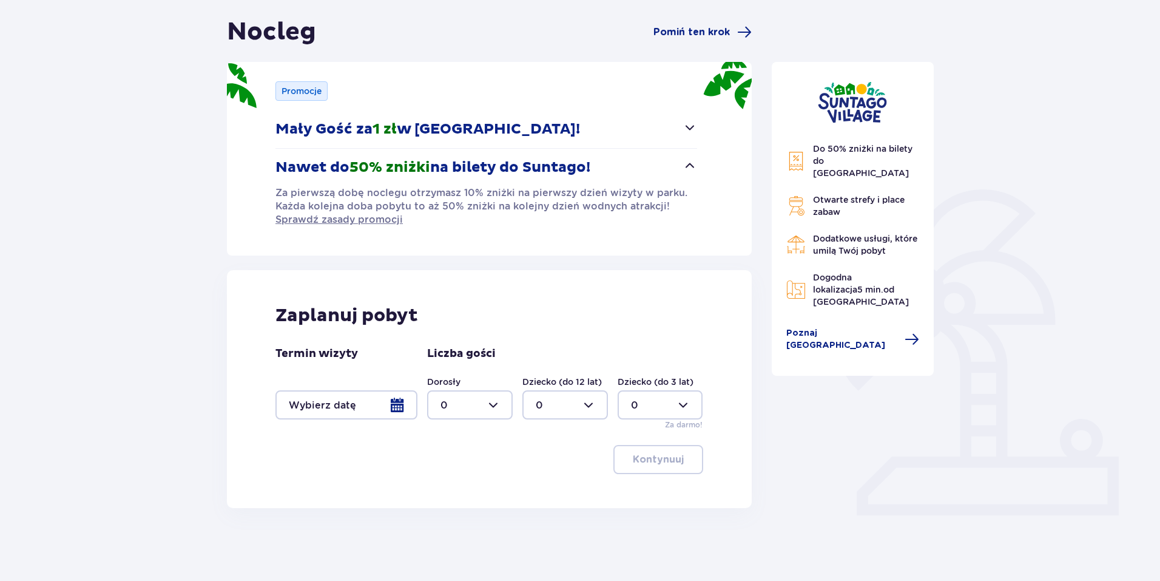
click at [396, 403] on div at bounding box center [347, 404] width 142 height 29
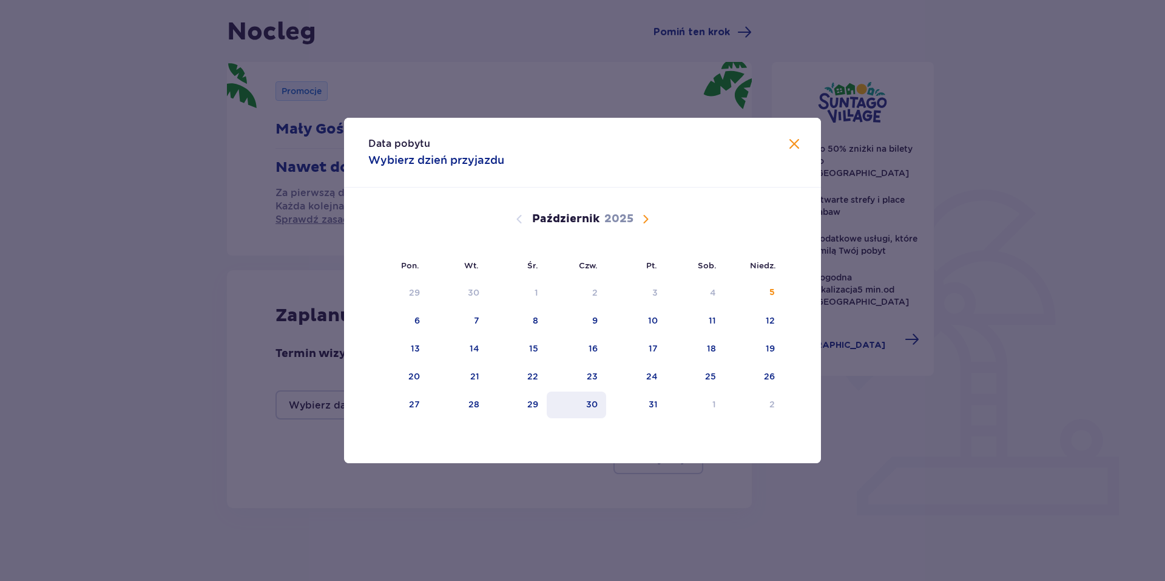
click at [598, 405] on div "30" at bounding box center [592, 404] width 12 height 12
click at [720, 410] on div "1" at bounding box center [695, 404] width 59 height 27
type input "[DATE] - [DATE]"
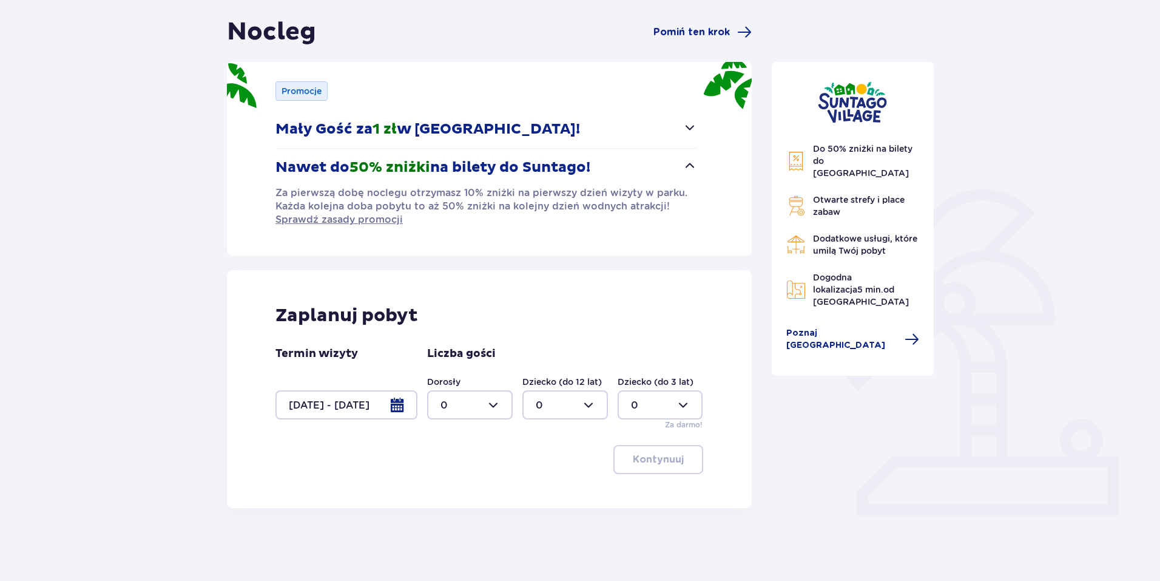
click at [493, 398] on div at bounding box center [470, 404] width 86 height 29
click at [444, 490] on p "2" at bounding box center [444, 492] width 6 height 13
type input "2"
click at [646, 461] on p "Kontynuuj" at bounding box center [658, 459] width 51 height 13
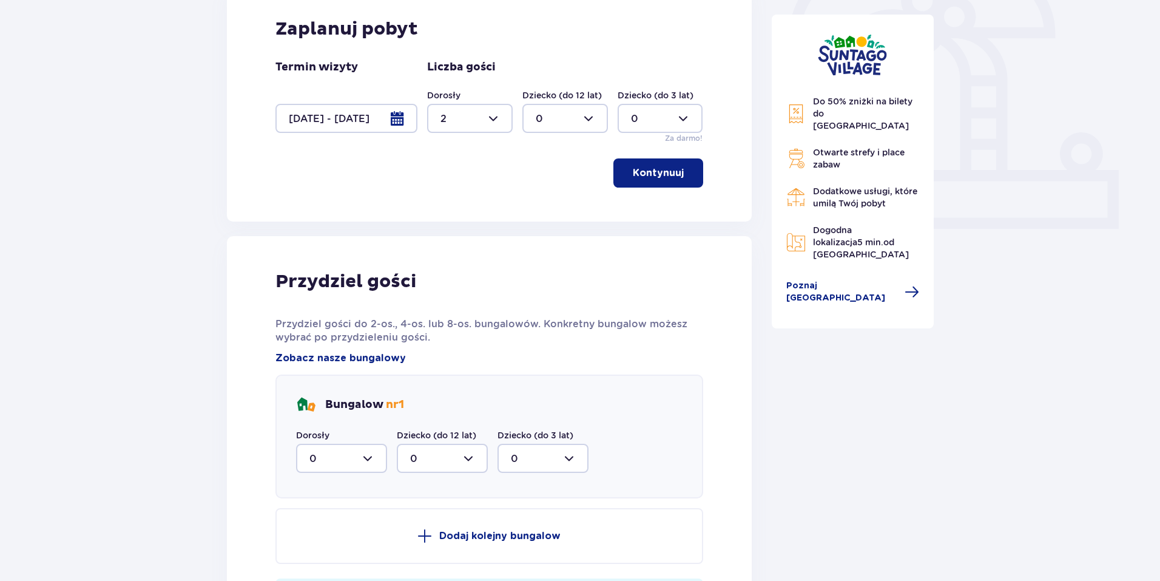
scroll to position [459, 0]
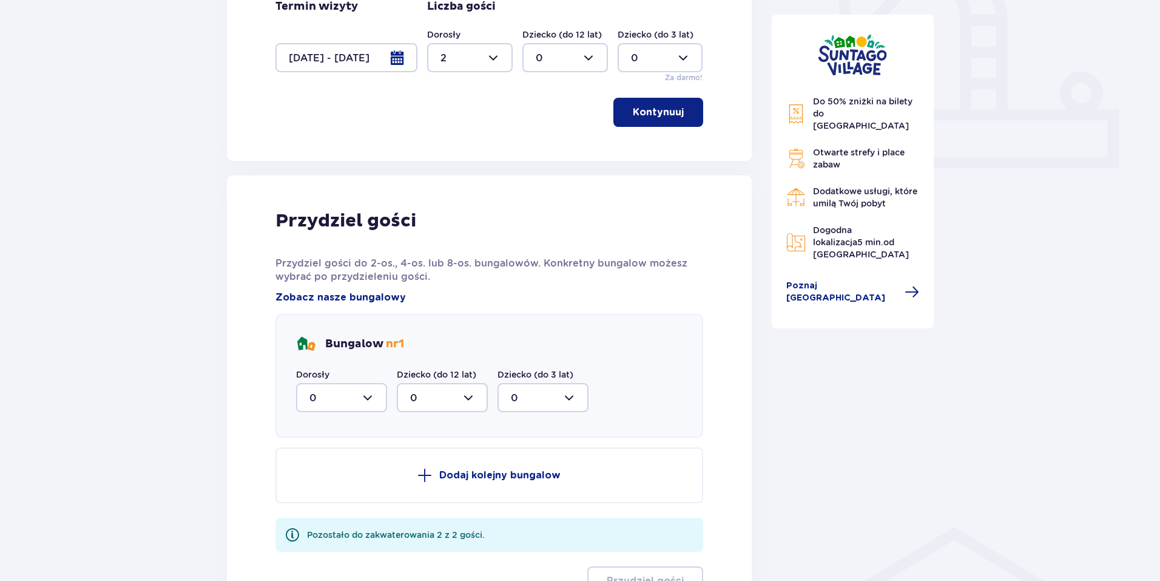
click at [371, 392] on div at bounding box center [341, 397] width 91 height 29
click at [322, 482] on div "2" at bounding box center [341, 485] width 64 height 13
type input "2"
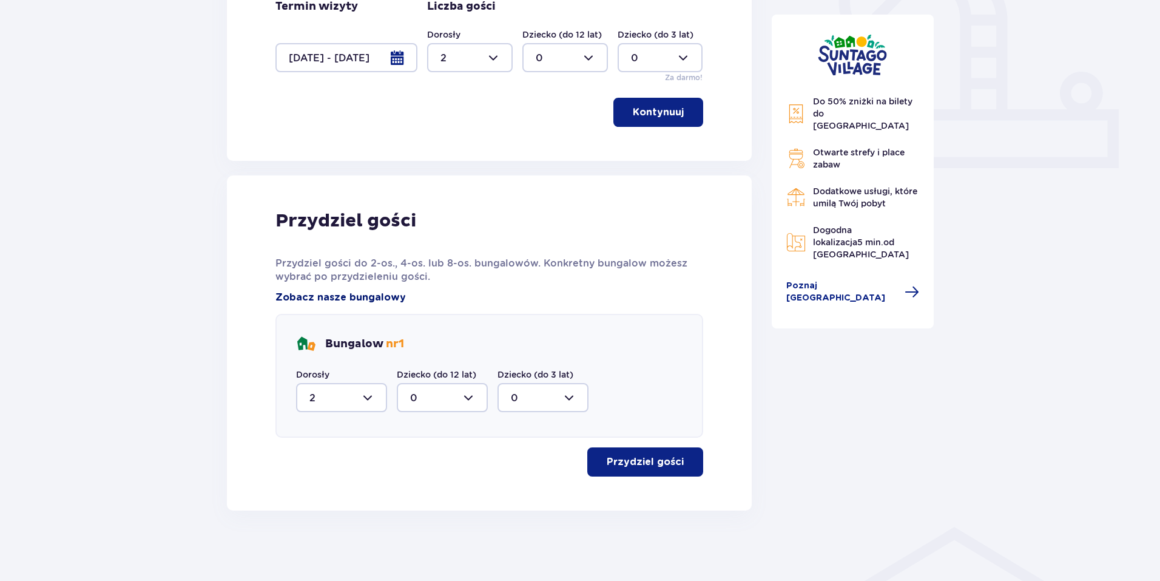
click at [326, 297] on span "Zobacz nasze bungalowy" at bounding box center [341, 297] width 130 height 13
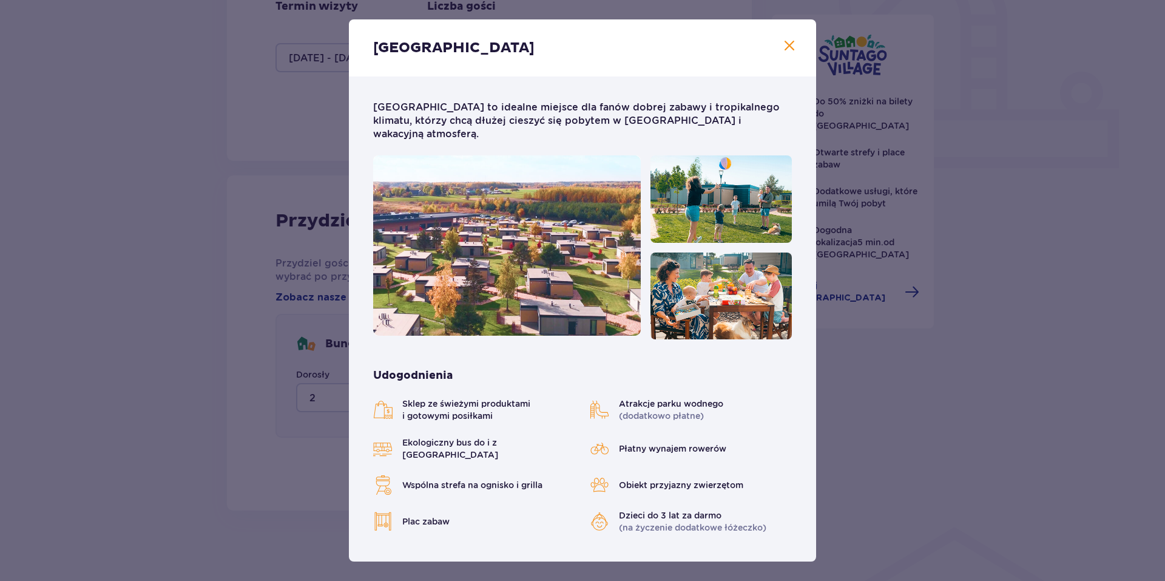
click at [786, 41] on span "Zamknij" at bounding box center [789, 46] width 15 height 15
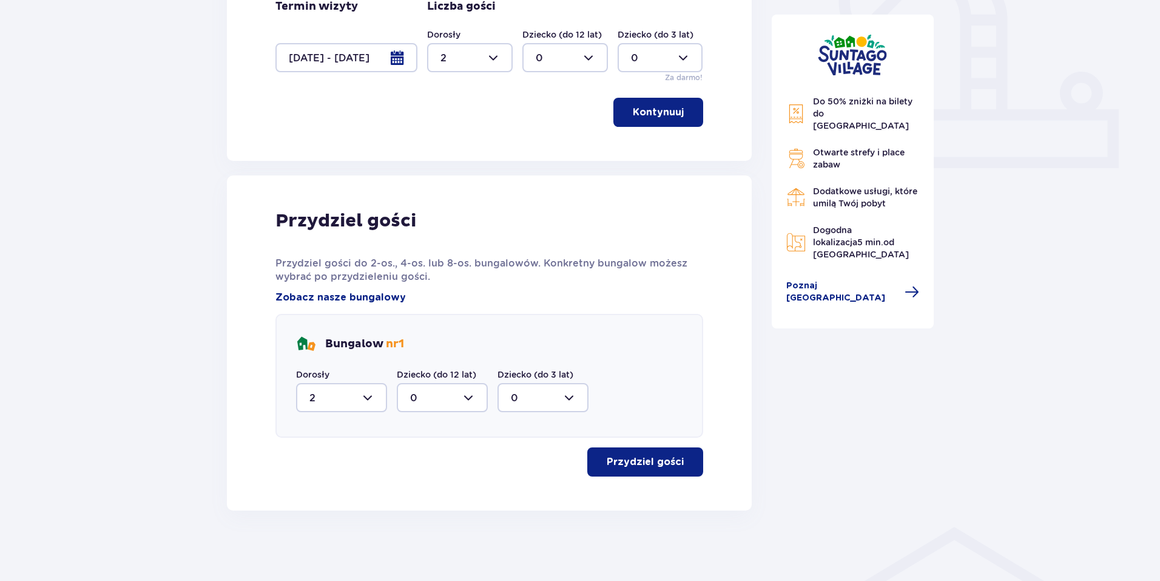
click at [657, 466] on p "Przydziel gości" at bounding box center [645, 461] width 77 height 13
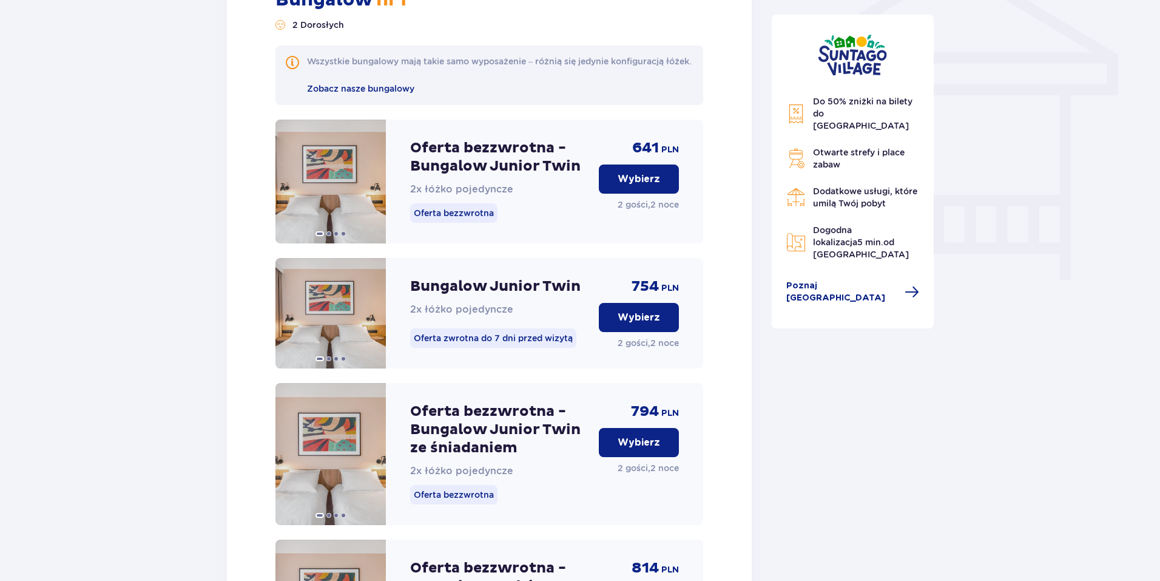
scroll to position [1030, 0]
